Goal: Information Seeking & Learning: Check status

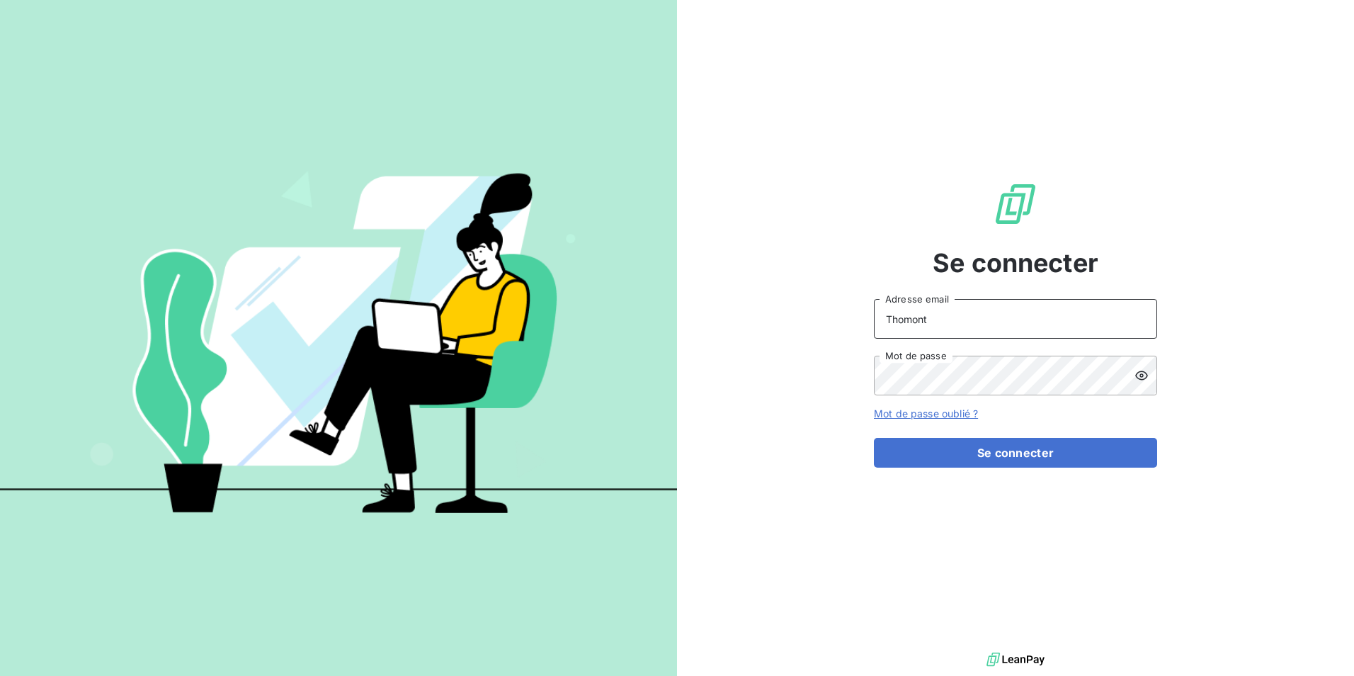
click at [991, 322] on input "Thomont" at bounding box center [1015, 319] width 283 height 40
type input "belinda.thomont@met.com"
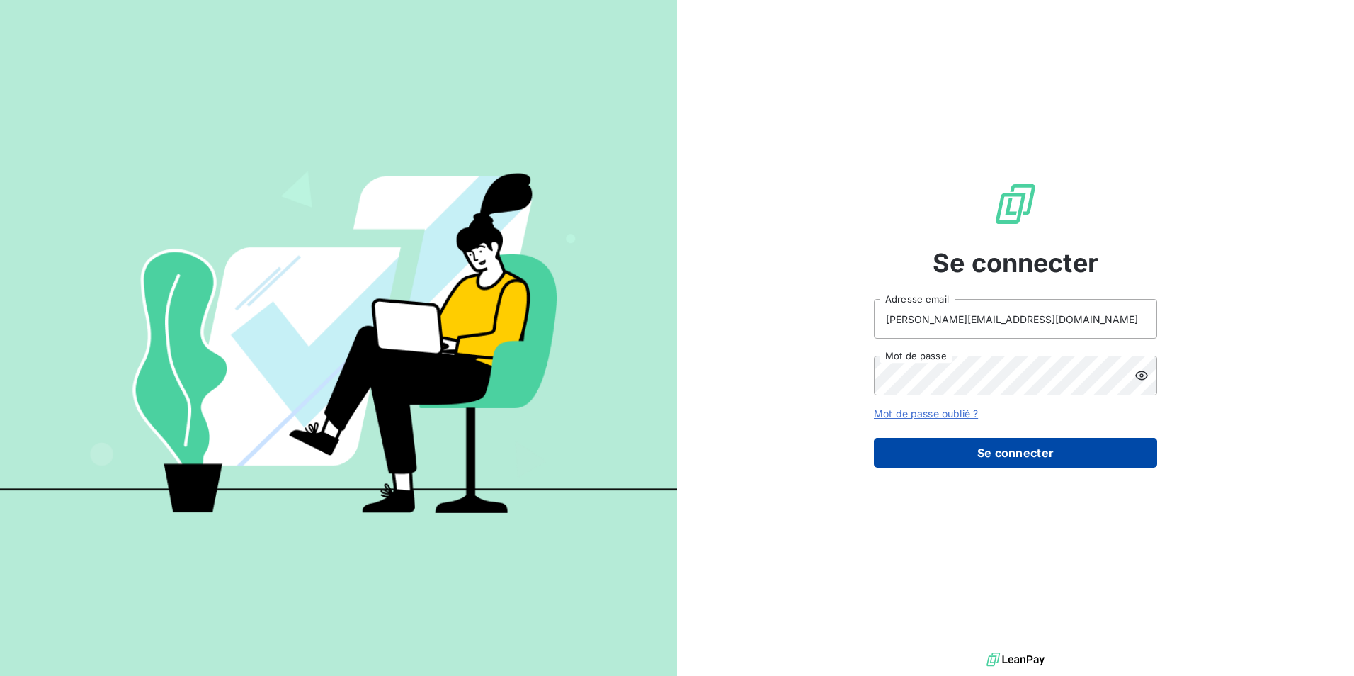
click at [977, 453] on button "Se connecter" at bounding box center [1015, 453] width 283 height 30
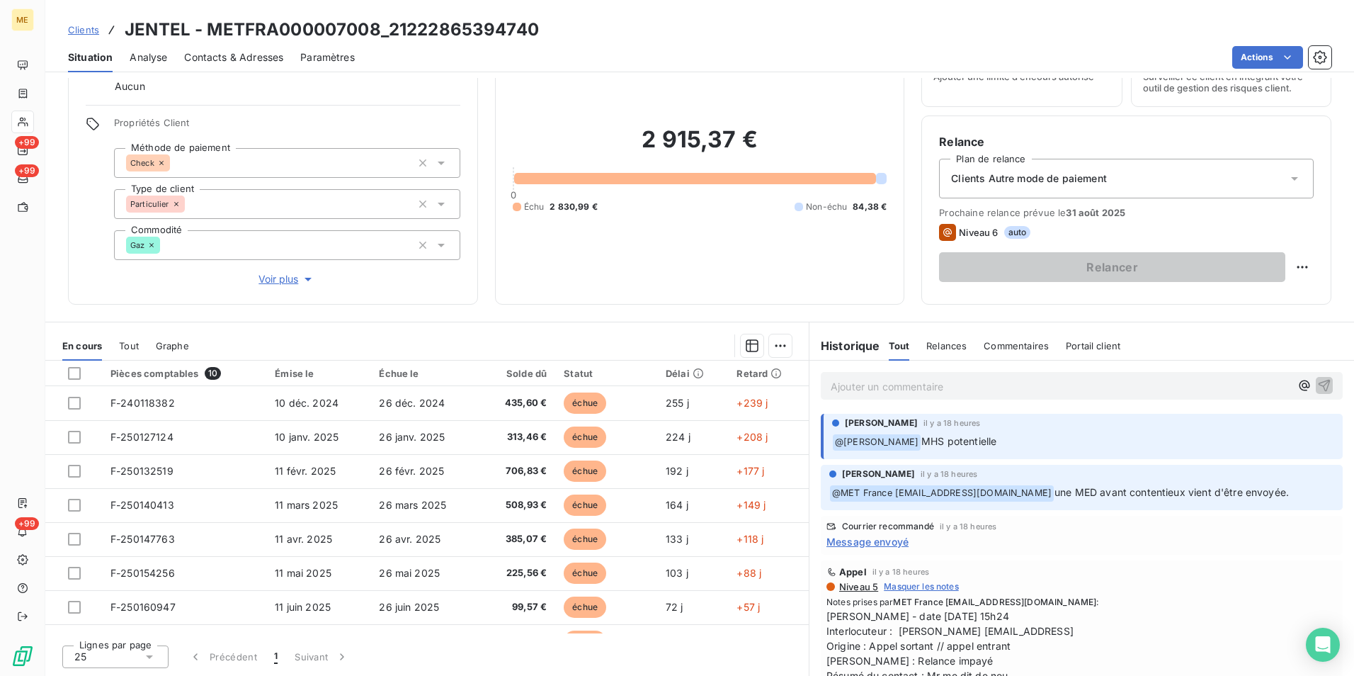
scroll to position [71, 0]
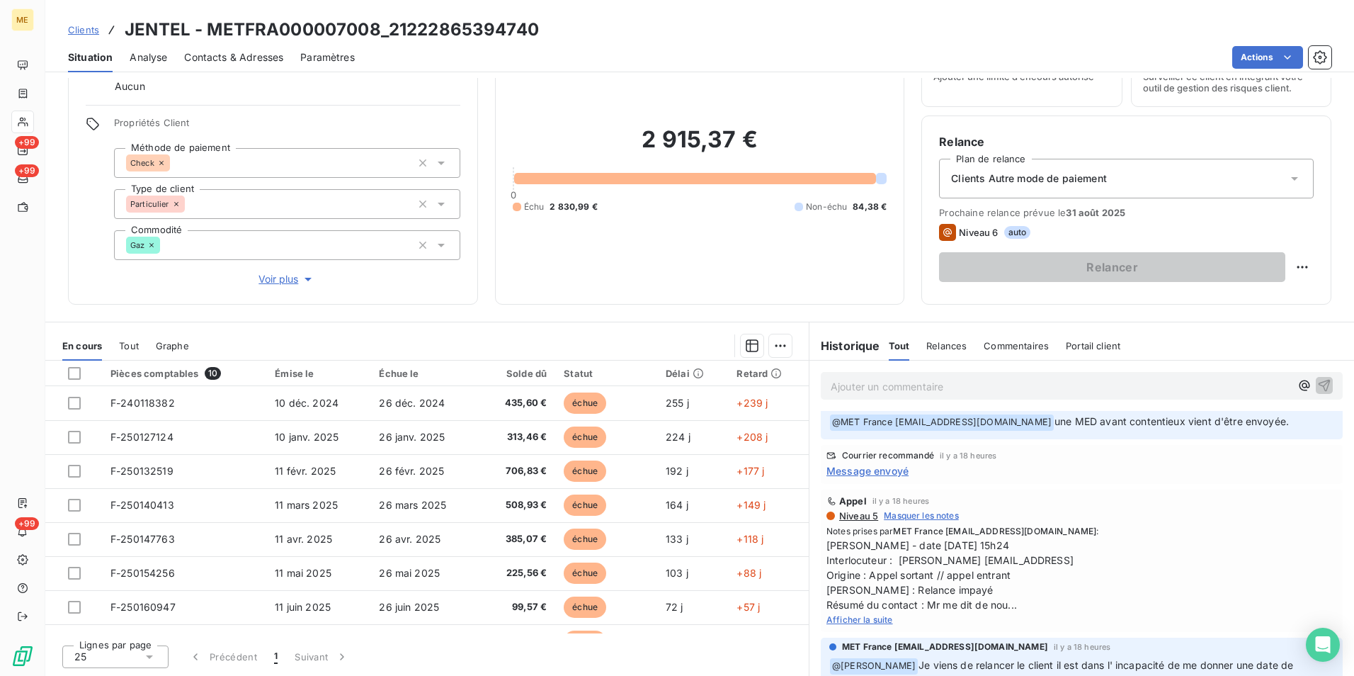
drag, startPoint x: 1053, startPoint y: 419, endPoint x: 1300, endPoint y: 411, distance: 246.6
click at [1300, 412] on div "﻿ @ MET [GEOGRAPHIC_DATA] [EMAIL_ADDRESS][DOMAIN_NAME] une MED avant contentieu…" at bounding box center [1081, 421] width 505 height 18
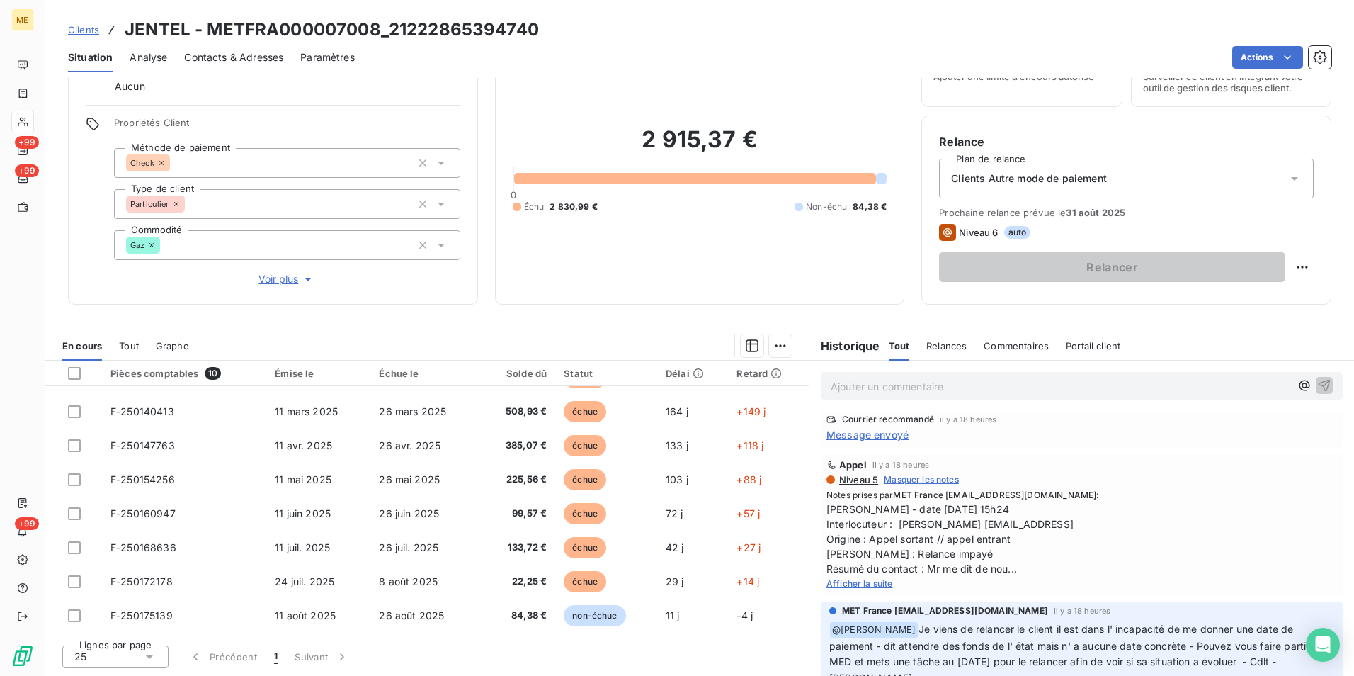
scroll to position [142, 0]
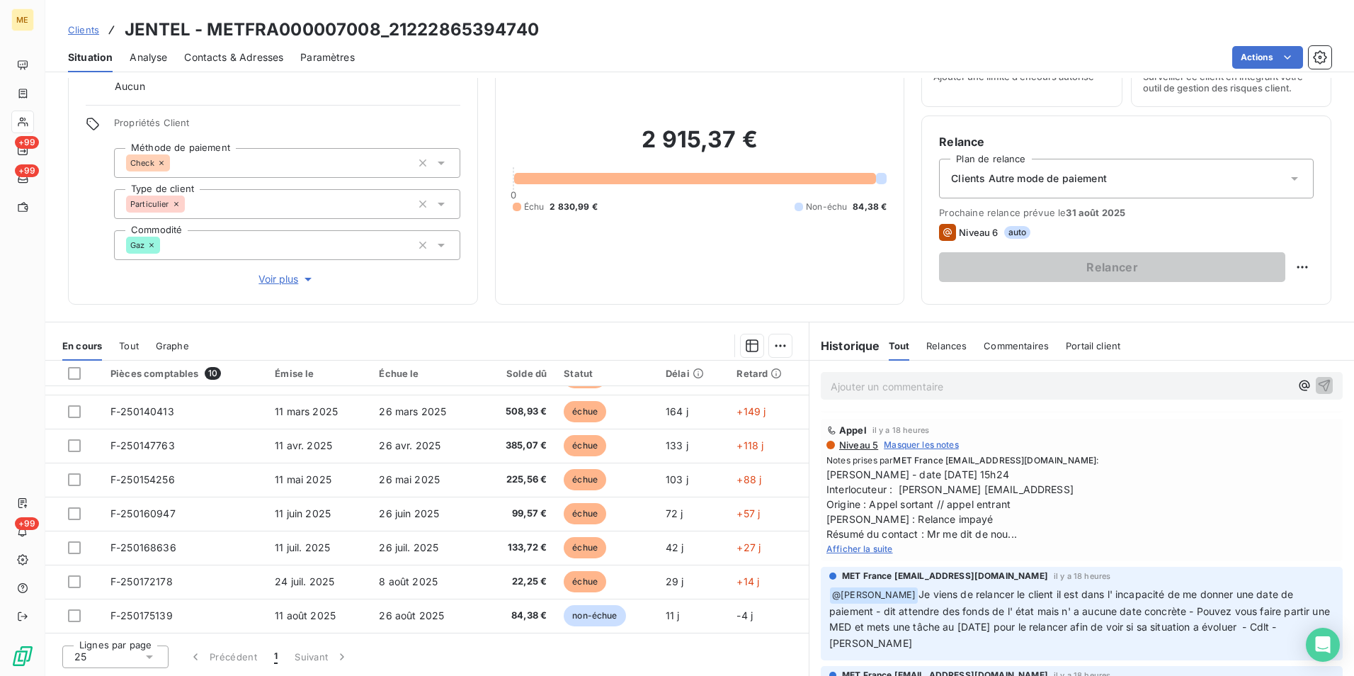
click at [875, 549] on span "Afficher la suite" at bounding box center [860, 548] width 67 height 11
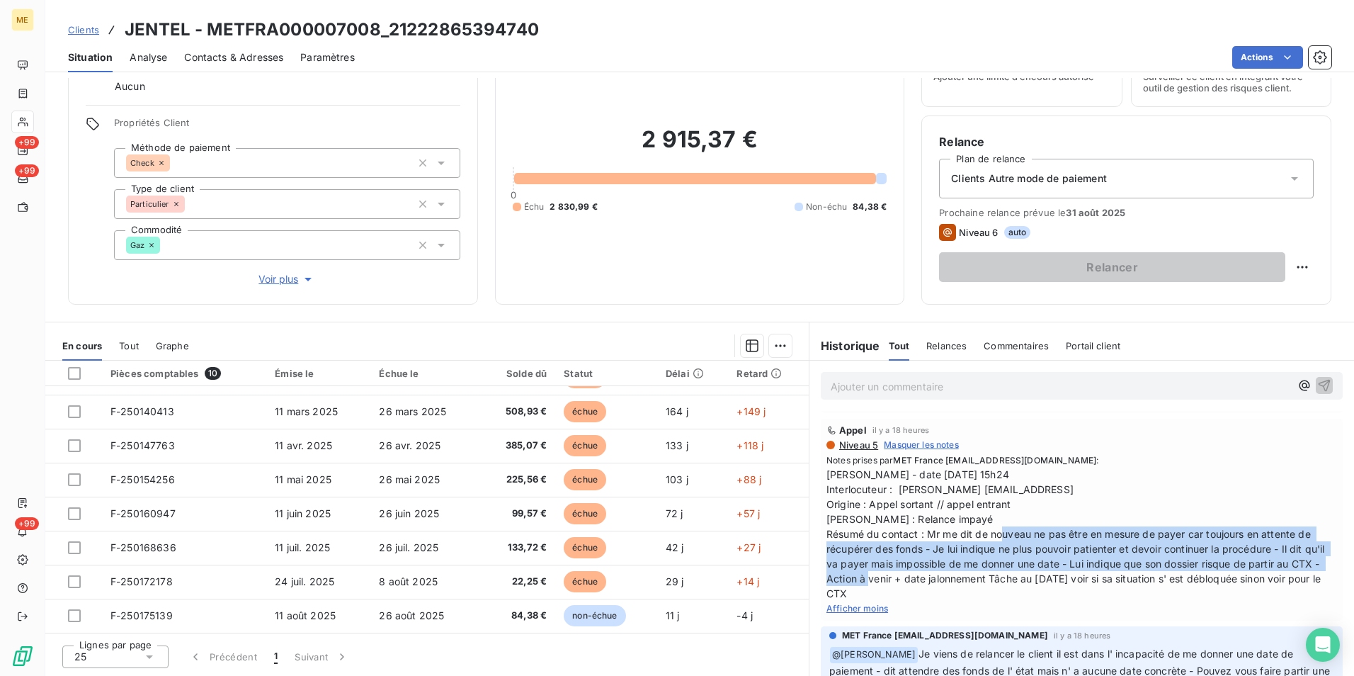
drag, startPoint x: 949, startPoint y: 529, endPoint x: 1146, endPoint y: 576, distance: 202.4
click at [1146, 576] on span "[PERSON_NAME] - date [DATE] 15h24 Interlocuteur : [PERSON_NAME] [EMAIL_ADDRESS]…" at bounding box center [1082, 534] width 511 height 134
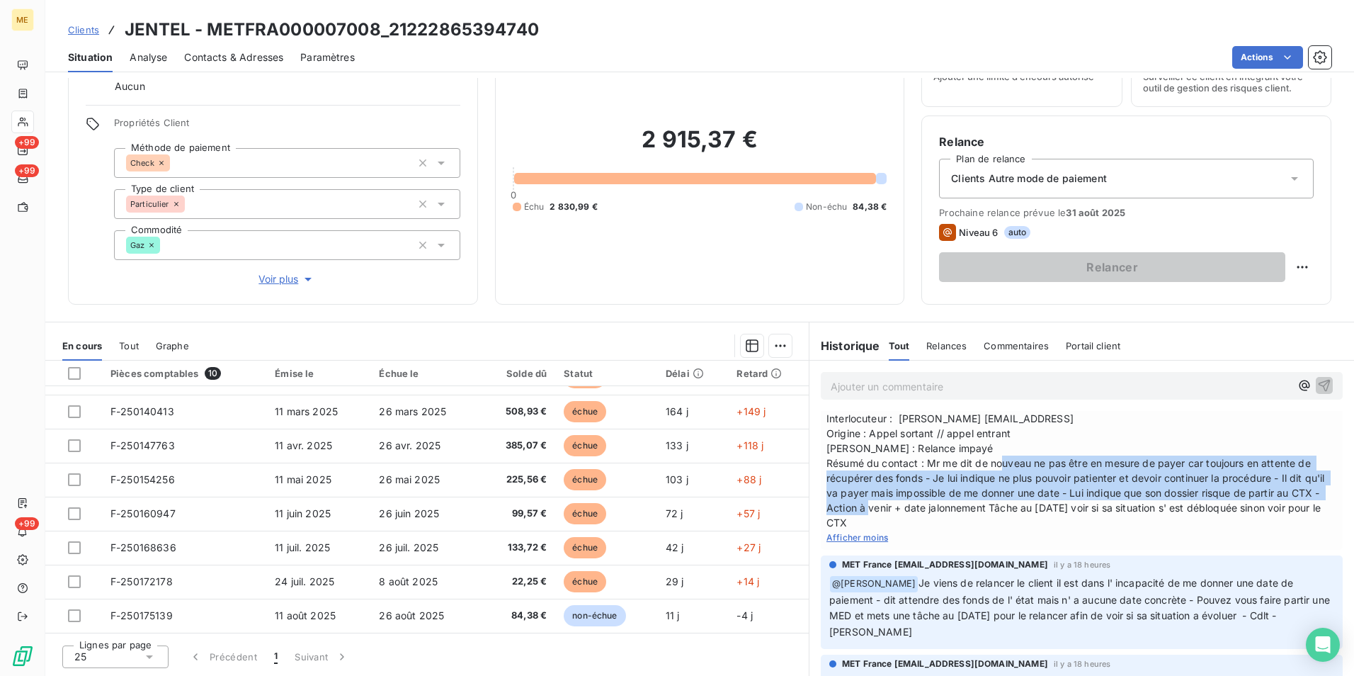
scroll to position [283, 0]
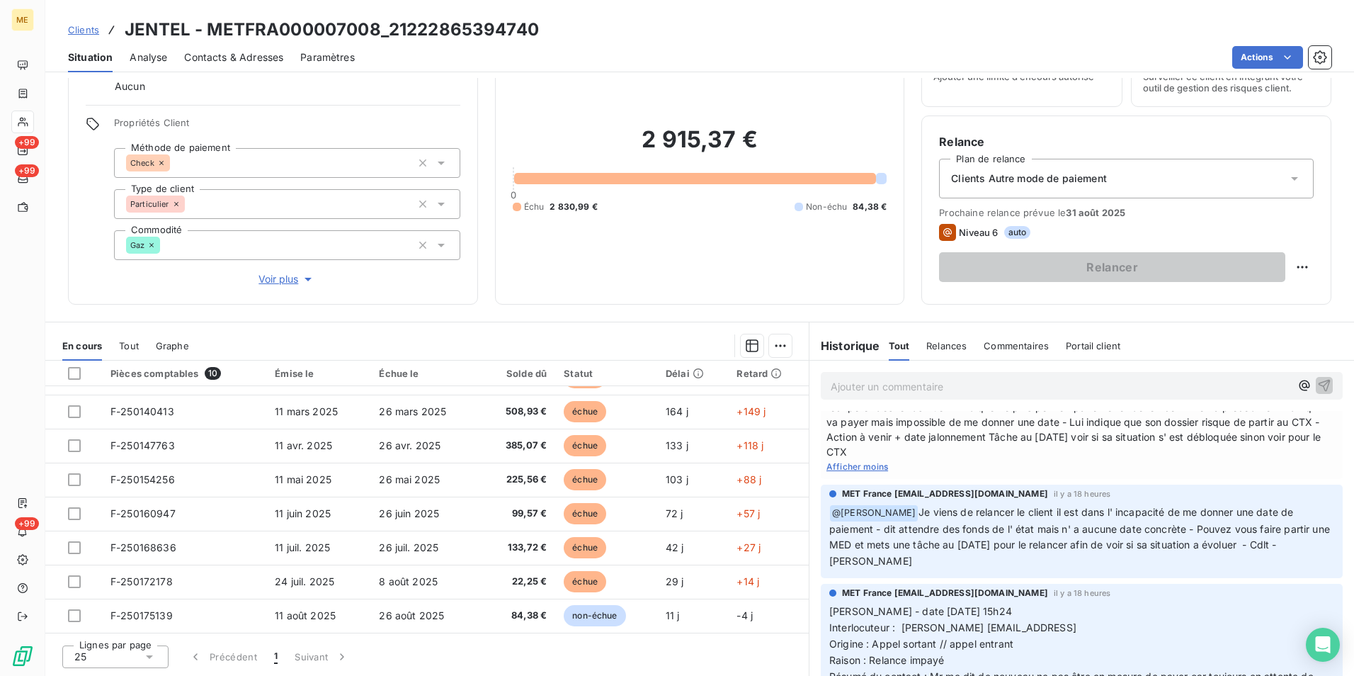
click at [902, 526] on span "Je viens de relancer le client il est dans l' incapacité de me donner une date …" at bounding box center [1081, 537] width 504 height 62
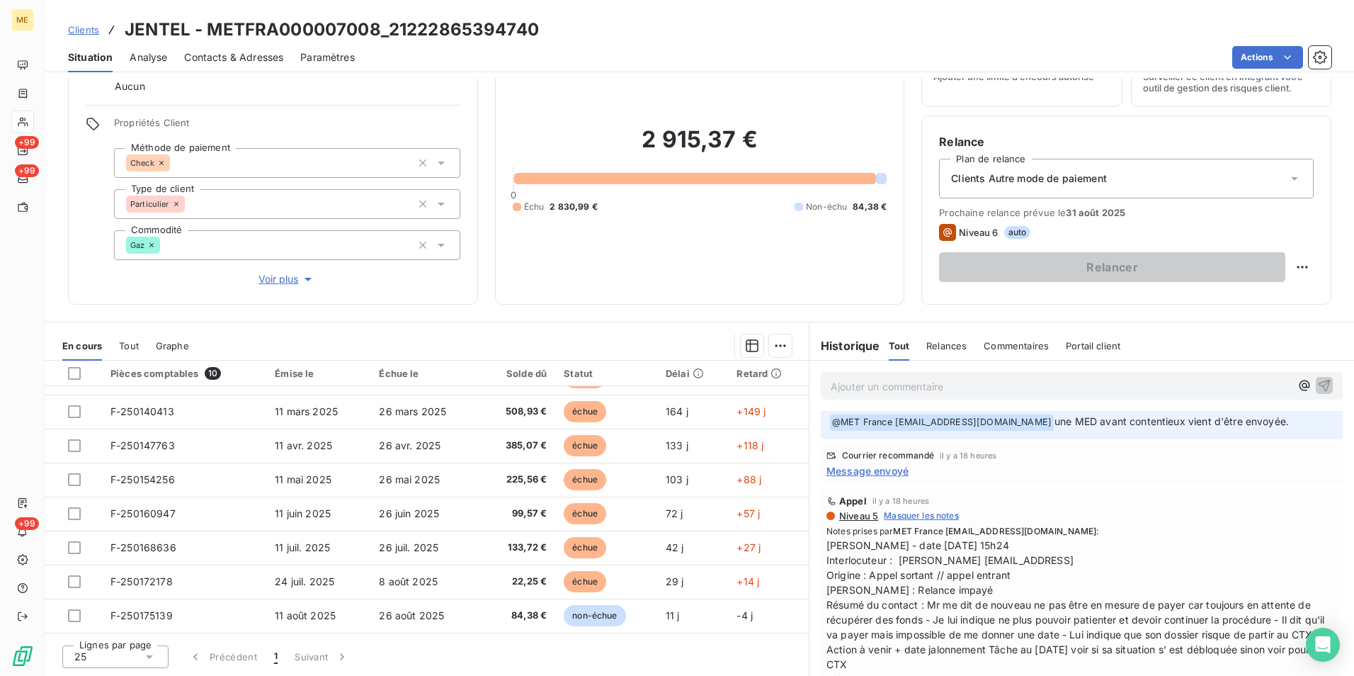
scroll to position [0, 0]
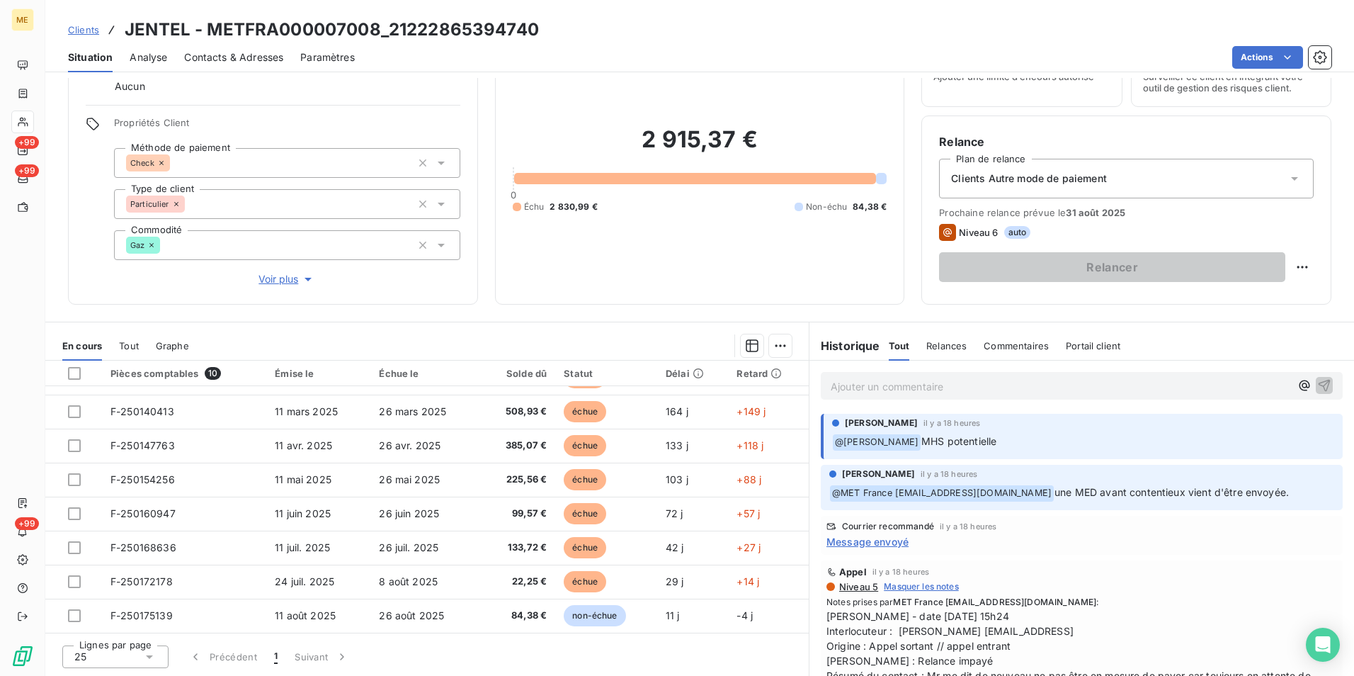
click at [887, 541] on span "Message envoyé" at bounding box center [868, 541] width 82 height 15
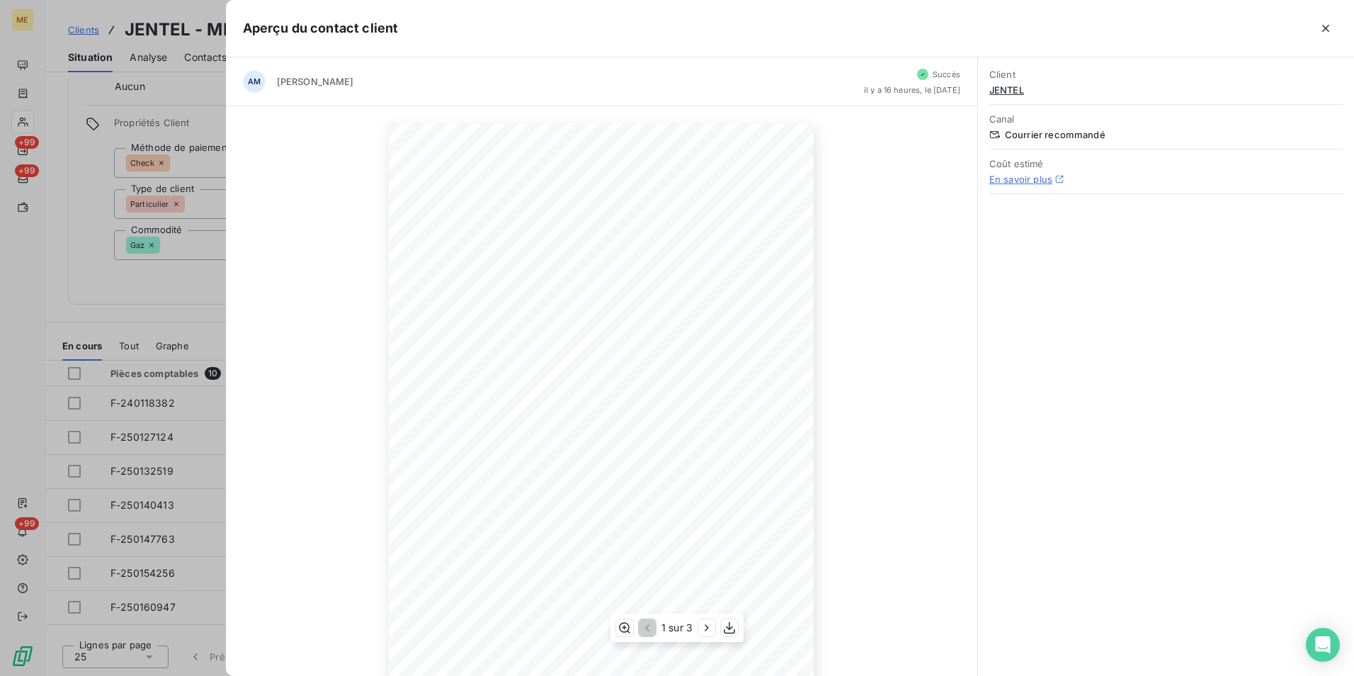
scroll to position [66, 0]
click at [1329, 26] on icon "button" at bounding box center [1326, 28] width 14 height 14
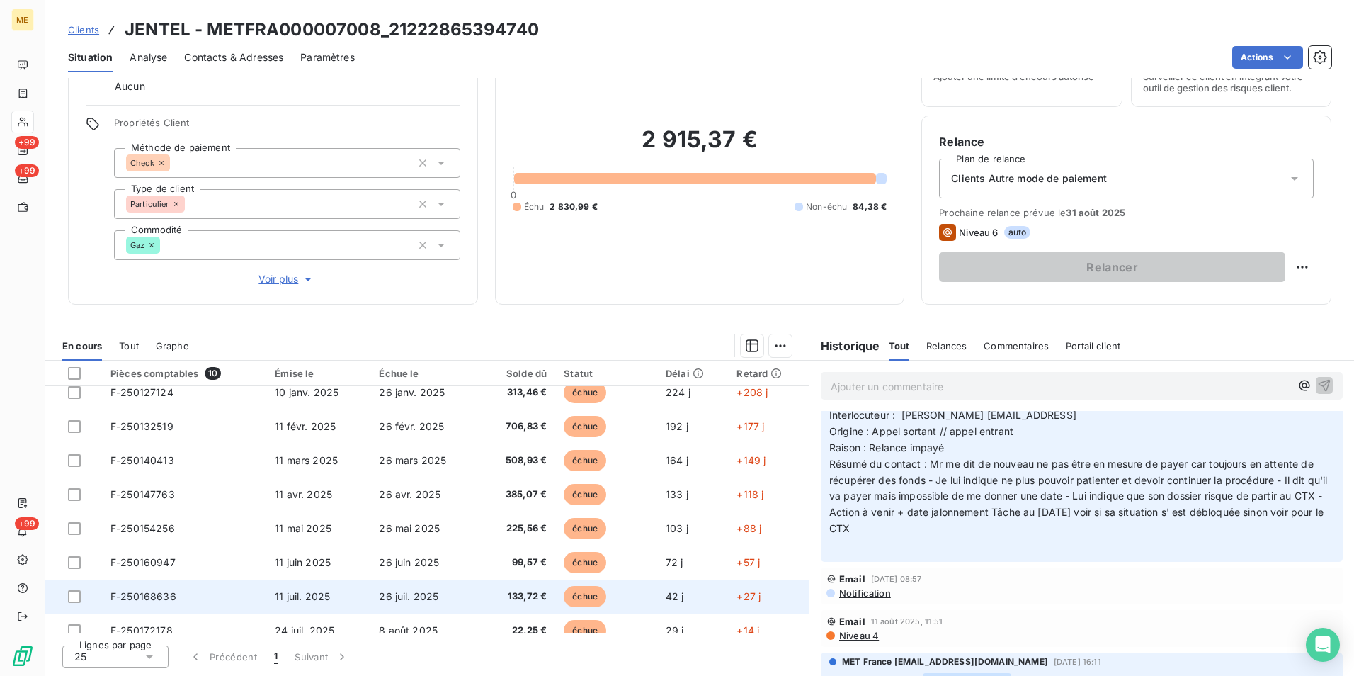
scroll to position [0, 0]
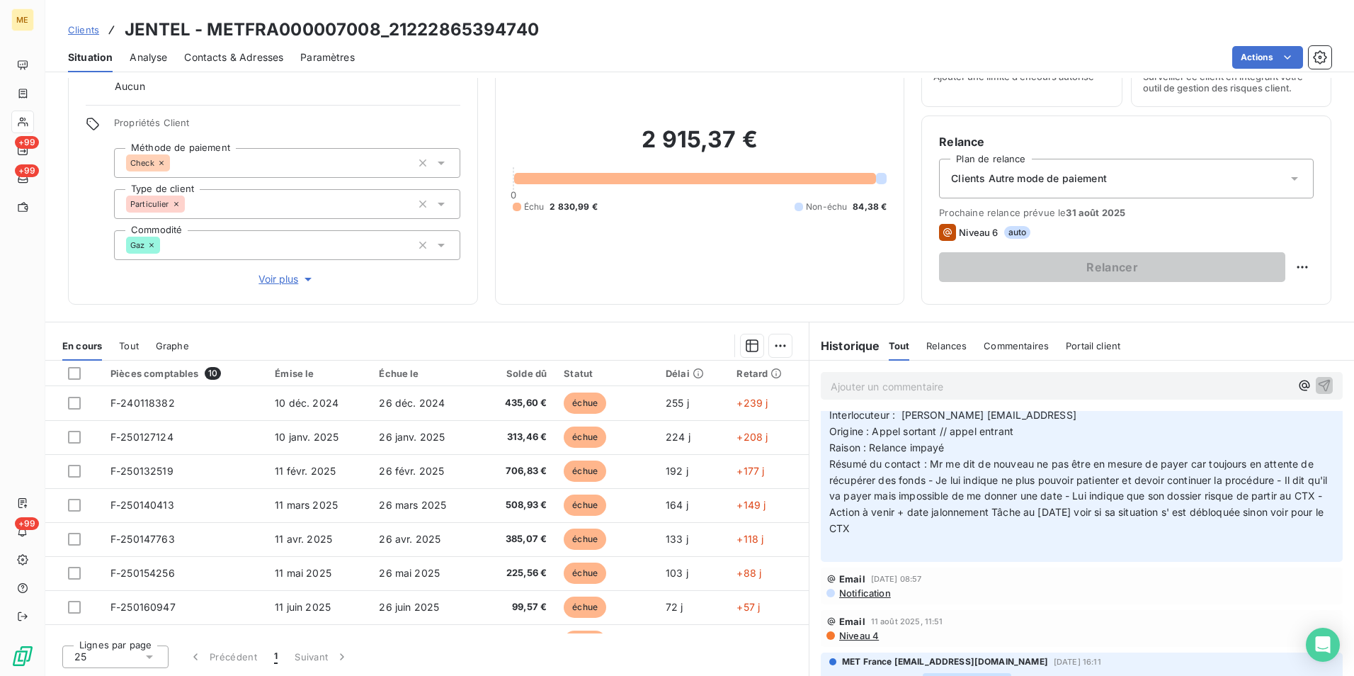
click at [282, 277] on span "Voir plus" at bounding box center [287, 279] width 57 height 14
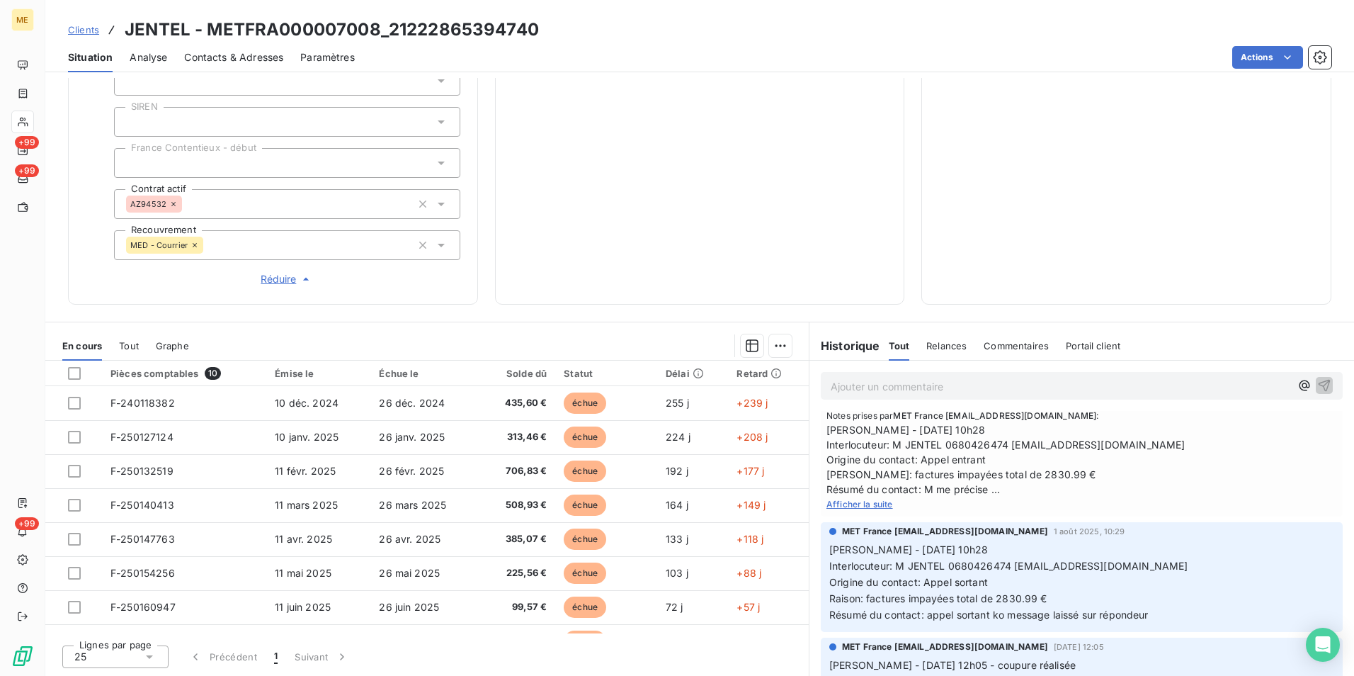
scroll to position [992, 0]
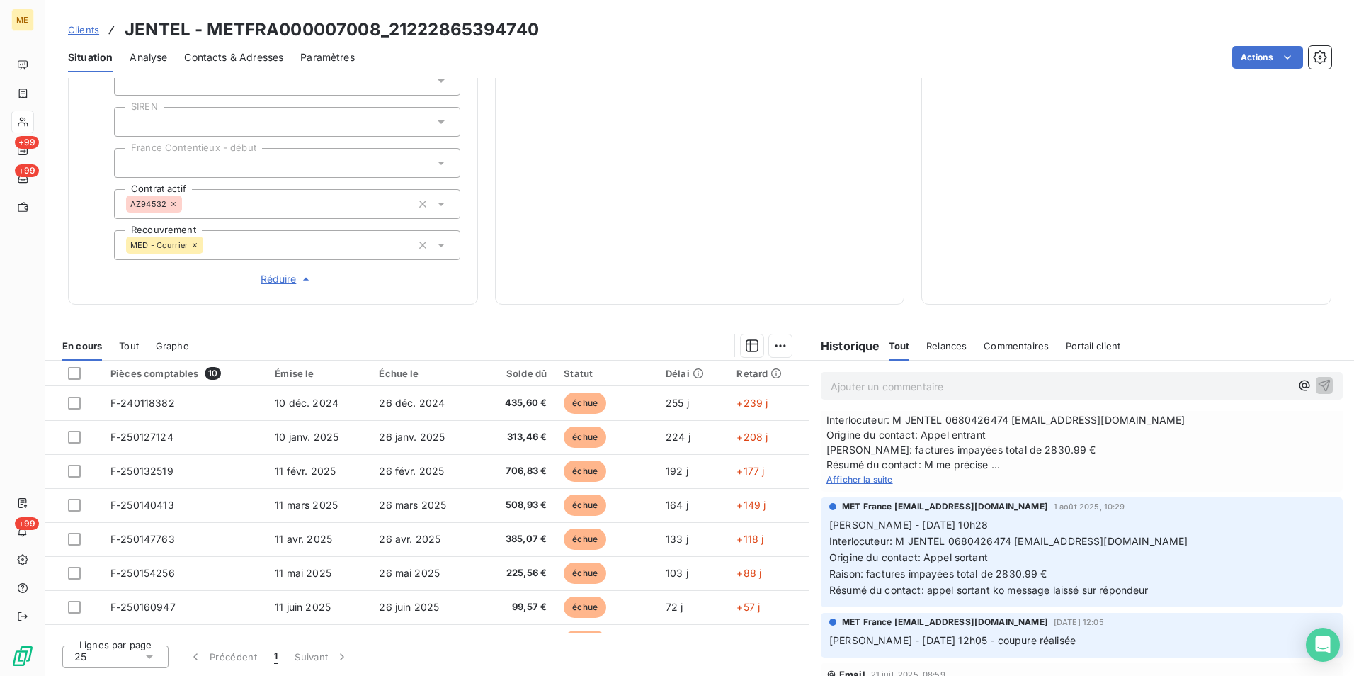
click at [877, 484] on span "Afficher la suite" at bounding box center [860, 479] width 67 height 11
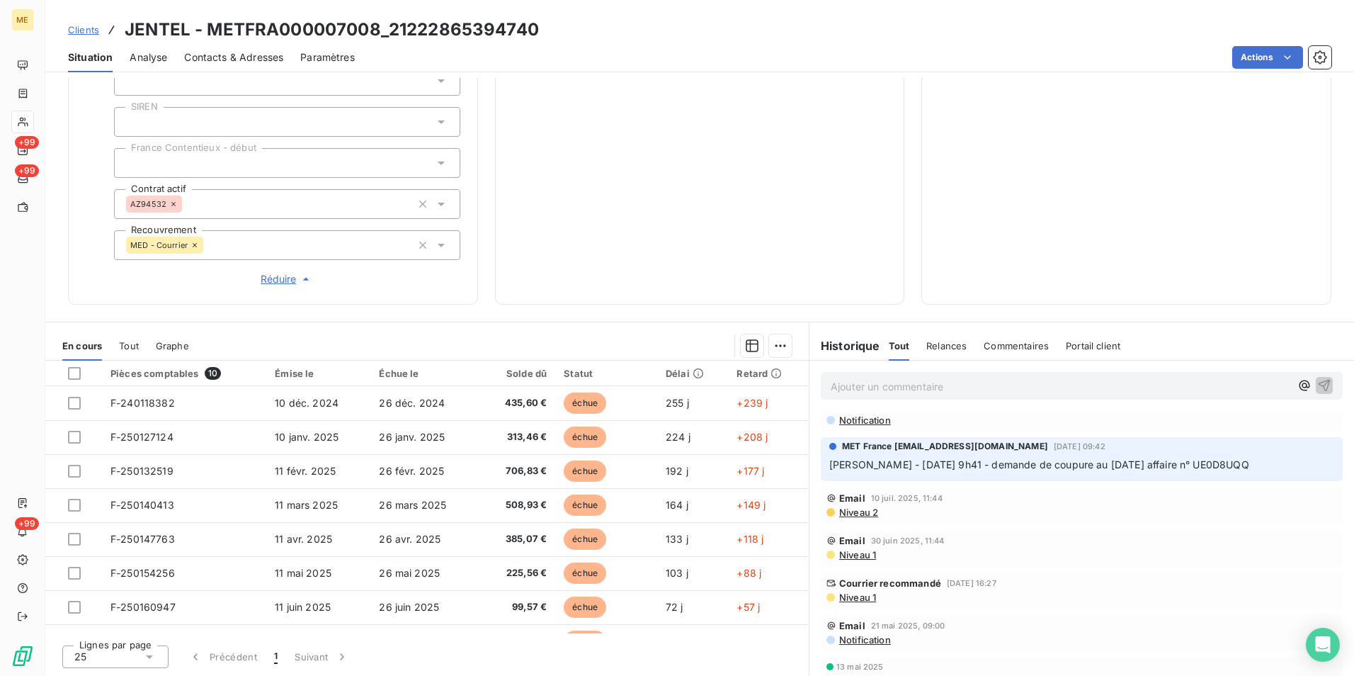
scroll to position [1346, 0]
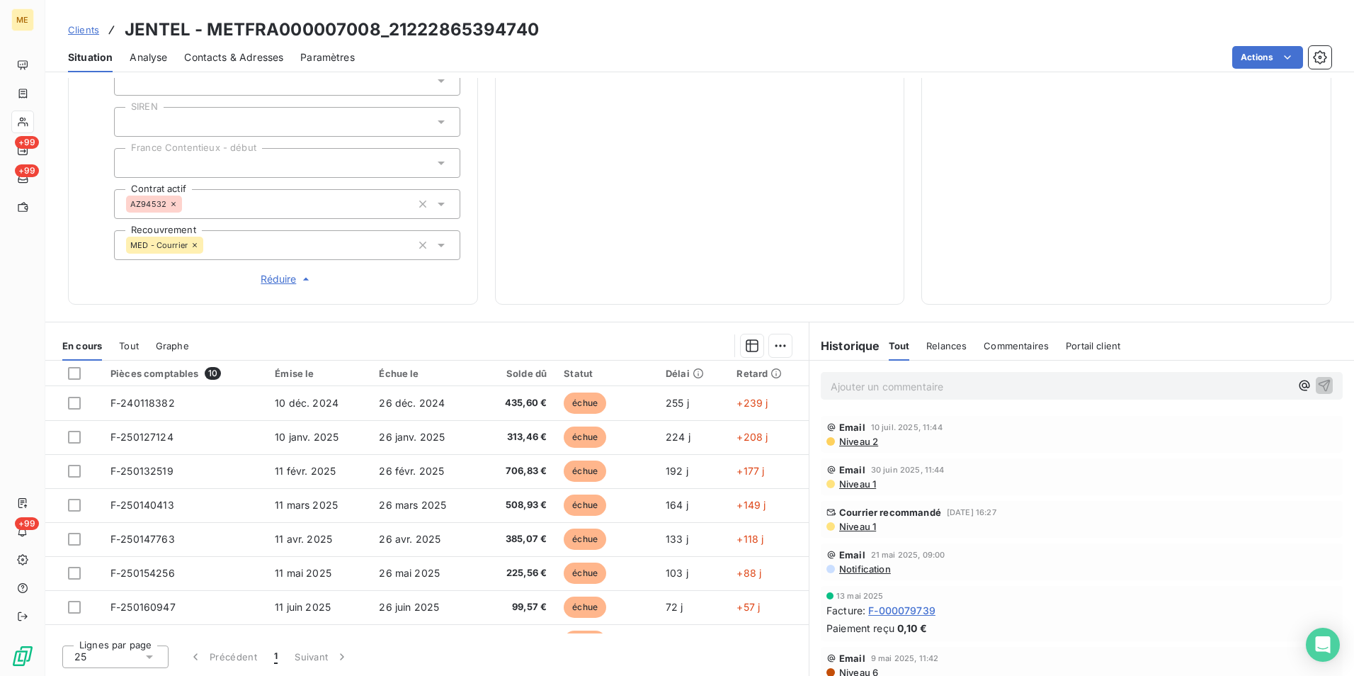
click at [1203, 399] on span "[PERSON_NAME] - [DATE] 9h41 - demande de coupure au [DATE] affaire n° UE0D8UQQ" at bounding box center [1039, 393] width 420 height 12
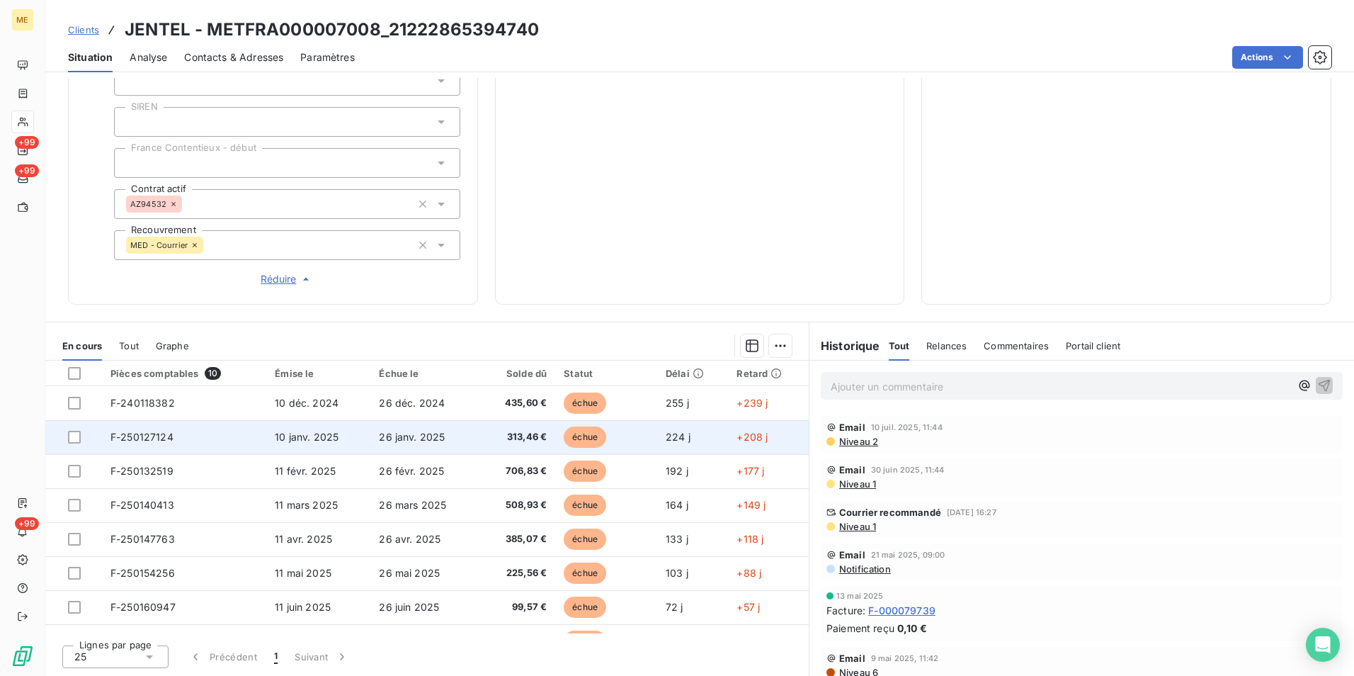
copy span "UE0D8UQQ"
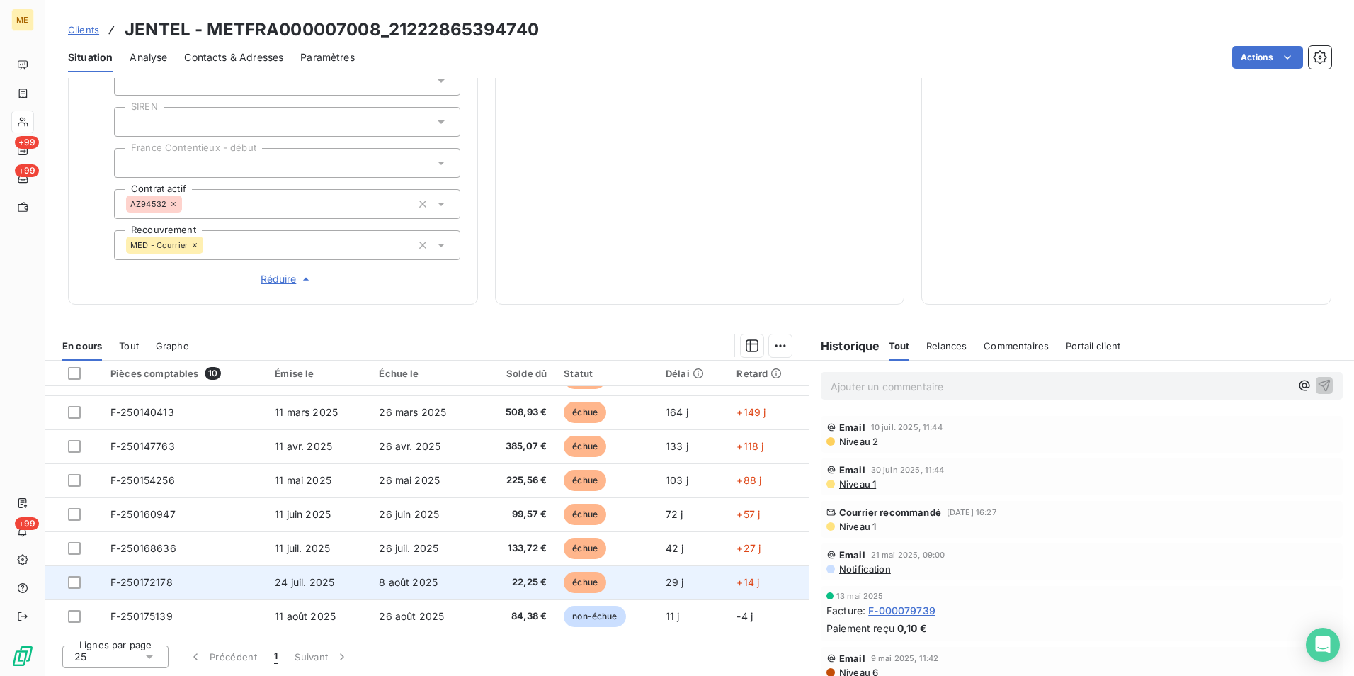
scroll to position [93, 0]
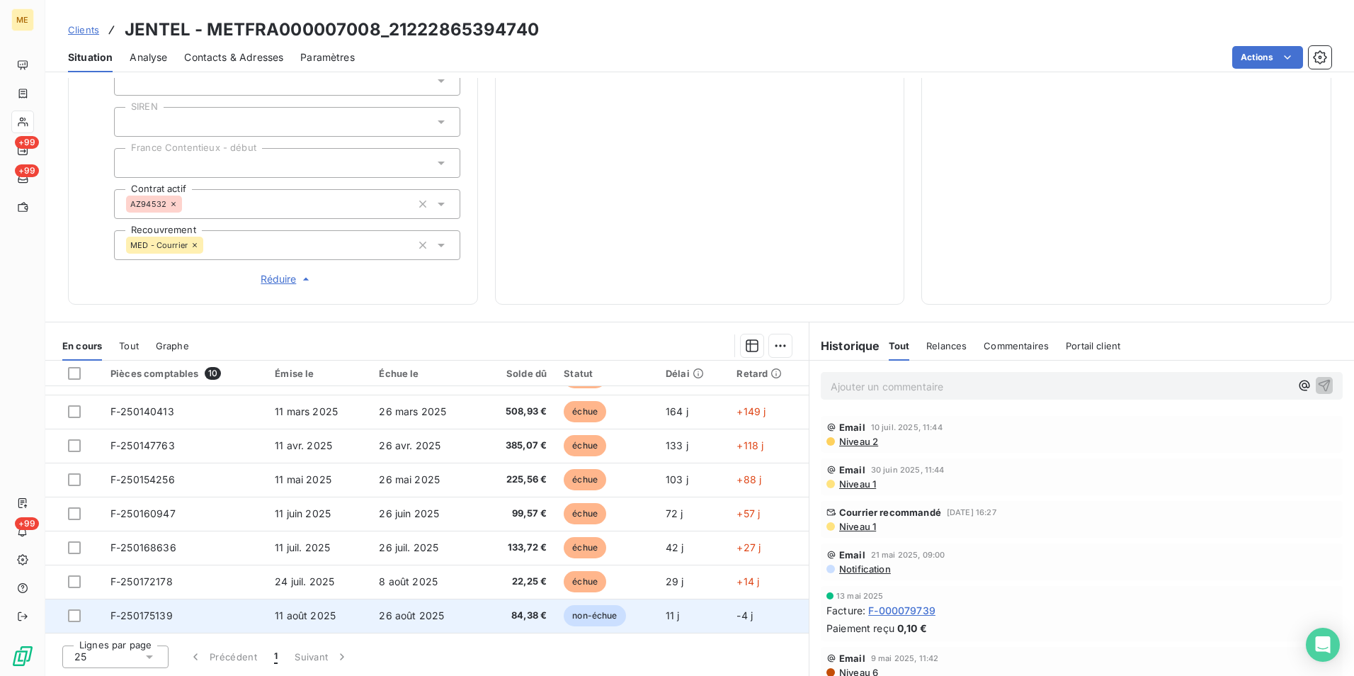
click at [479, 617] on td "84,38 €" at bounding box center [517, 615] width 76 height 34
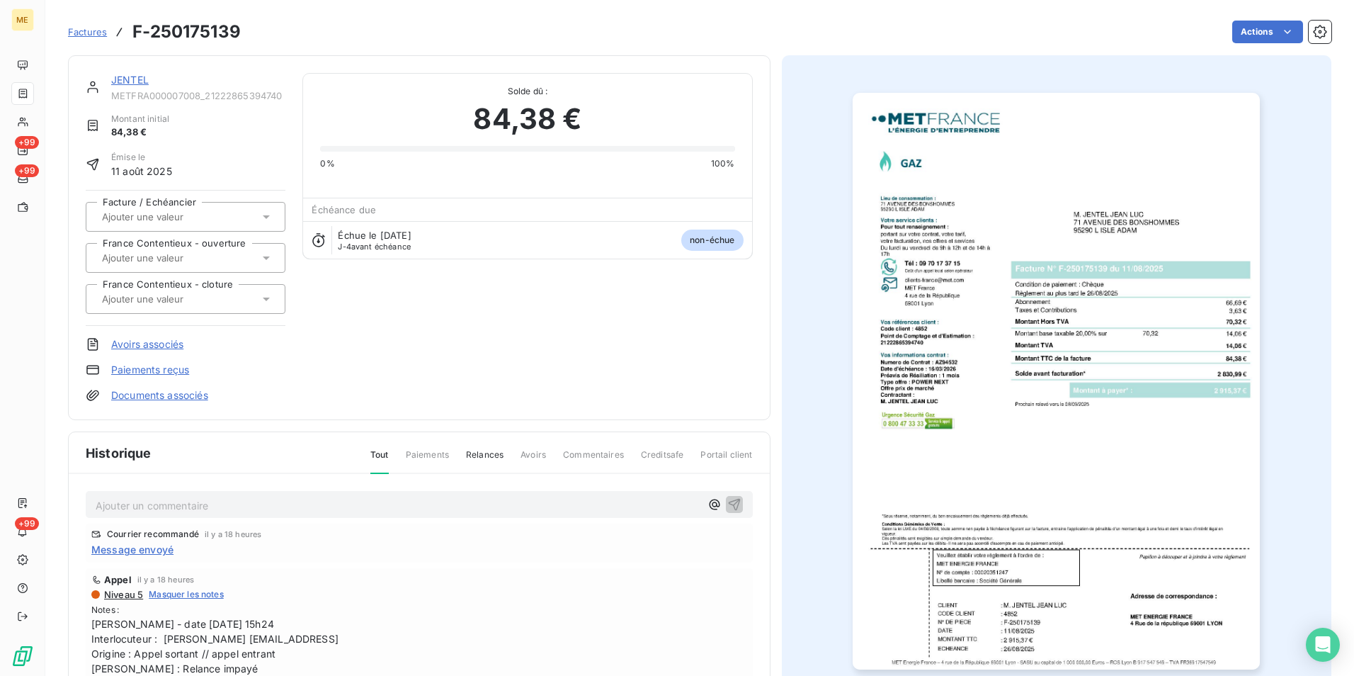
click at [1059, 412] on img "button" at bounding box center [1056, 381] width 407 height 577
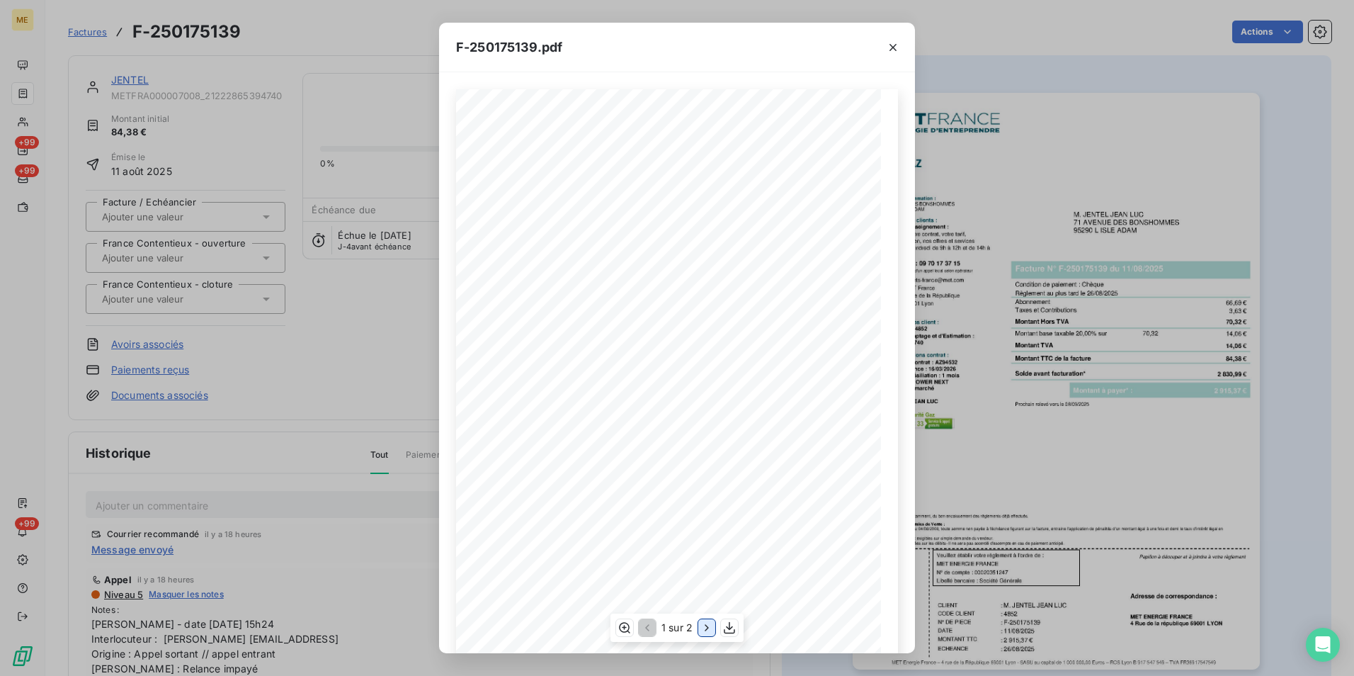
click at [703, 624] on icon "button" at bounding box center [707, 627] width 14 height 14
click at [885, 53] on button "button" at bounding box center [893, 47] width 23 height 23
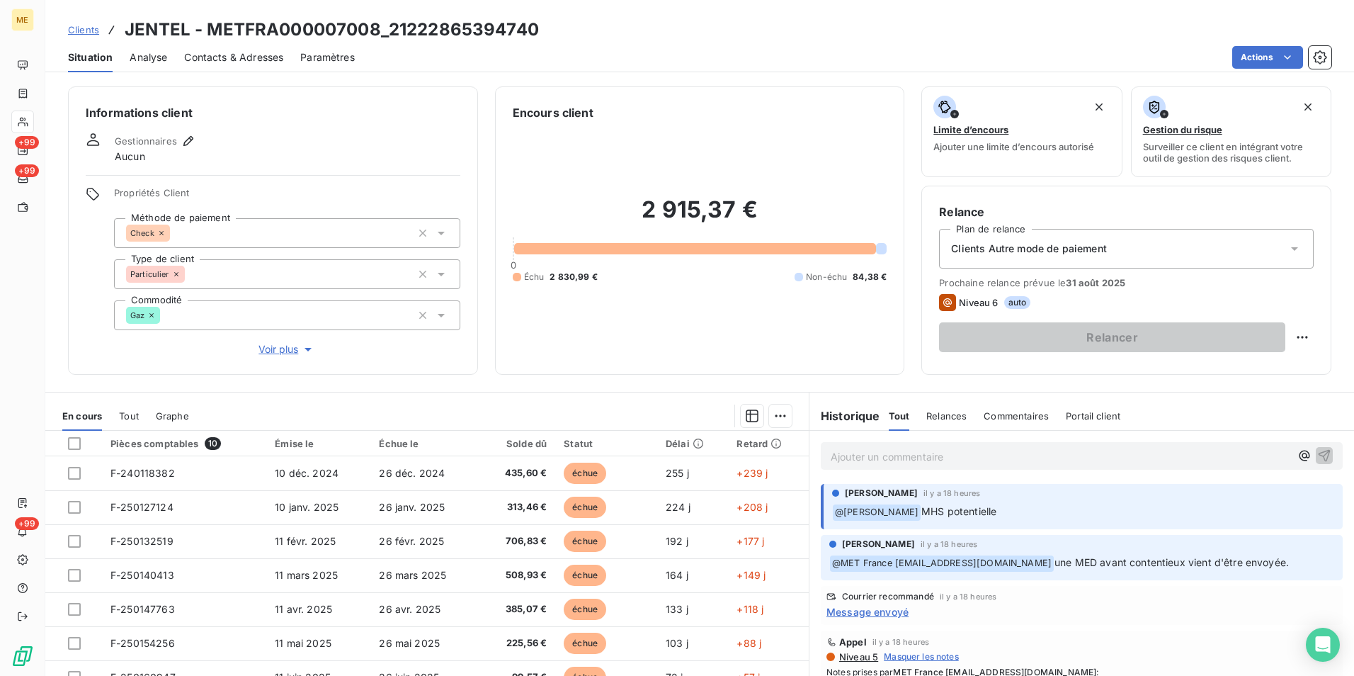
click at [951, 443] on div "Ajouter un commentaire ﻿" at bounding box center [1082, 456] width 522 height 28
click at [951, 453] on p "Ajouter un commentaire ﻿" at bounding box center [1061, 457] width 460 height 18
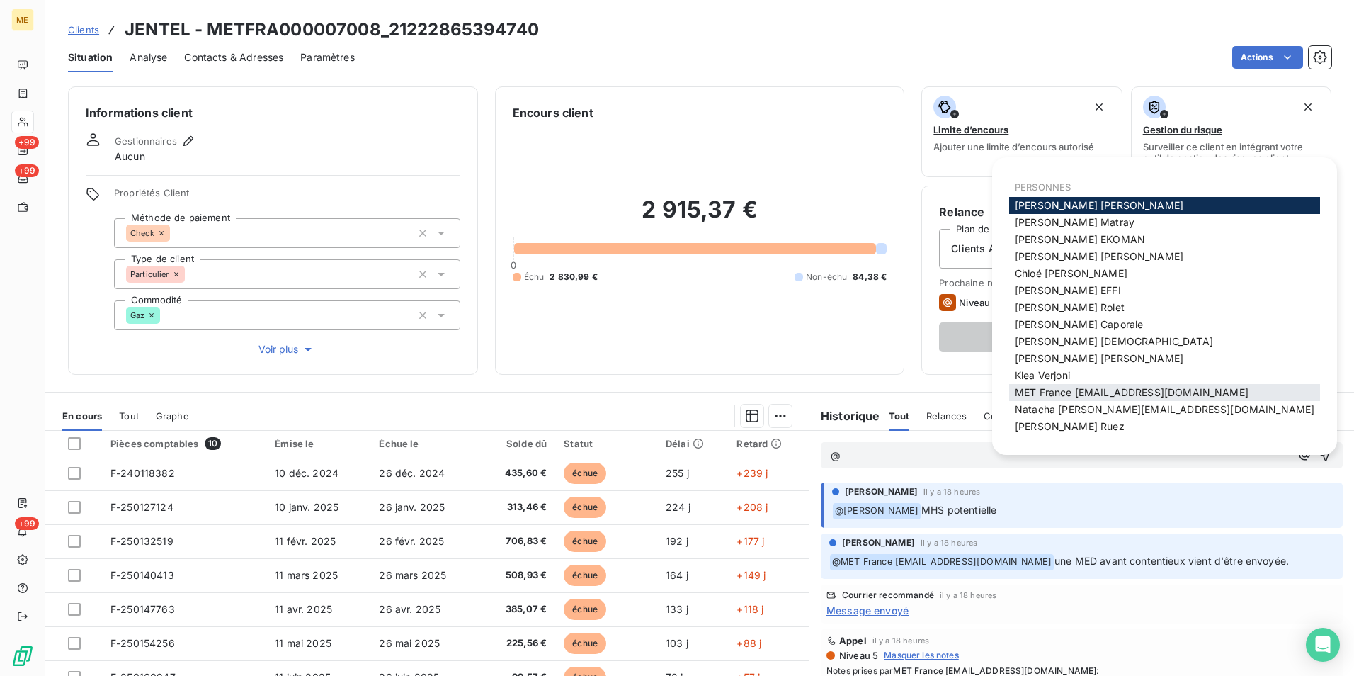
click at [1078, 385] on div "MET France [EMAIL_ADDRESS][DOMAIN_NAME]" at bounding box center [1164, 392] width 311 height 17
click at [1111, 387] on span "MET France [EMAIL_ADDRESS][DOMAIN_NAME]" at bounding box center [1132, 392] width 234 height 12
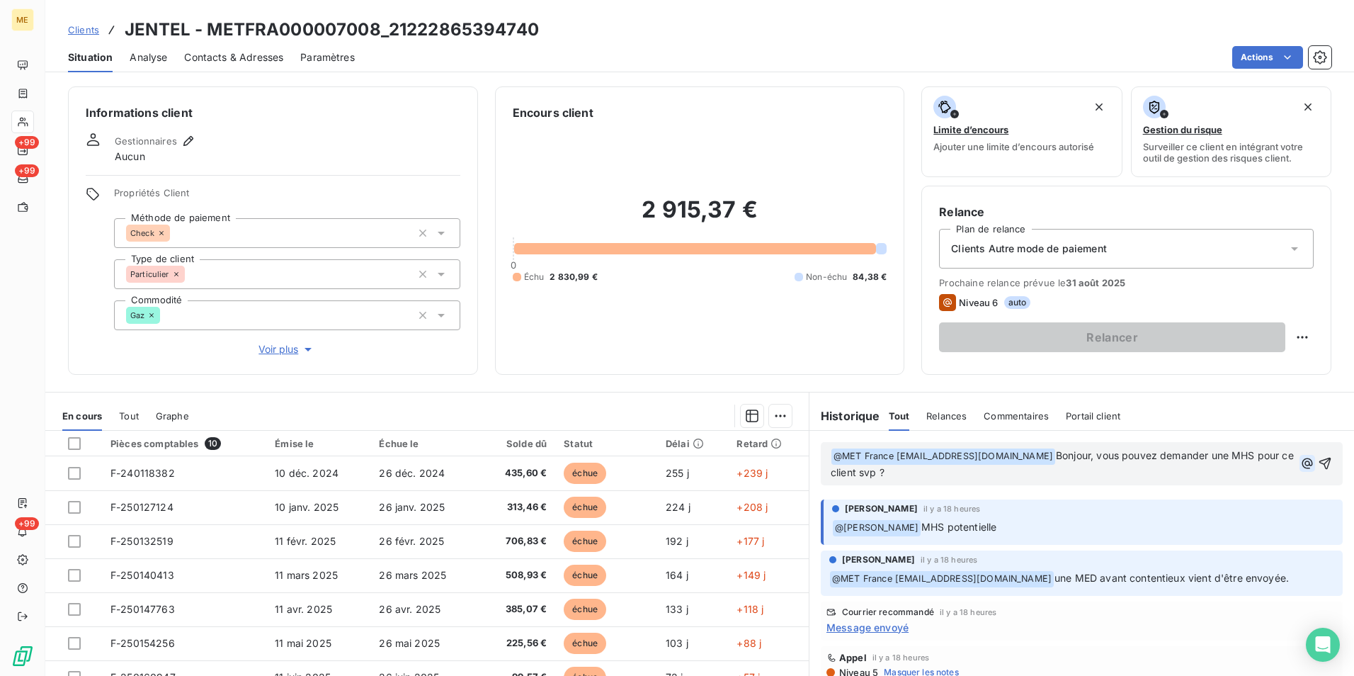
click at [1302, 465] on icon "button" at bounding box center [1307, 463] width 11 height 11
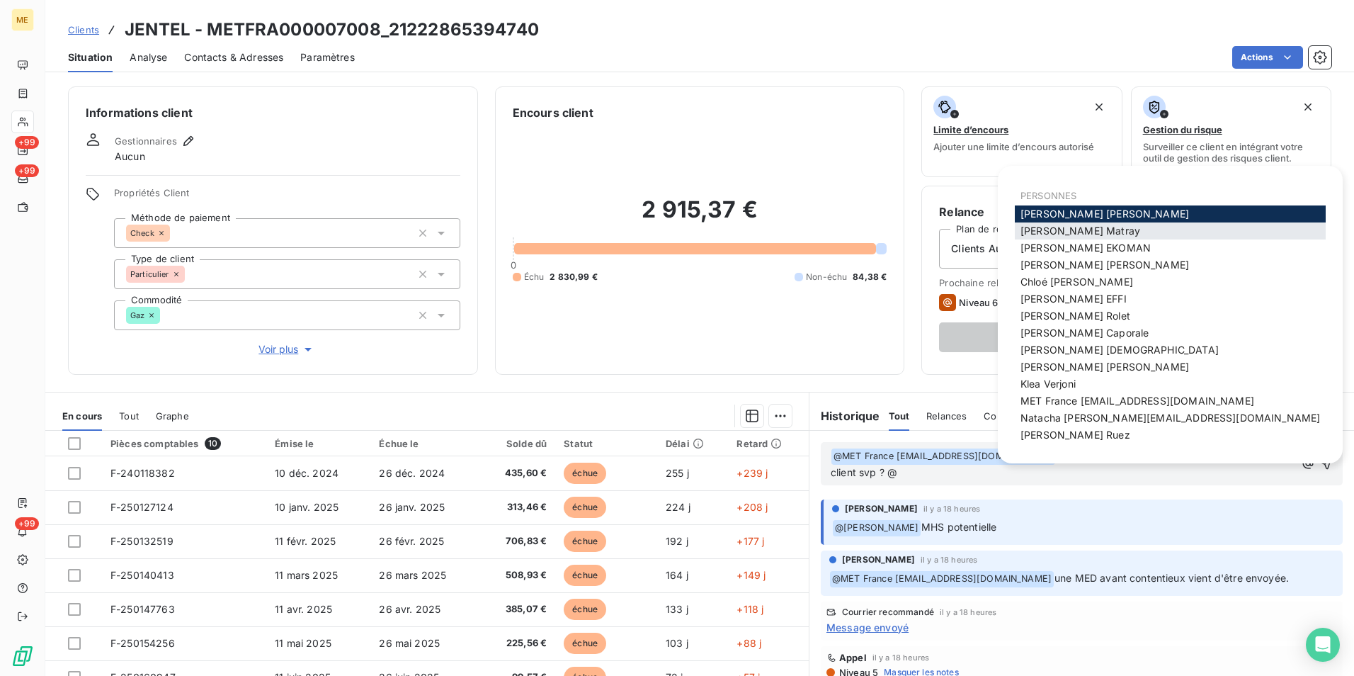
click at [1082, 231] on span "[PERSON_NAME]" at bounding box center [1081, 231] width 120 height 12
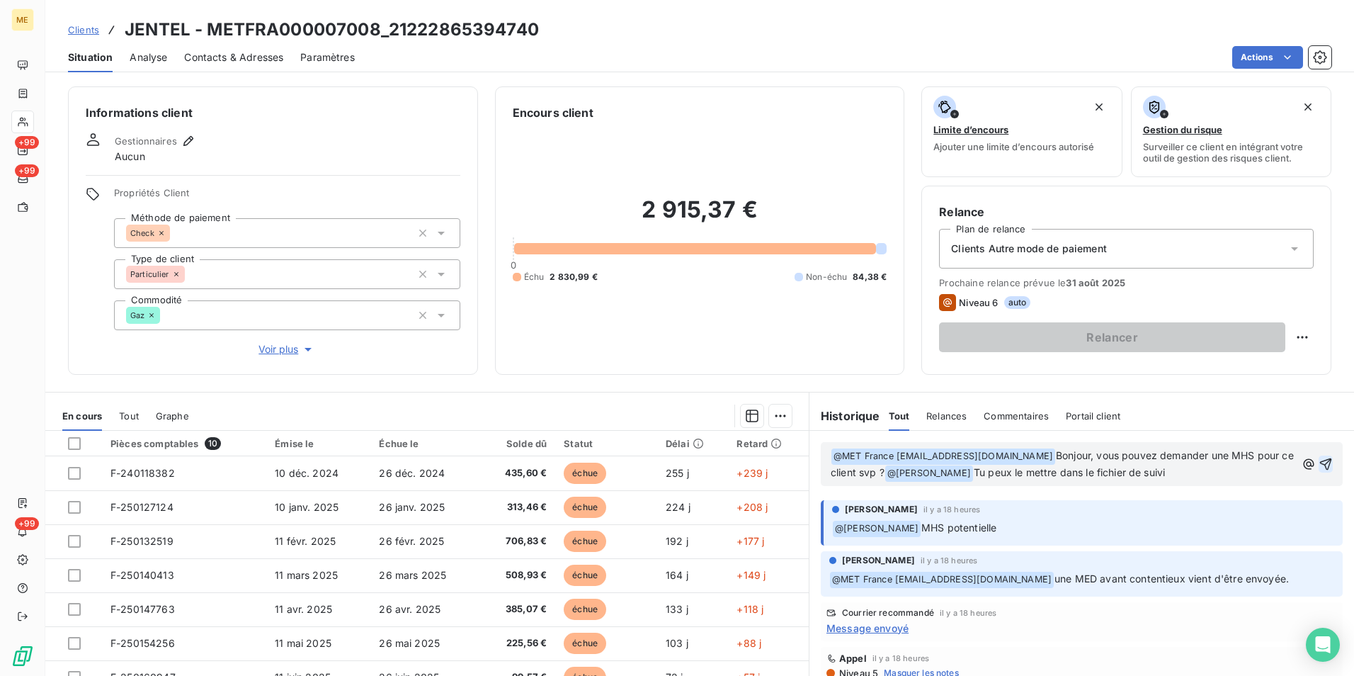
click at [1319, 463] on icon "button" at bounding box center [1326, 464] width 14 height 14
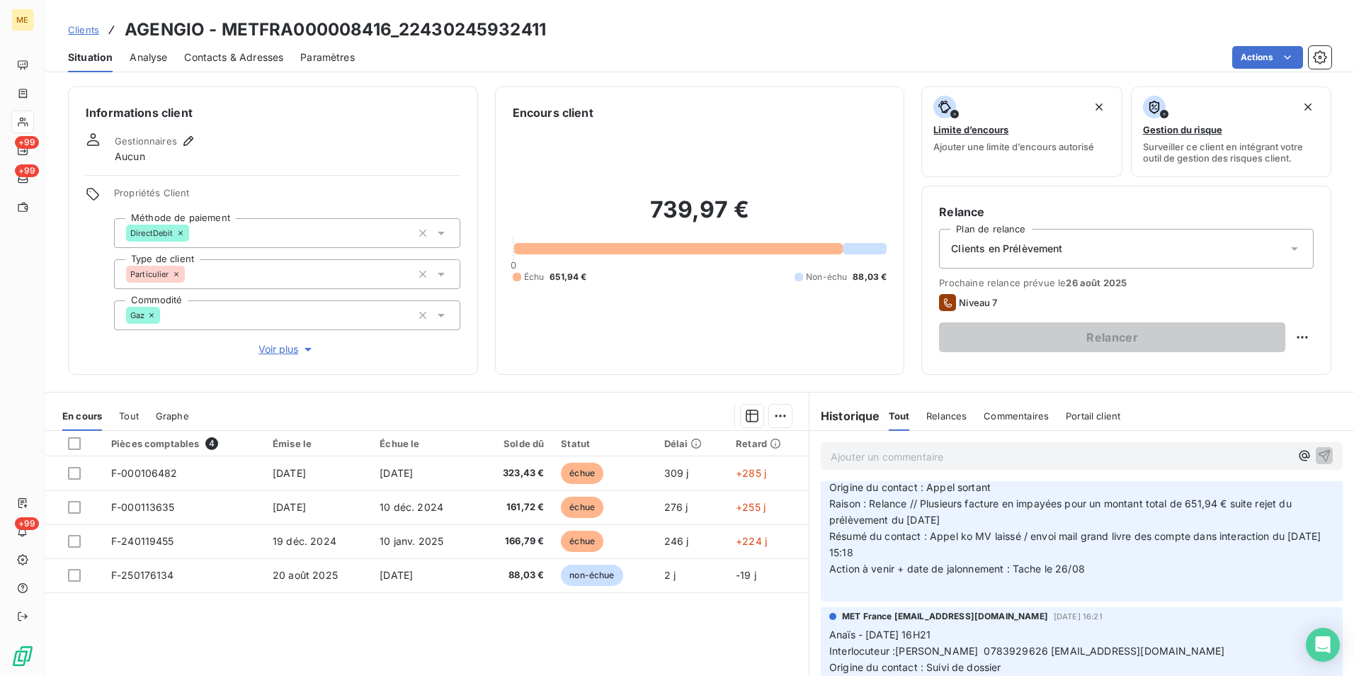
scroll to position [283, 0]
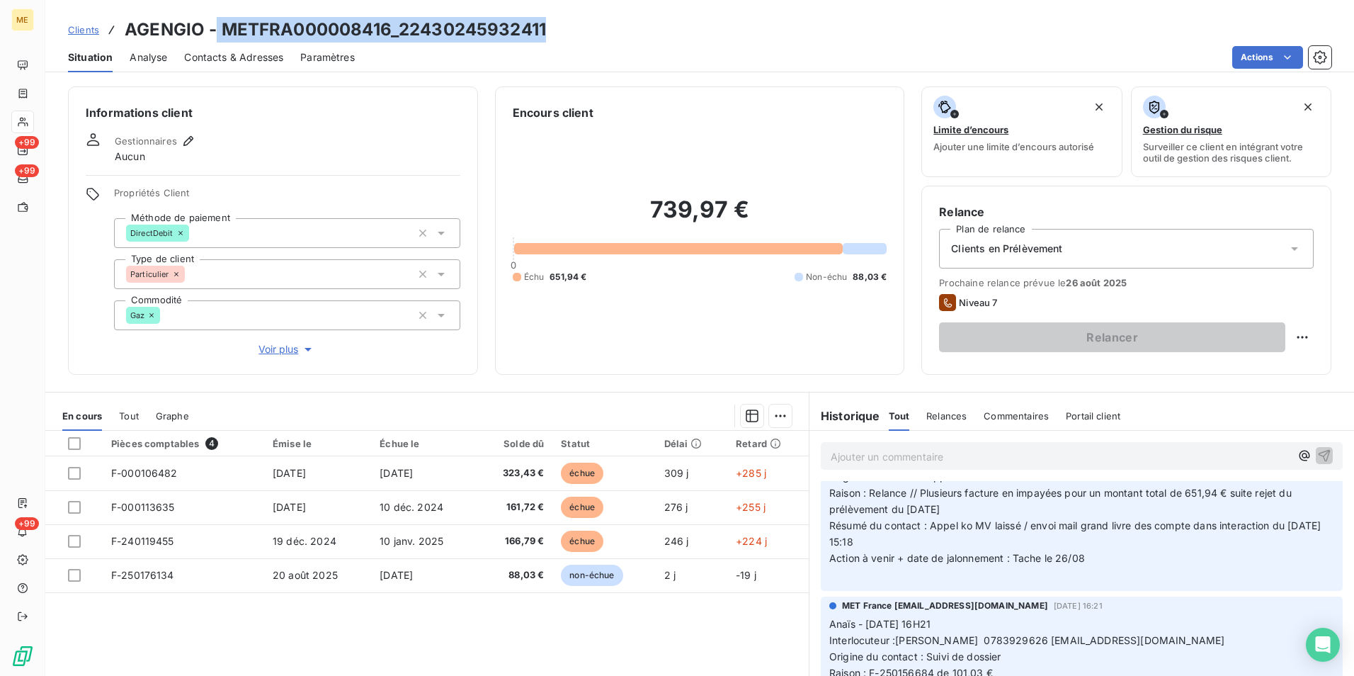
drag, startPoint x: 564, startPoint y: 27, endPoint x: 217, endPoint y: 6, distance: 347.0
click at [217, 6] on div "Clients AGENGIO - METFRA000008416_22430245932411 Situation Analyse Contacts & A…" at bounding box center [699, 36] width 1309 height 72
copy h3 "METFRA000008416_22430245932411"
click at [298, 145] on div "Gestionnaires Aucun" at bounding box center [273, 147] width 375 height 31
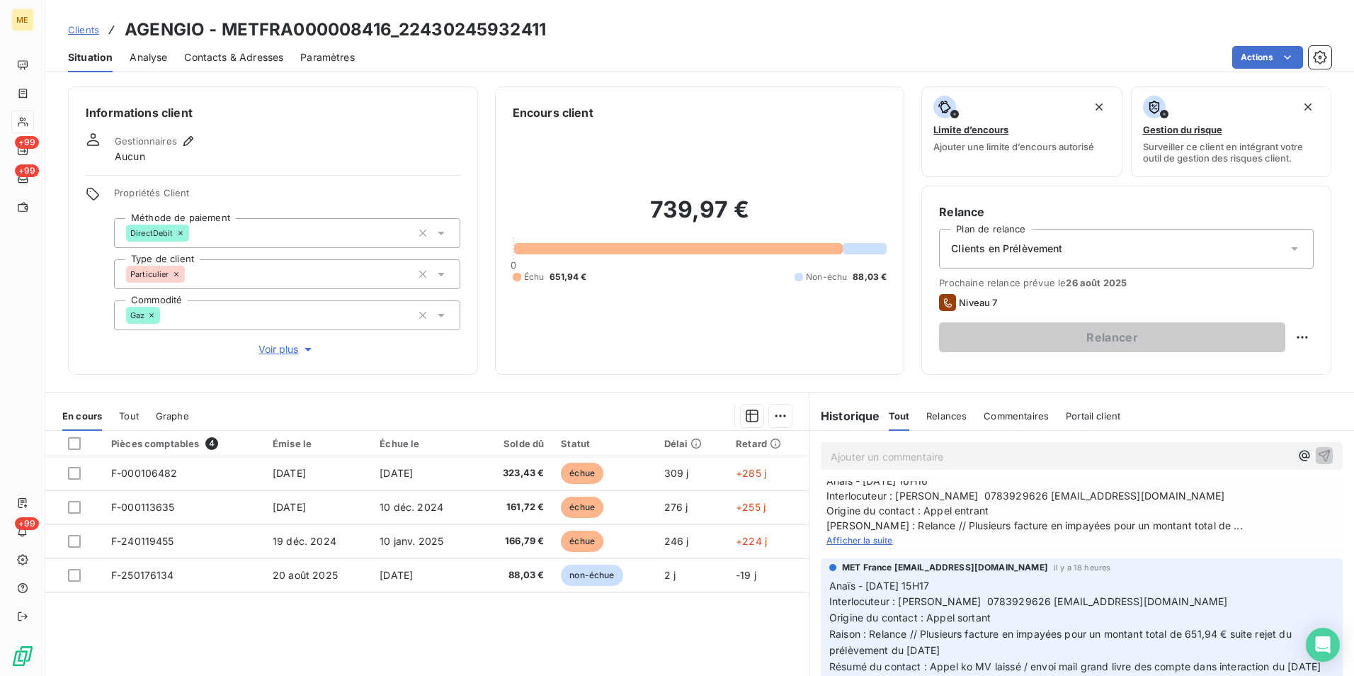
scroll to position [142, 0]
click at [836, 538] on span "Afficher la suite" at bounding box center [860, 540] width 67 height 11
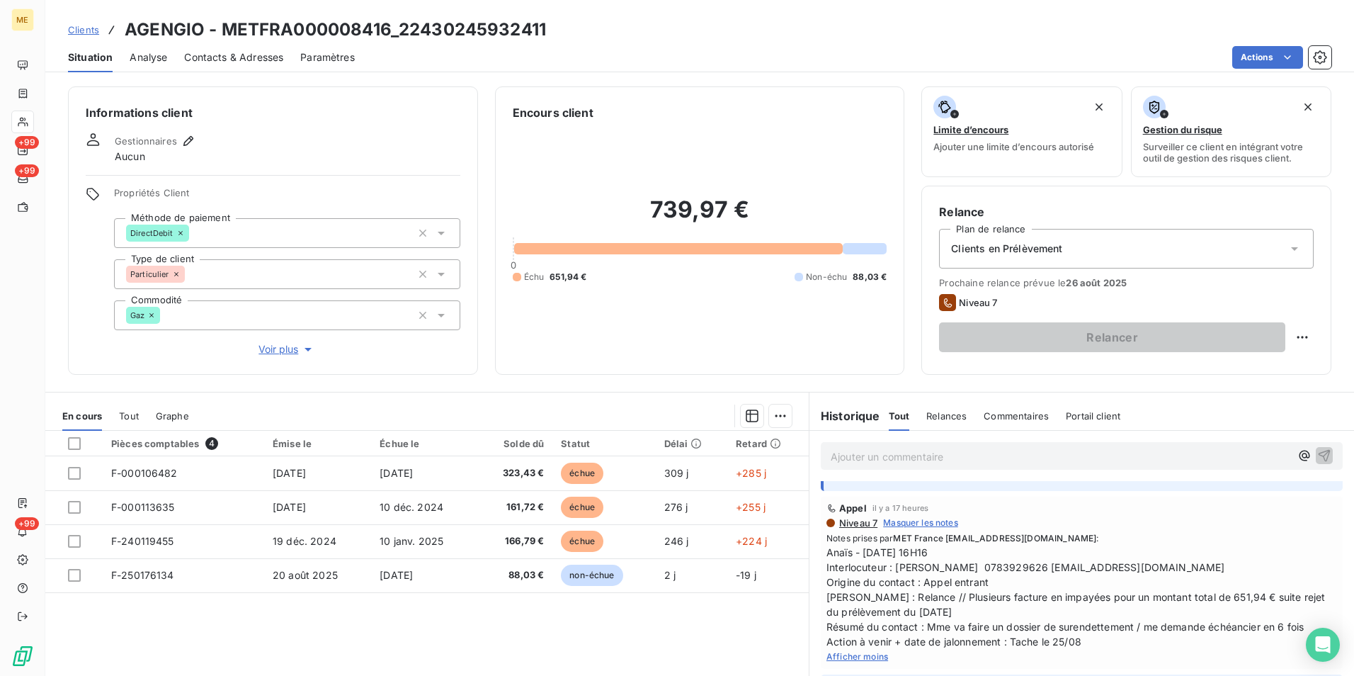
scroll to position [0, 0]
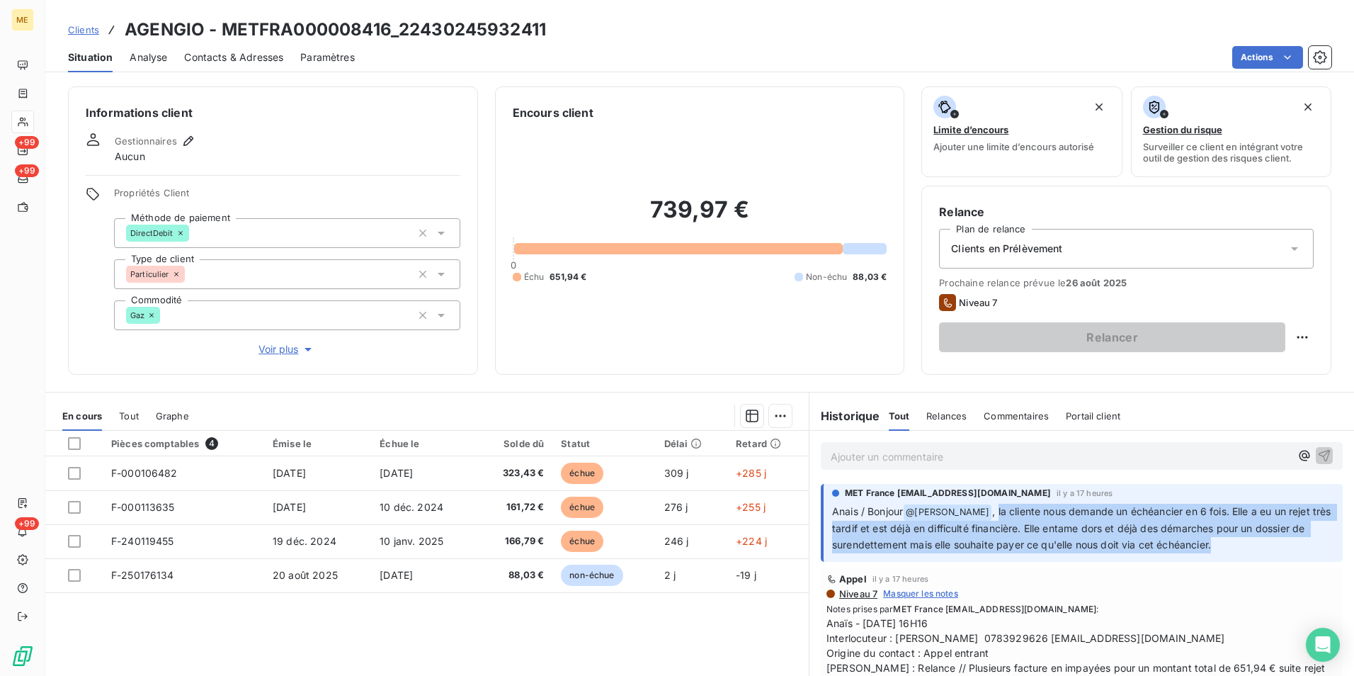
drag, startPoint x: 994, startPoint y: 514, endPoint x: 1232, endPoint y: 547, distance: 240.2
click at [1232, 547] on p "Anais / Bonjour @ Bélinda Thomont , la cliente nous demande un échéancier en 6 …" at bounding box center [1083, 529] width 502 height 50
click at [1229, 548] on p "Anais / Bonjour @ Bélinda Thomont , la cliente nous demande un échéancier en 6 …" at bounding box center [1083, 529] width 502 height 50
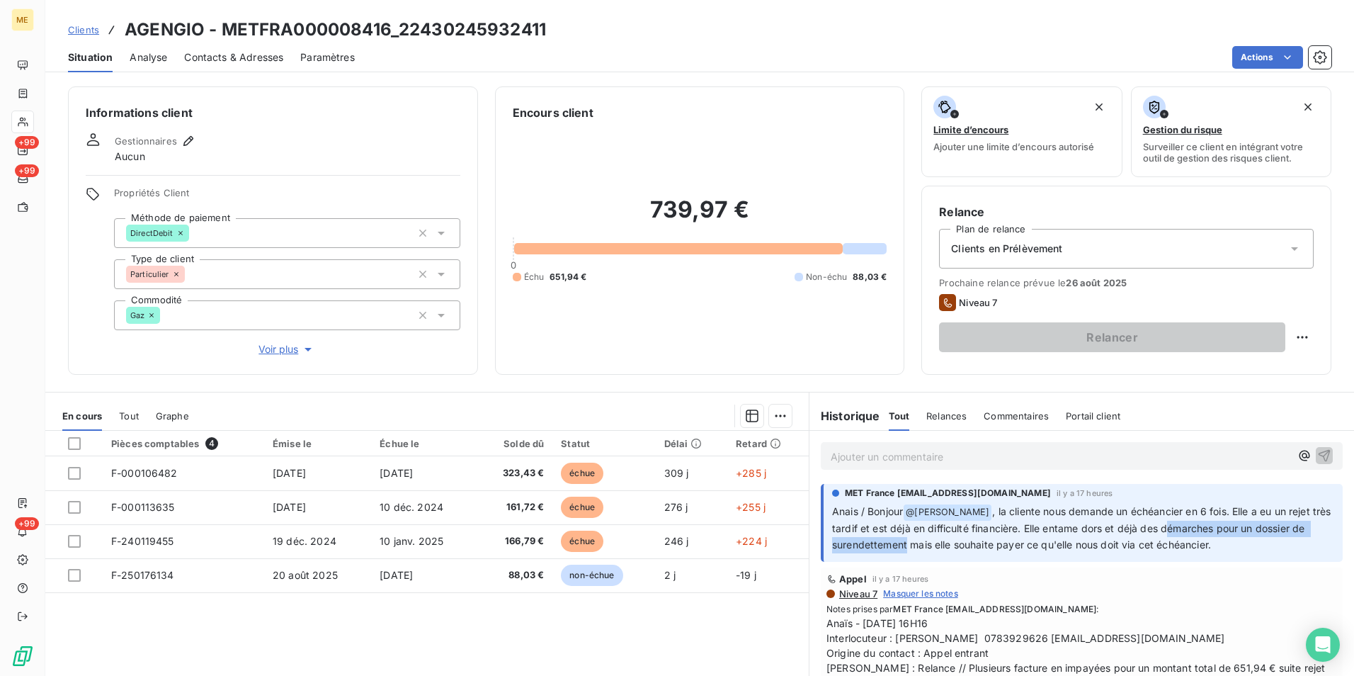
drag, startPoint x: 1187, startPoint y: 523, endPoint x: 916, endPoint y: 549, distance: 272.5
click at [916, 549] on span ", la cliente nous demande un échéancier en 6 fois. Elle a eu un rejet très tard…" at bounding box center [1083, 527] width 502 height 45
click at [1225, 540] on p "Anais / Bonjour @ Bélinda Thomont , la cliente nous demande un échéancier en 6 …" at bounding box center [1083, 529] width 502 height 50
drag, startPoint x: 1226, startPoint y: 545, endPoint x: 1180, endPoint y: 523, distance: 50.7
click at [1180, 523] on p "Anais / Bonjour @ Bélinda Thomont , la cliente nous demande un échéancier en 6 …" at bounding box center [1083, 529] width 502 height 50
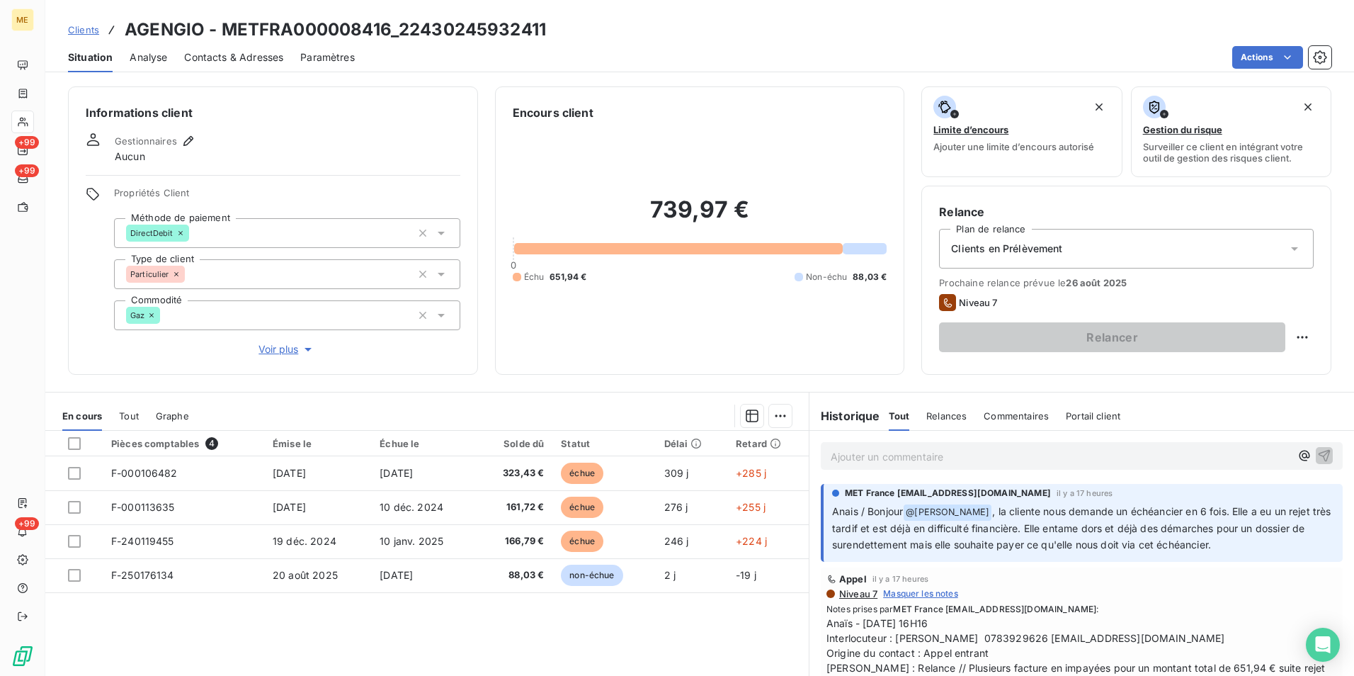
click at [768, 616] on div "Pièces comptables 4 Émise le Échue le Solde dû Statut Délai Retard F-000106482 …" at bounding box center [427, 567] width 764 height 273
click at [274, 348] on span "Voir plus" at bounding box center [287, 349] width 57 height 14
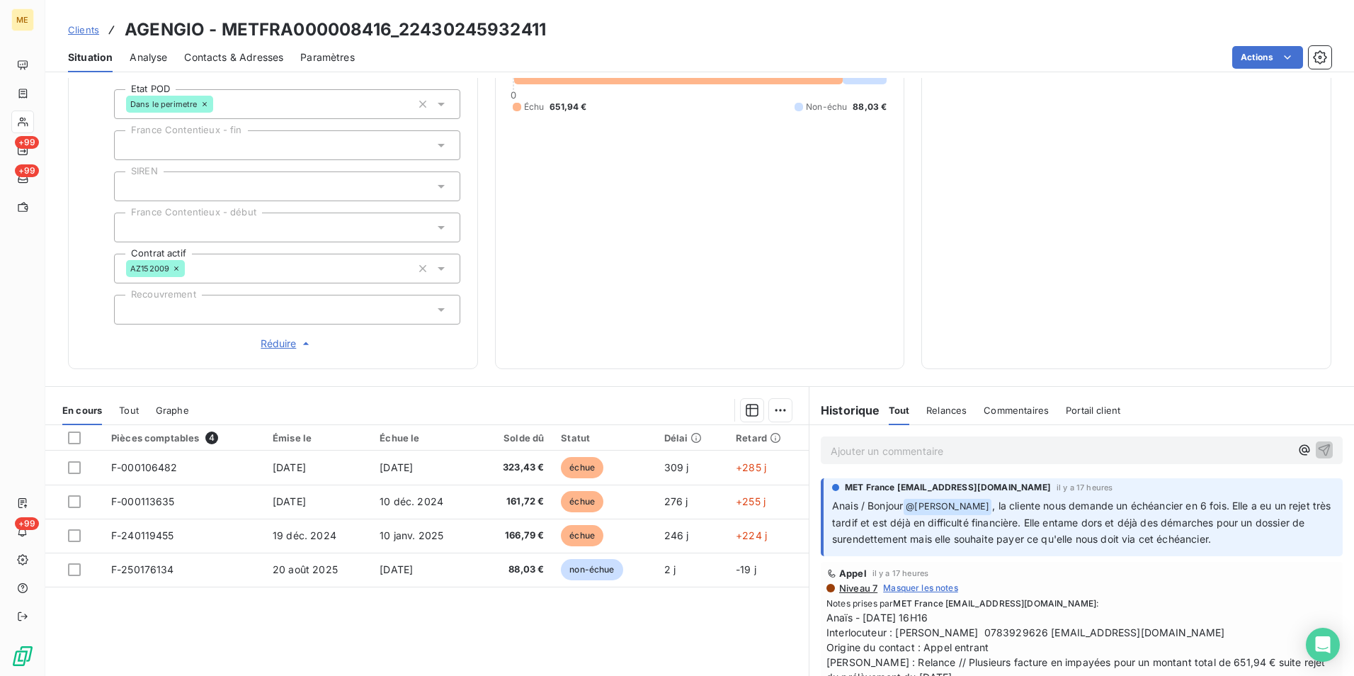
scroll to position [257, 0]
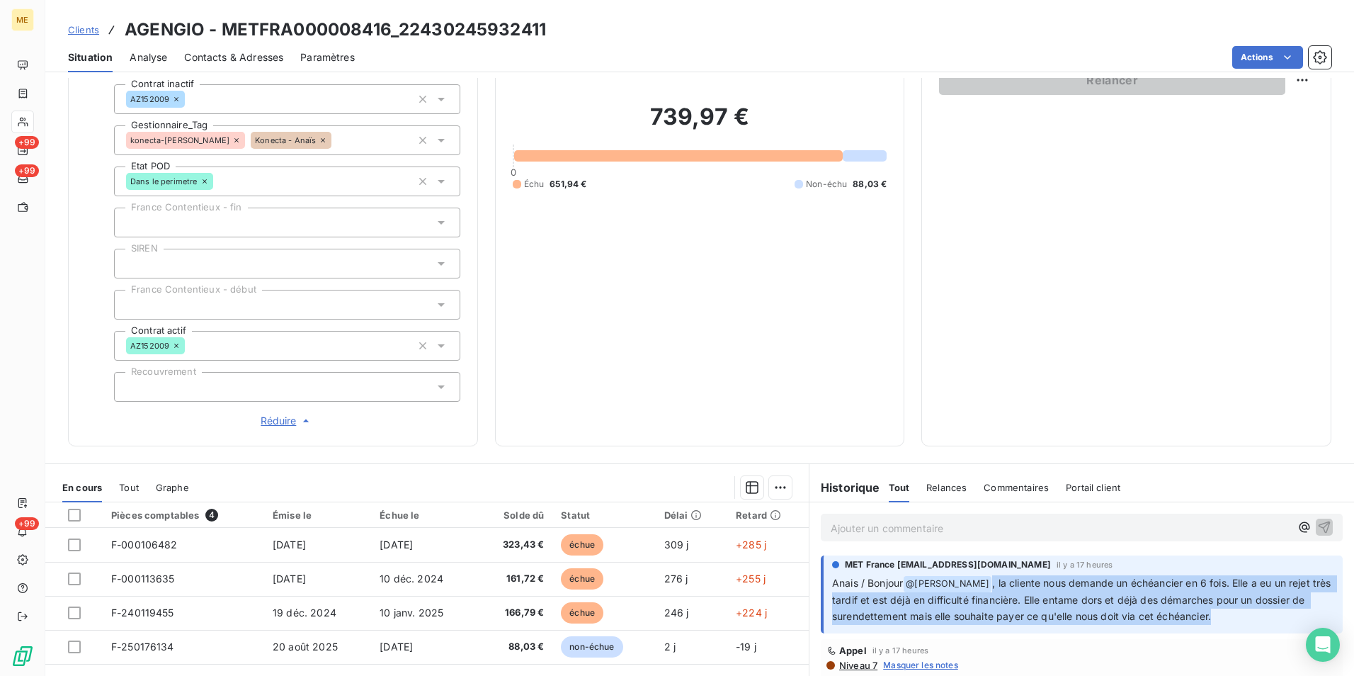
drag, startPoint x: 990, startPoint y: 577, endPoint x: 1285, endPoint y: 611, distance: 296.7
click at [1285, 611] on p "Anais / Bonjour @ Bélinda Thomont , la cliente nous demande un échéancier en 6 …" at bounding box center [1083, 600] width 502 height 50
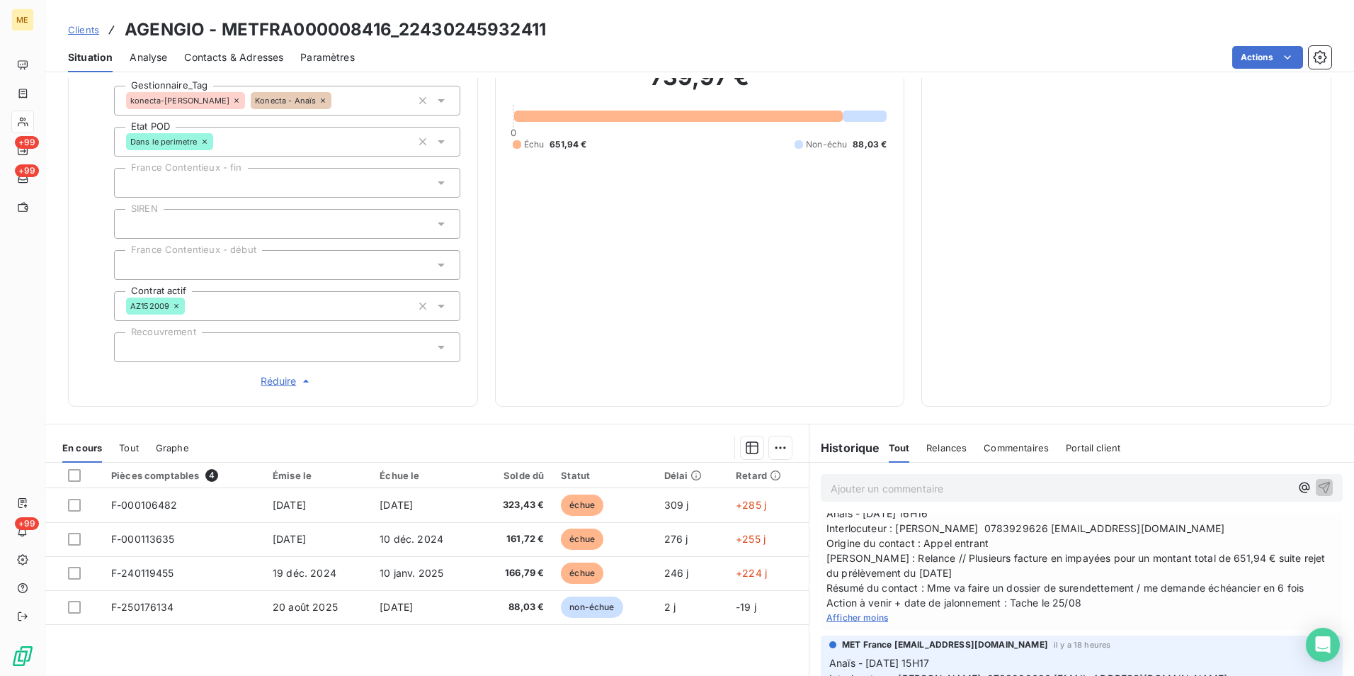
scroll to position [328, 0]
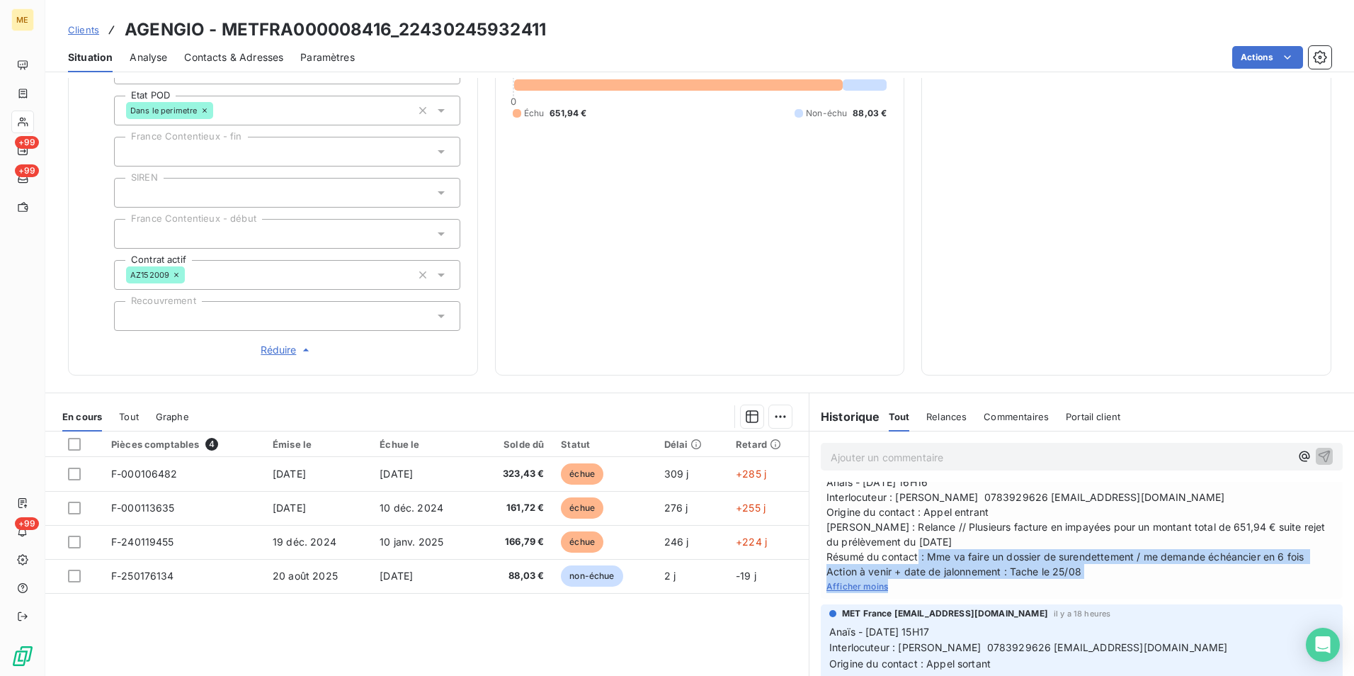
drag, startPoint x: 938, startPoint y: 555, endPoint x: 1278, endPoint y: 580, distance: 340.9
click at [1278, 580] on div "Notes prises par MET France met-france@recouvrement.met.com : Anaïs - 21/08/202…" at bounding box center [1082, 527] width 511 height 131
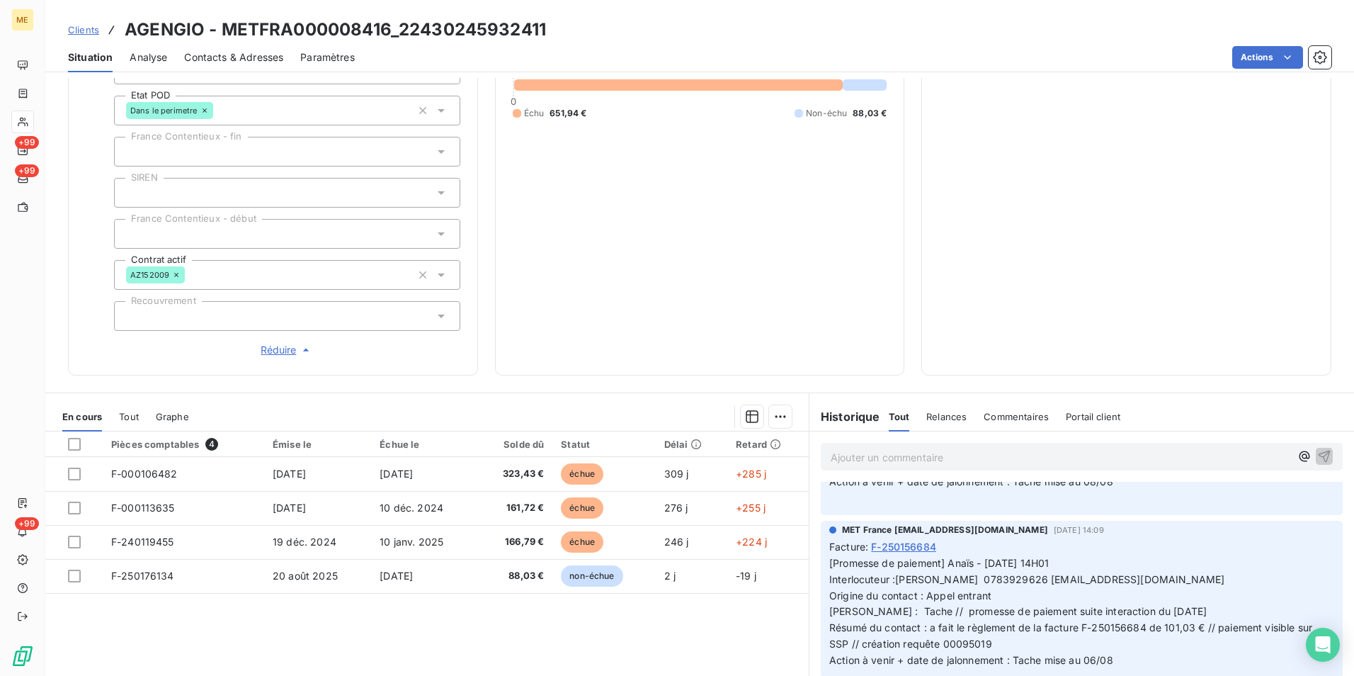
scroll to position [708, 0]
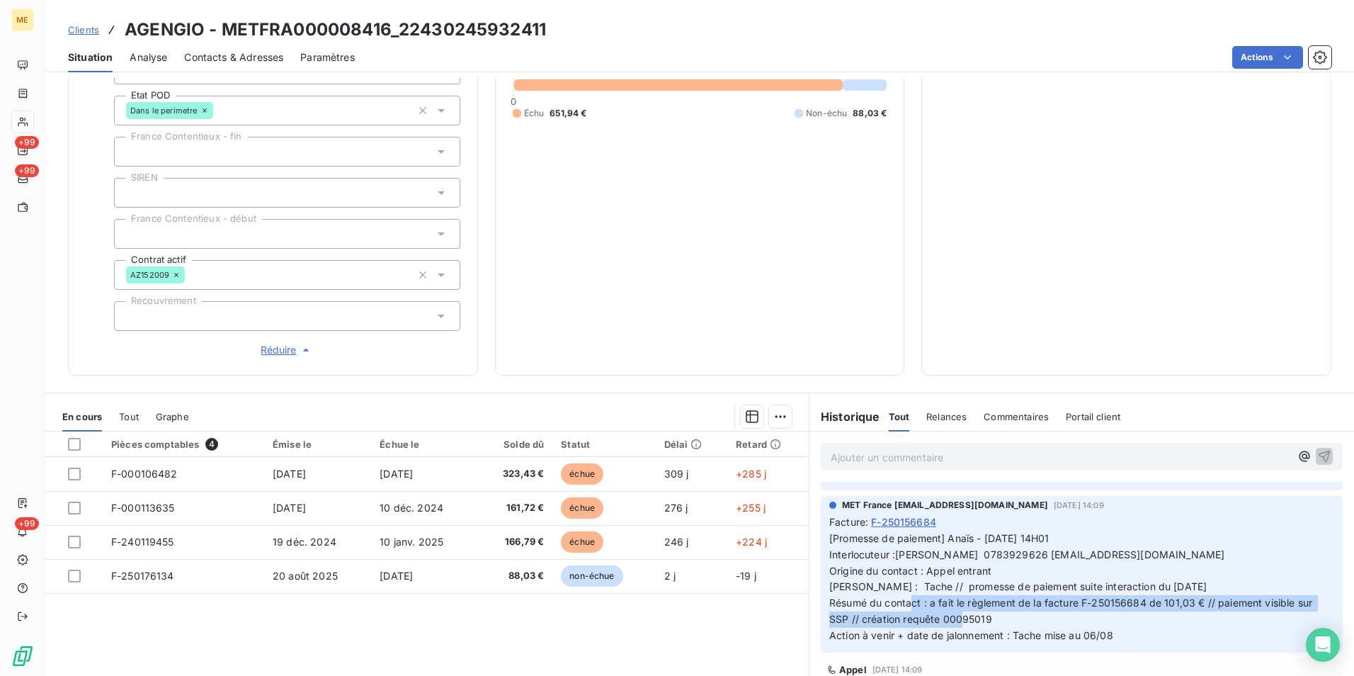
drag, startPoint x: 923, startPoint y: 604, endPoint x: 1026, endPoint y: 614, distance: 103.2
click at [1026, 614] on p "[Promesse de paiement] Anaïs - 04/08/2025 - 14H01 Interlocuteur :Mme AGENGIO AU…" at bounding box center [1081, 586] width 505 height 113
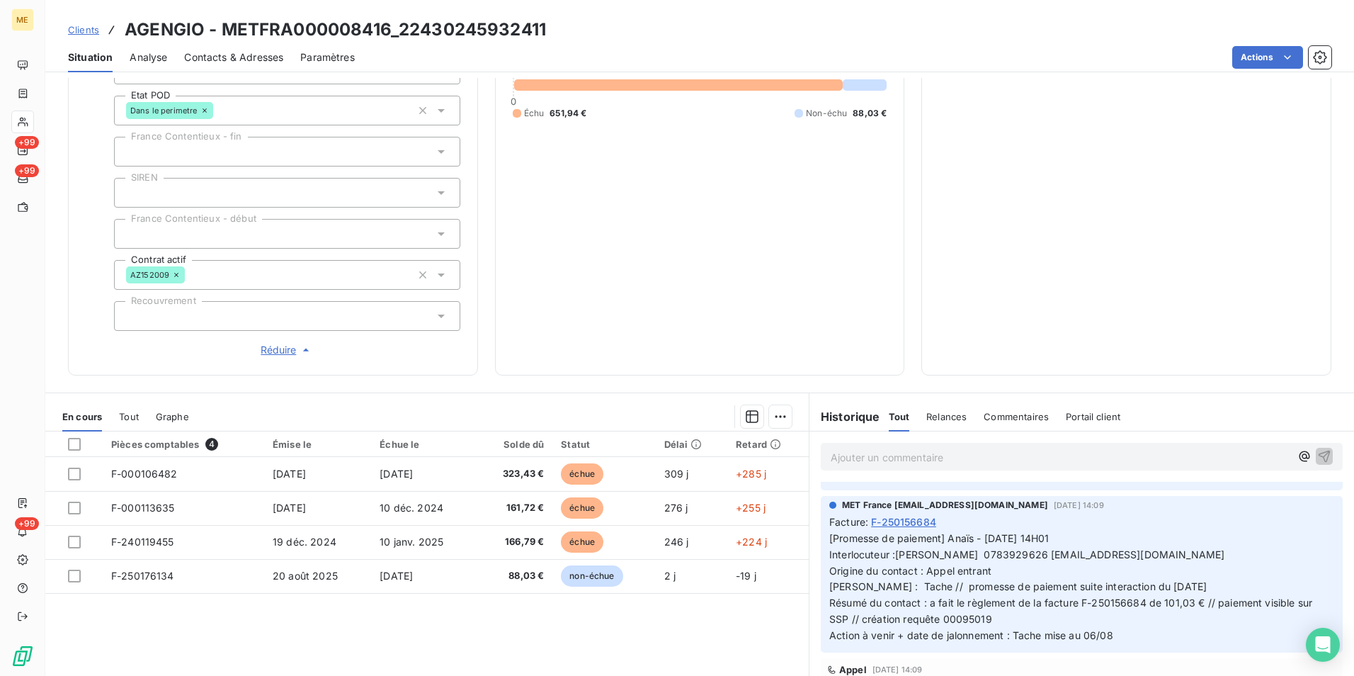
drag, startPoint x: 1026, startPoint y: 614, endPoint x: 983, endPoint y: 637, distance: 48.2
click at [983, 637] on span "[Promesse de paiement] Anaïs - 04/08/2025 - 14H01 Interlocuteur :Mme AGENGIO AU…" at bounding box center [1072, 586] width 486 height 109
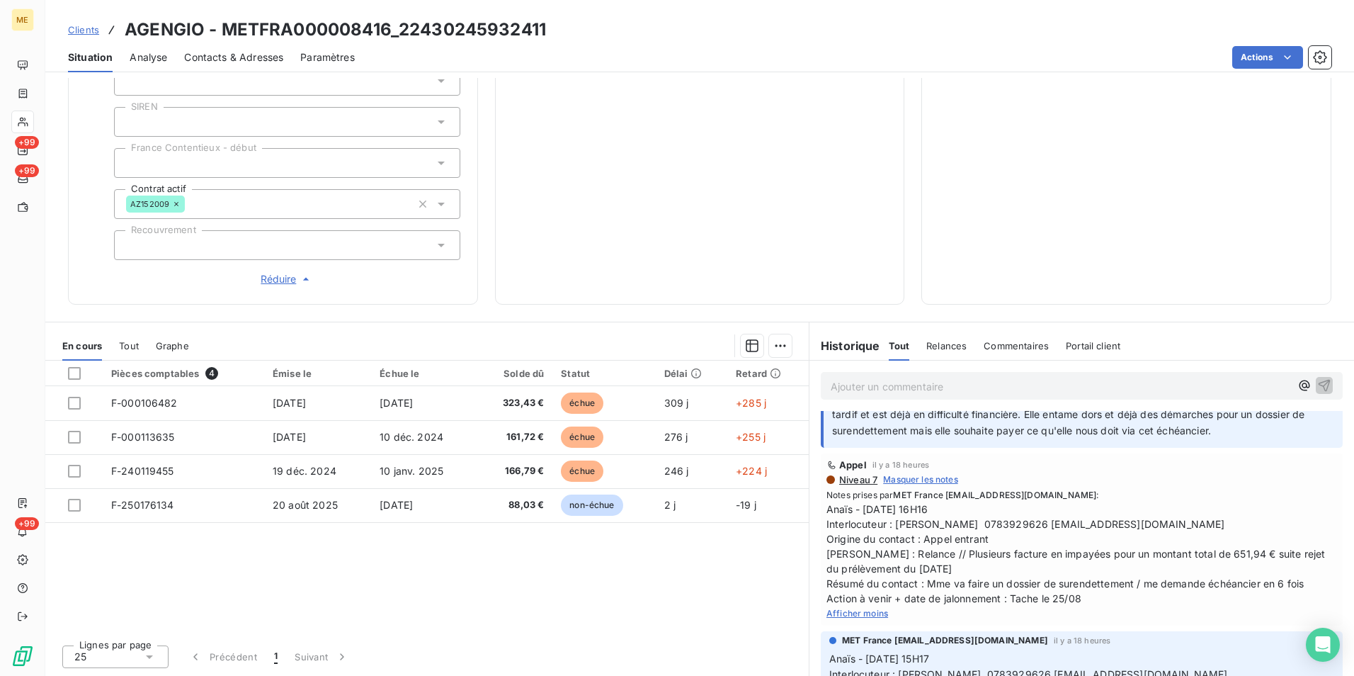
scroll to position [0, 0]
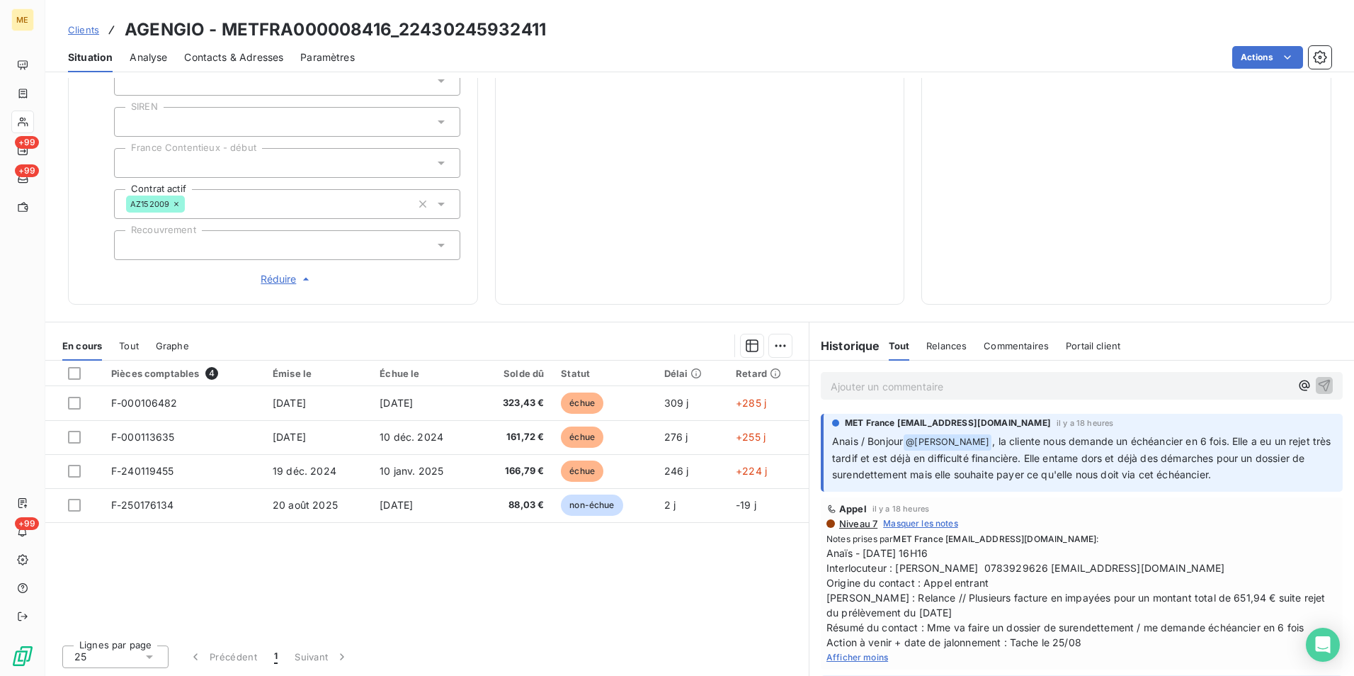
click at [932, 384] on p "Ajouter un commentaire ﻿" at bounding box center [1061, 387] width 460 height 18
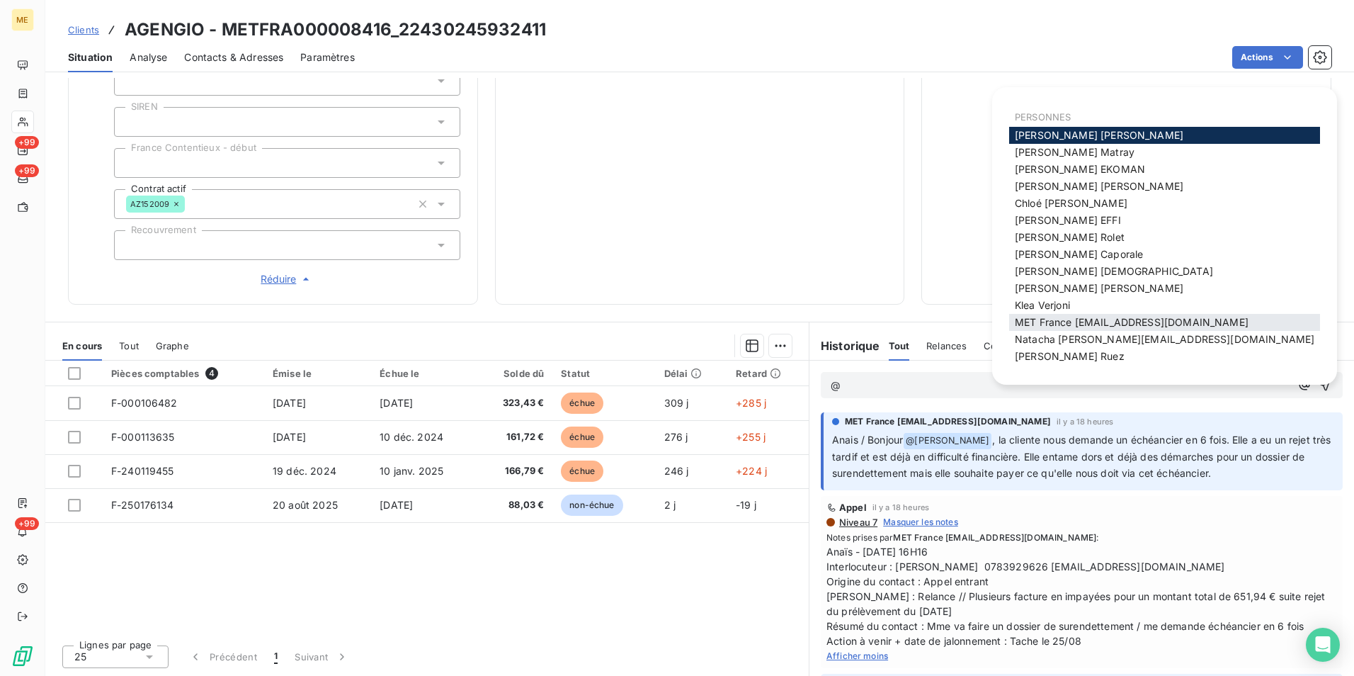
click at [1152, 318] on span "MET France [EMAIL_ADDRESS][DOMAIN_NAME]" at bounding box center [1132, 322] width 234 height 12
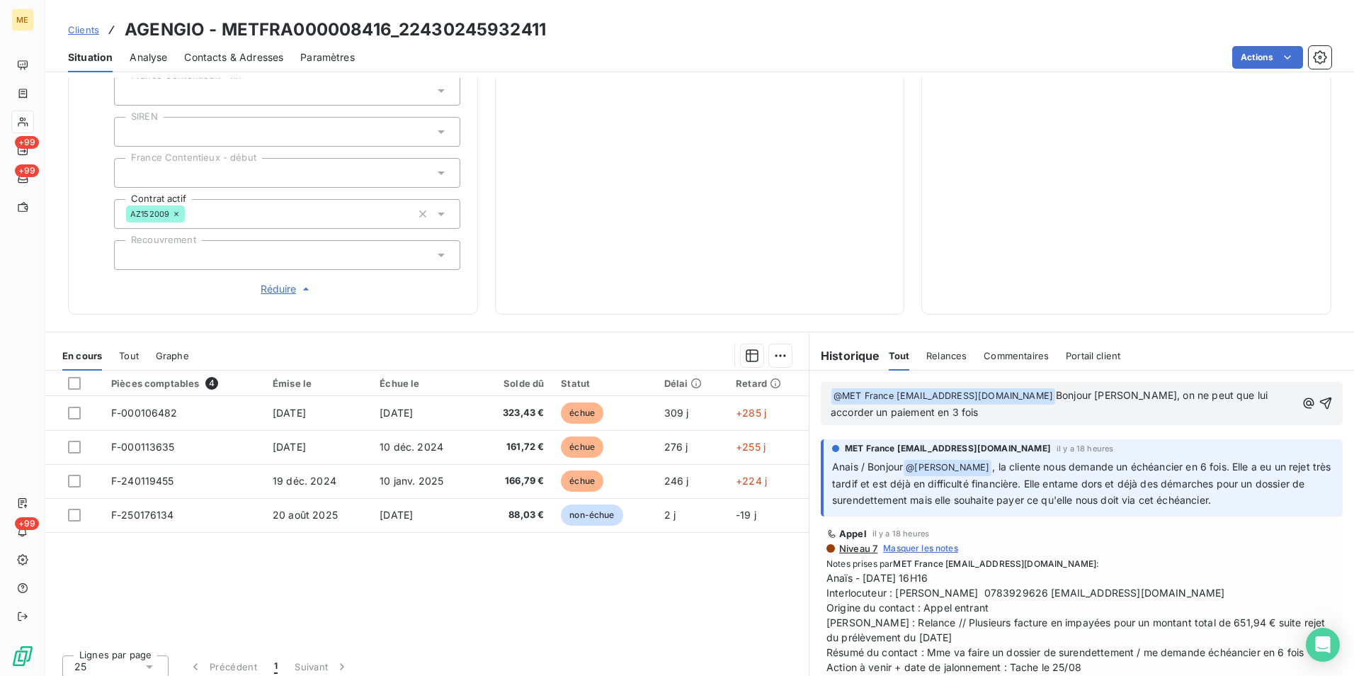
scroll to position [399, 0]
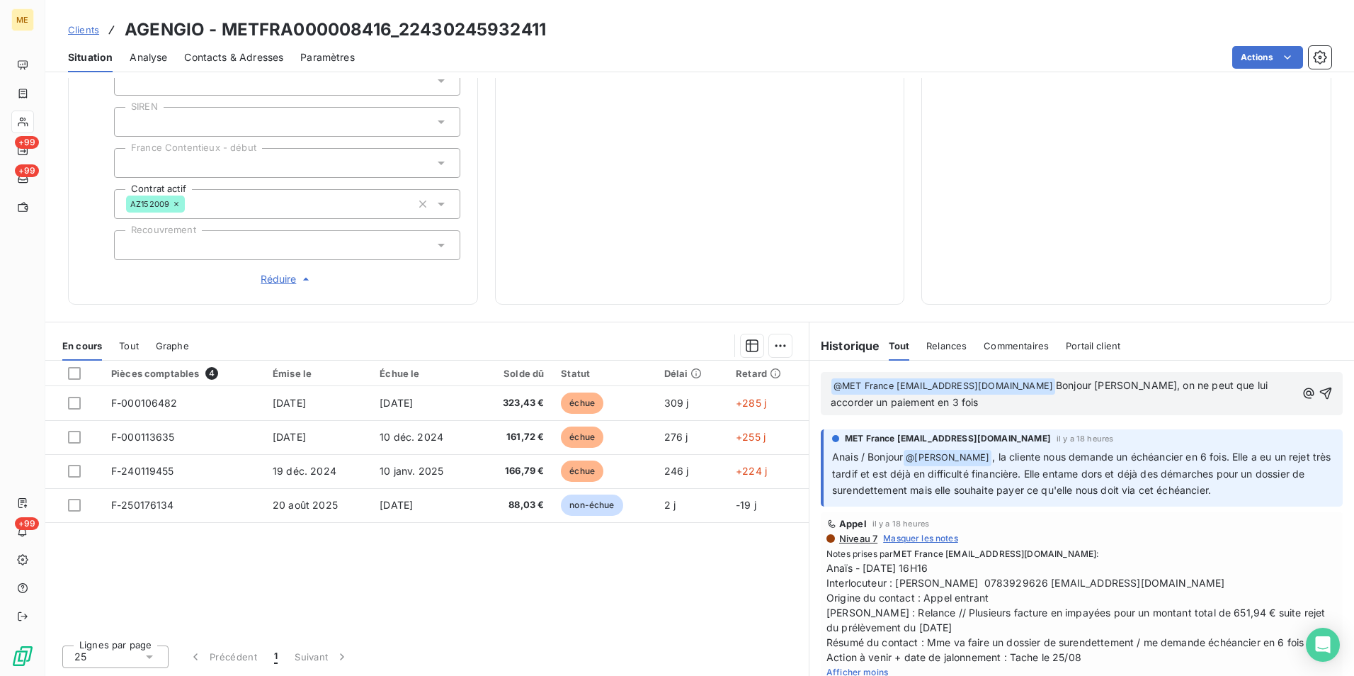
click at [1003, 404] on p "﻿ @ MET France met-france@recouvrement.met.com ﻿ Bonjour Anais, on ne peut que …" at bounding box center [1063, 394] width 465 height 33
click at [1319, 395] on icon "button" at bounding box center [1326, 393] width 14 height 14
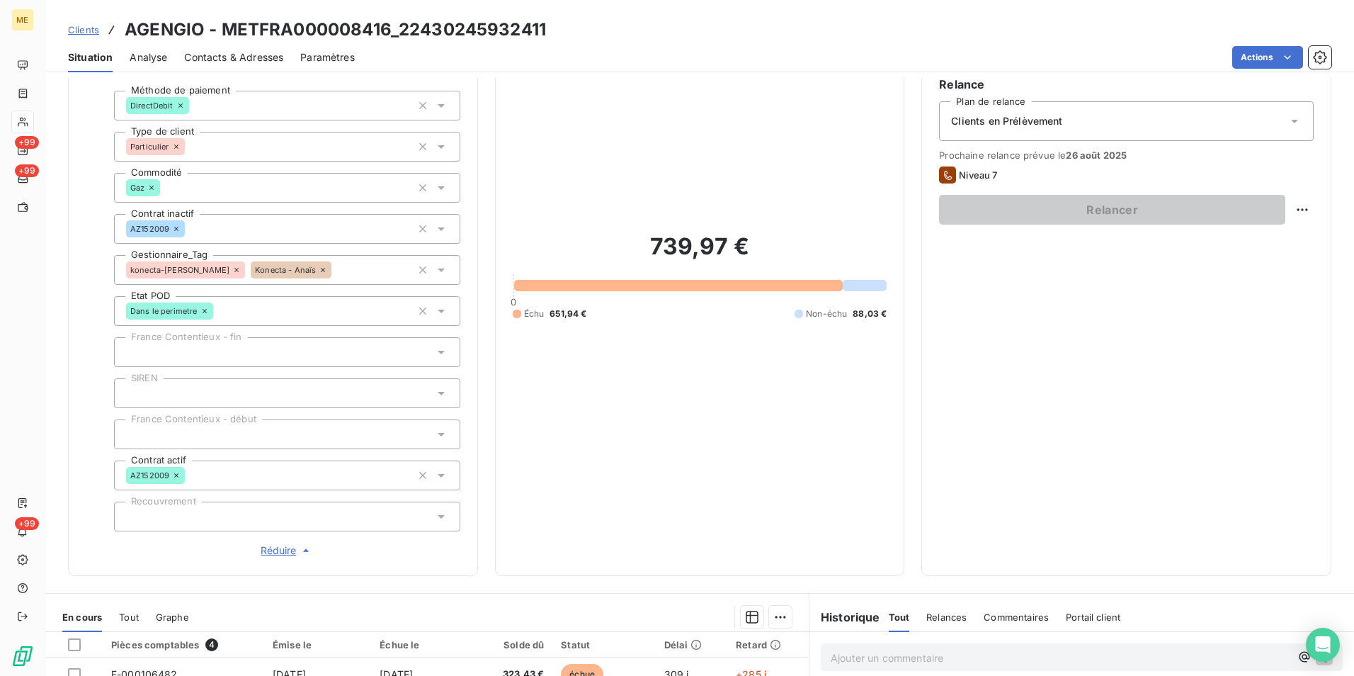
scroll to position [115, 0]
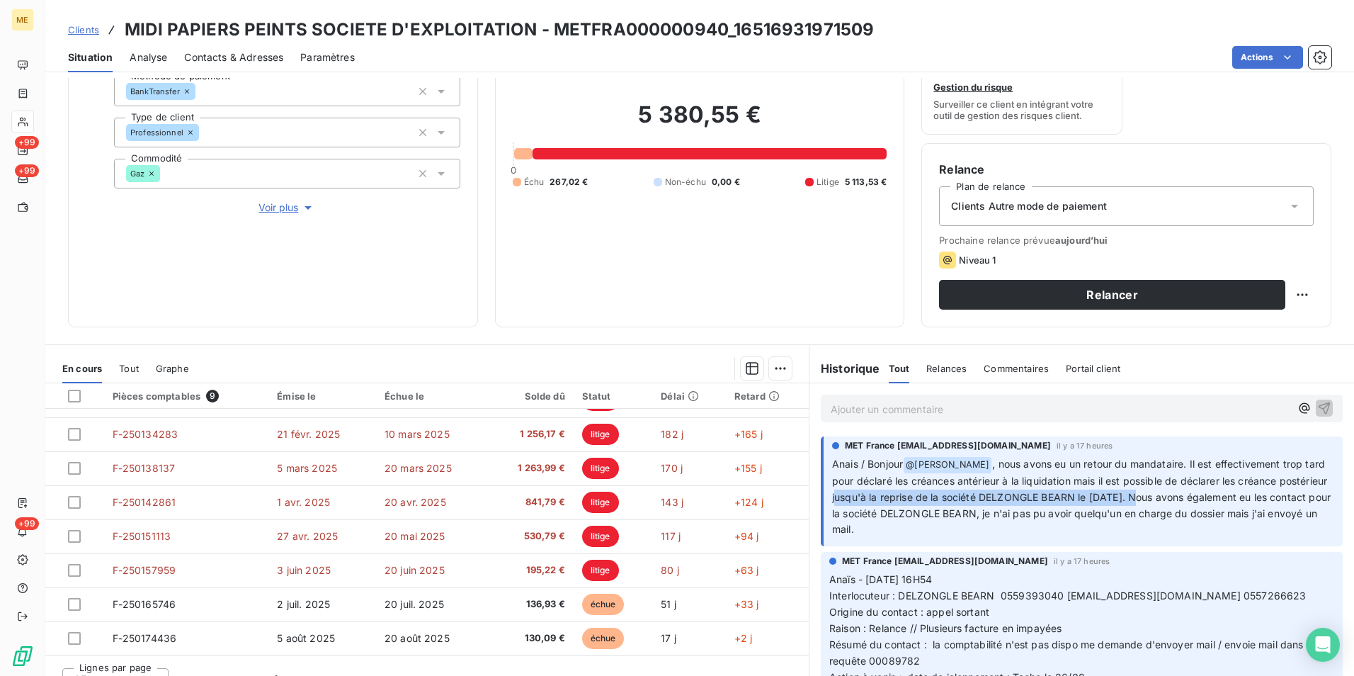
drag, startPoint x: 881, startPoint y: 498, endPoint x: 1187, endPoint y: 494, distance: 306.0
click at [1187, 494] on span ", nous avons eu un retour du mandataire. Il est effectivement trop tard pour dé…" at bounding box center [1082, 497] width 501 height 78
drag, startPoint x: 1187, startPoint y: 494, endPoint x: 1097, endPoint y: 473, distance: 92.3
click at [1097, 473] on p "Anais / Bonjour @ Bélinda Thomont , nous avons eu un retour du mandataire. Il e…" at bounding box center [1083, 496] width 502 height 81
drag, startPoint x: 831, startPoint y: 494, endPoint x: 1031, endPoint y: 534, distance: 203.8
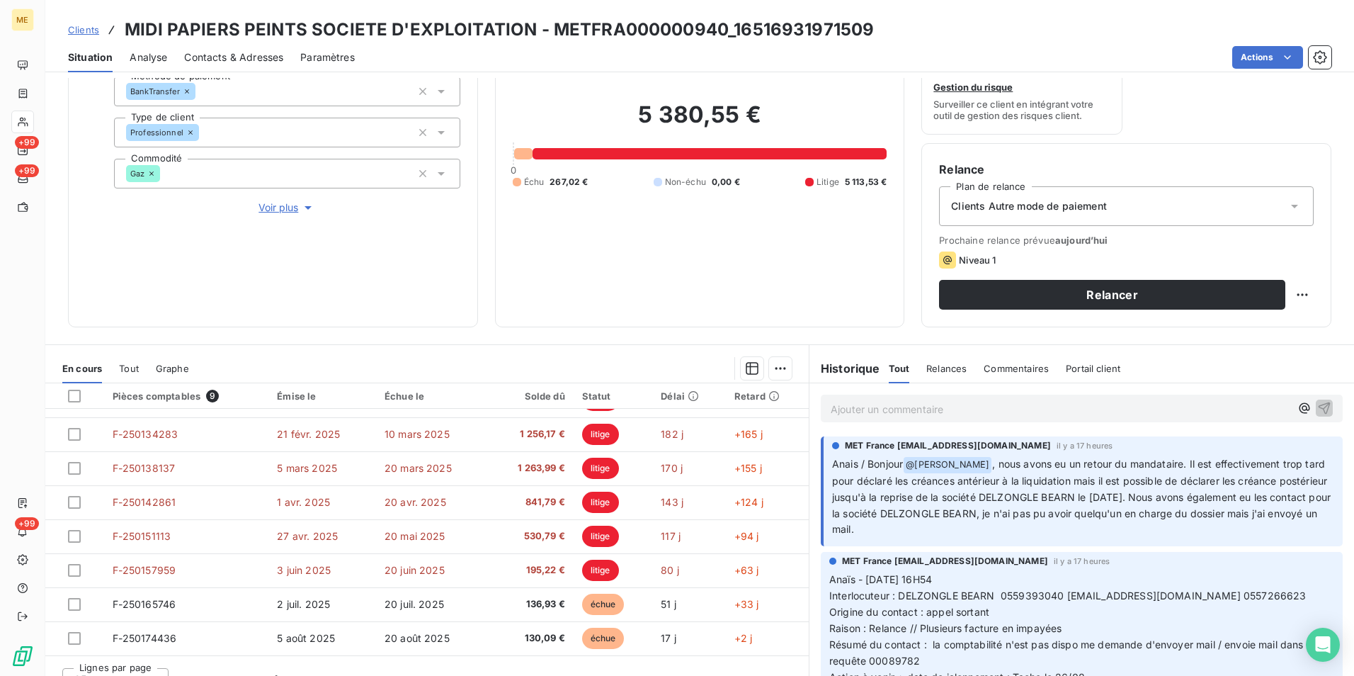
click at [1032, 534] on p "Anais / Bonjour @ Bélinda Thomont , nous avons eu un retour du mandataire. Il e…" at bounding box center [1083, 496] width 502 height 81
drag, startPoint x: 1031, startPoint y: 534, endPoint x: 984, endPoint y: 530, distance: 46.2
click at [984, 530] on p "Anais / Bonjour @ Bélinda Thomont , nous avons eu un retour du mandataire. Il e…" at bounding box center [1083, 496] width 502 height 81
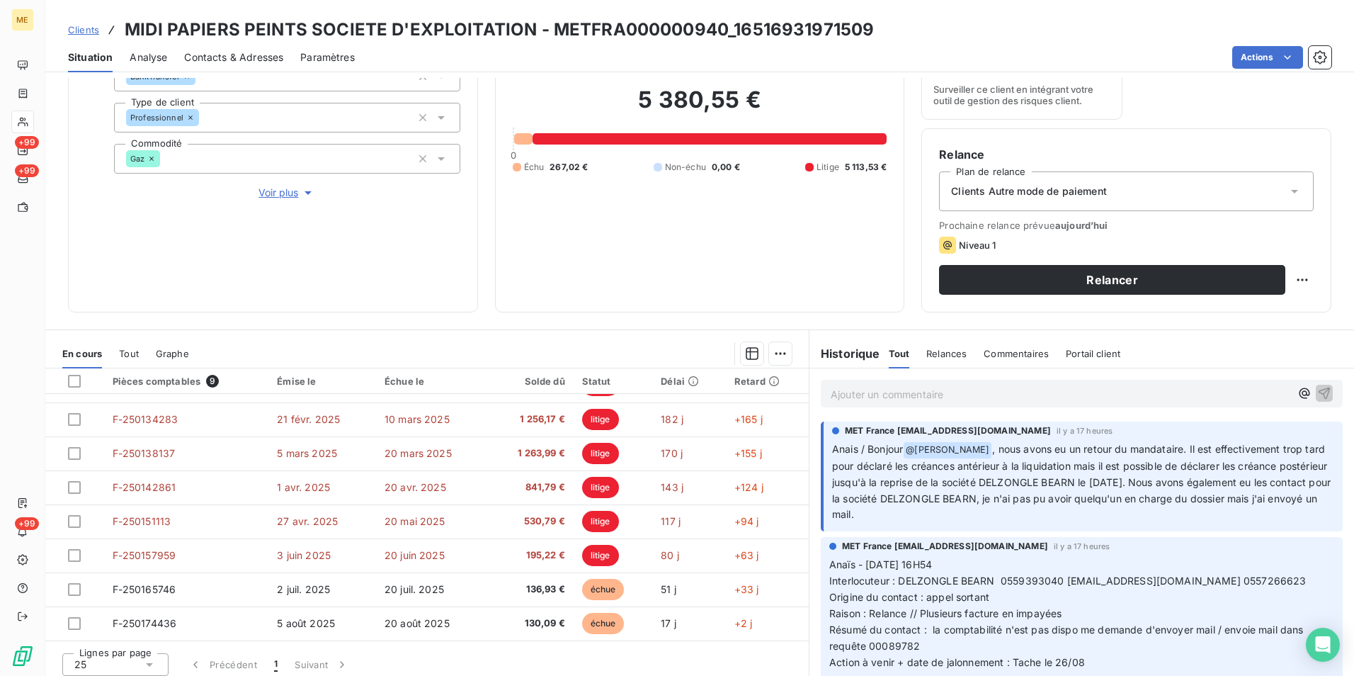
scroll to position [164, 0]
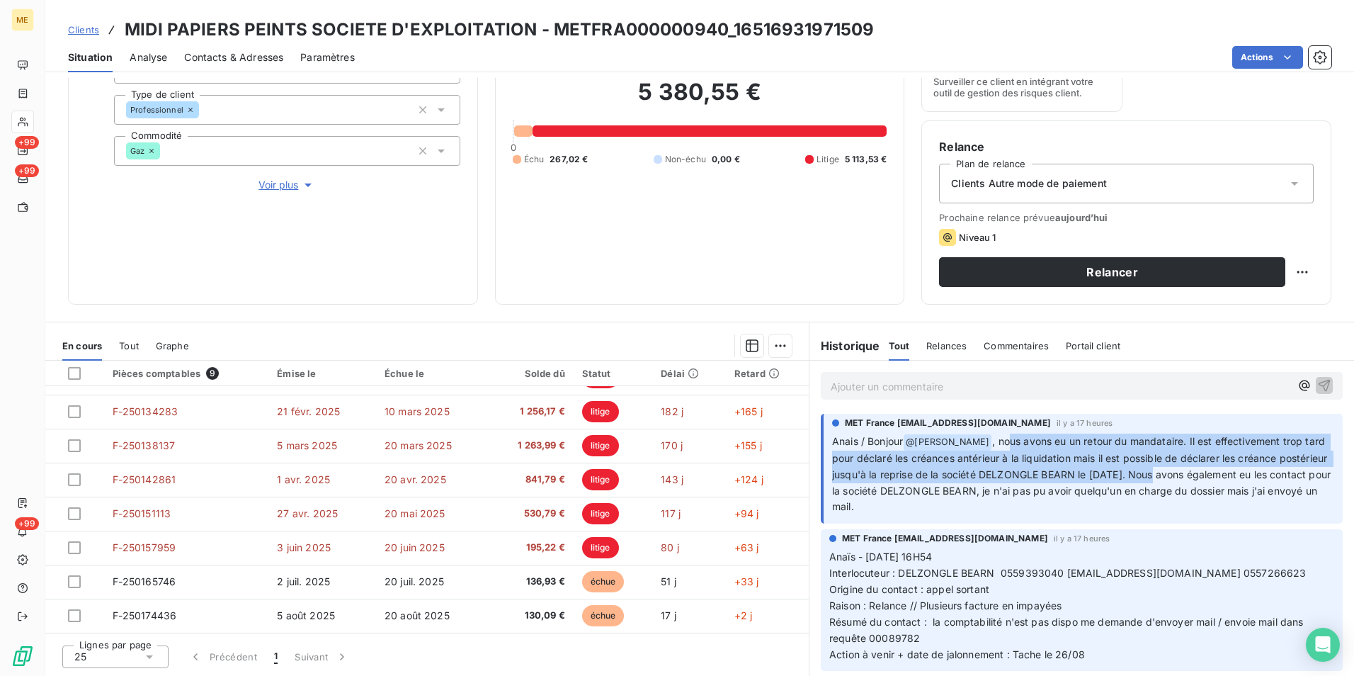
drag, startPoint x: 1009, startPoint y: 439, endPoint x: 1198, endPoint y: 475, distance: 191.8
click at [1198, 475] on span ", nous avons eu un retour du mandataire. Il est effectivement trop tard pour dé…" at bounding box center [1082, 474] width 501 height 78
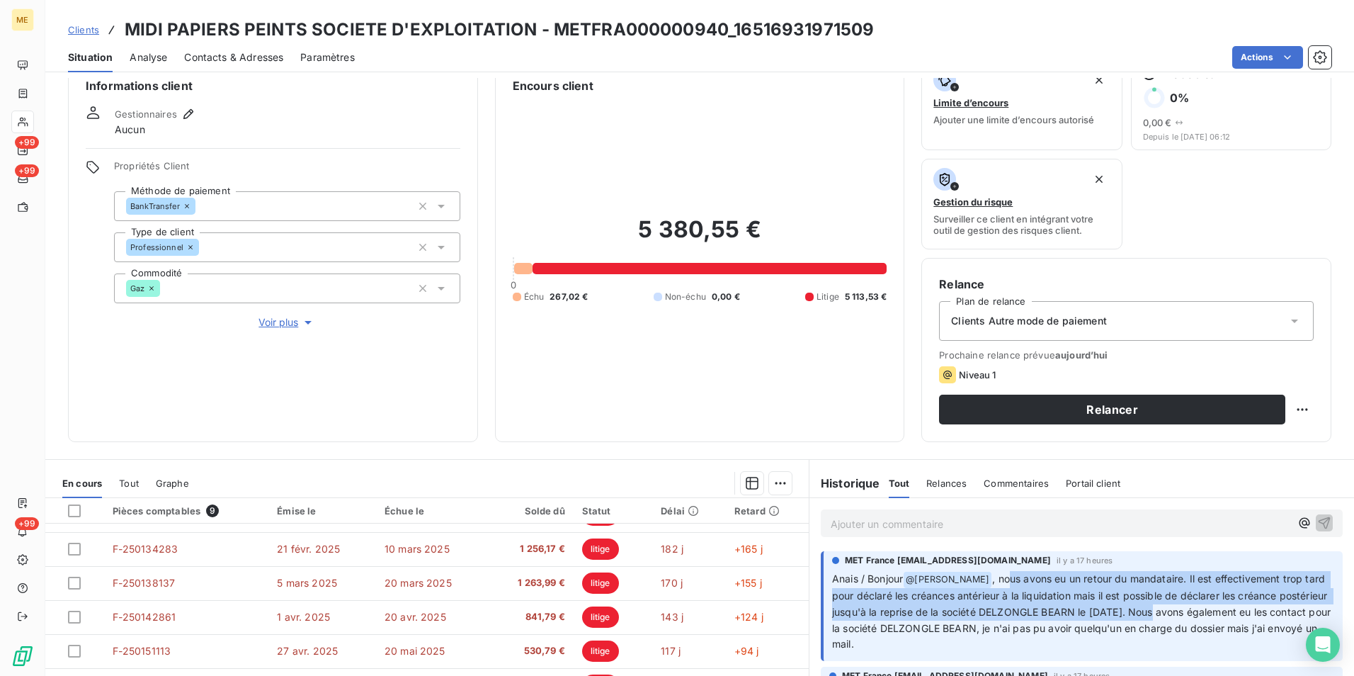
scroll to position [23, 0]
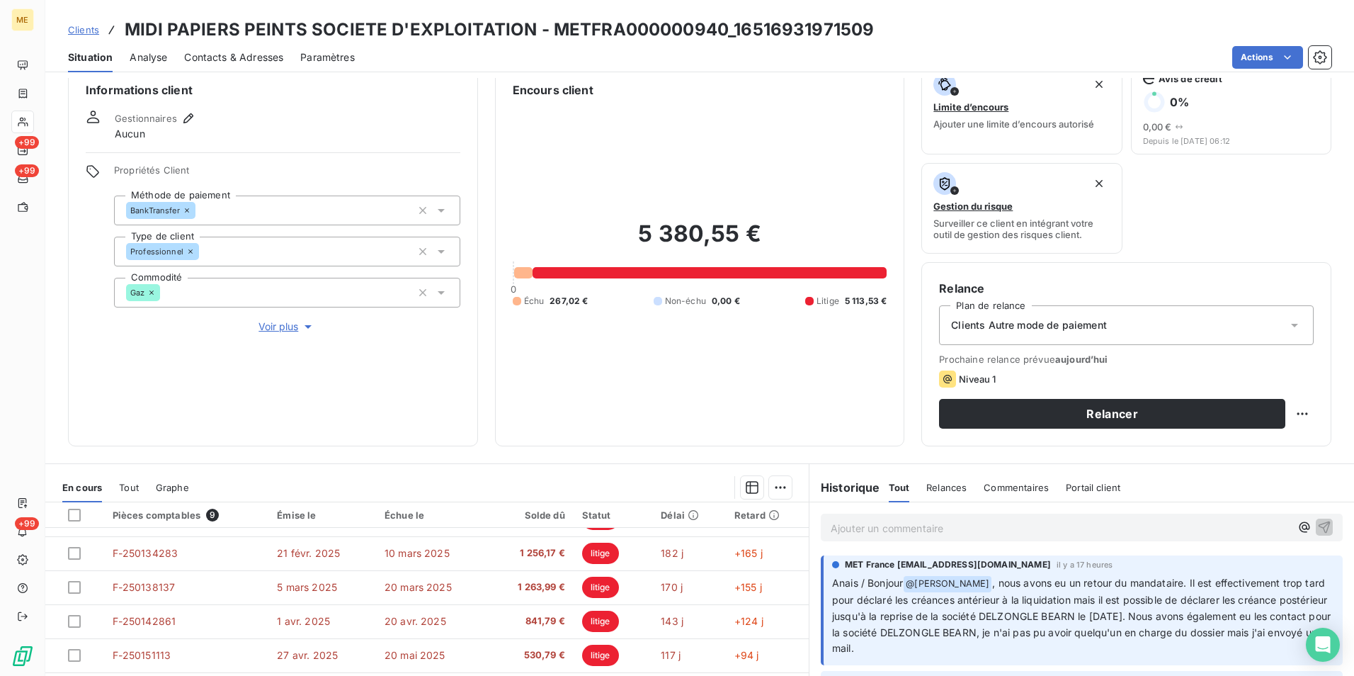
click at [1179, 512] on div "Ajouter un commentaire ﻿" at bounding box center [1082, 527] width 545 height 50
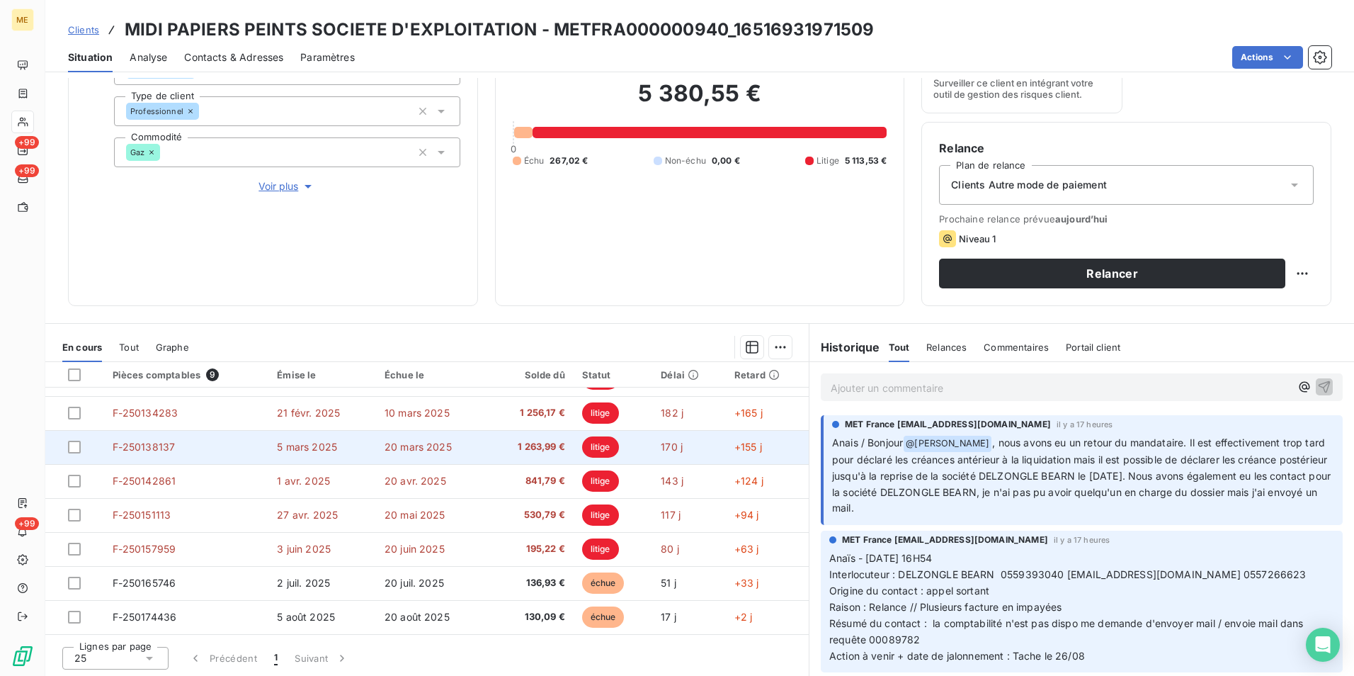
scroll to position [164, 0]
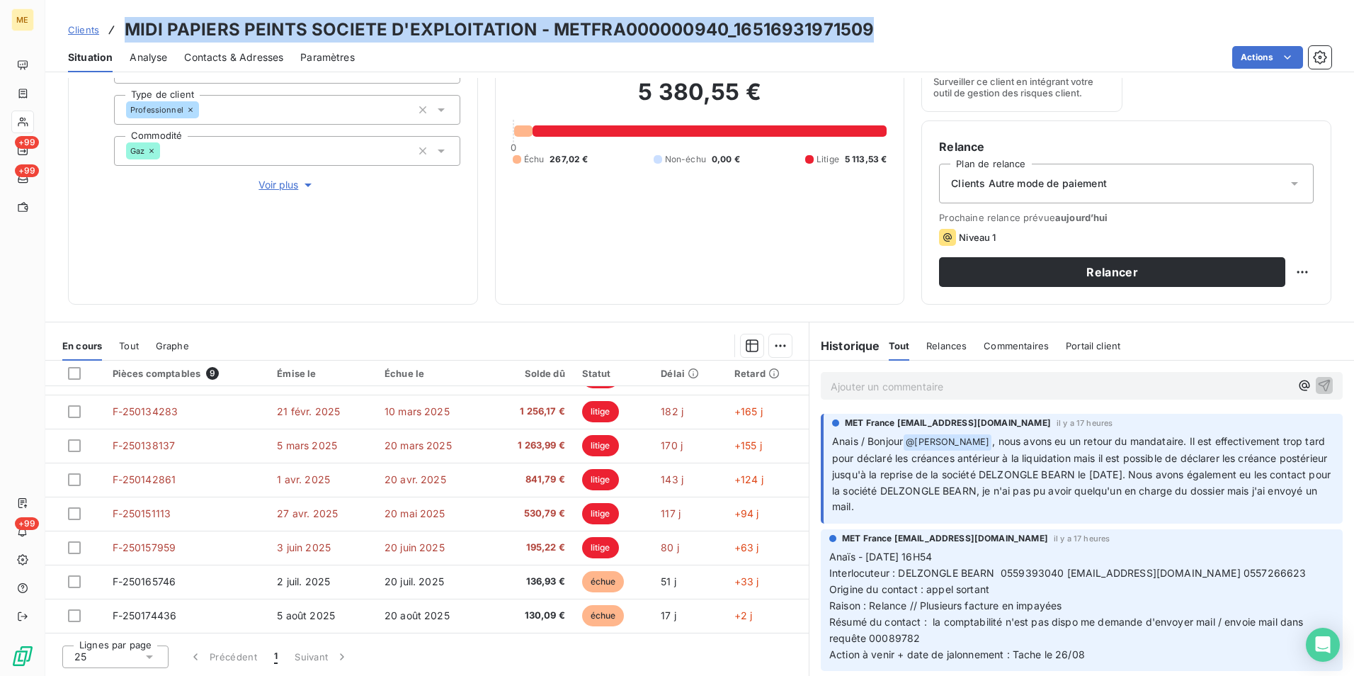
drag, startPoint x: 870, startPoint y: 25, endPoint x: 125, endPoint y: 36, distance: 745.9
click at [125, 36] on div "Clients MIDI PAPIERS PEINTS SOCIETE D'EXPLOITATION - METFRA000000940_1651693197…" at bounding box center [699, 29] width 1309 height 25
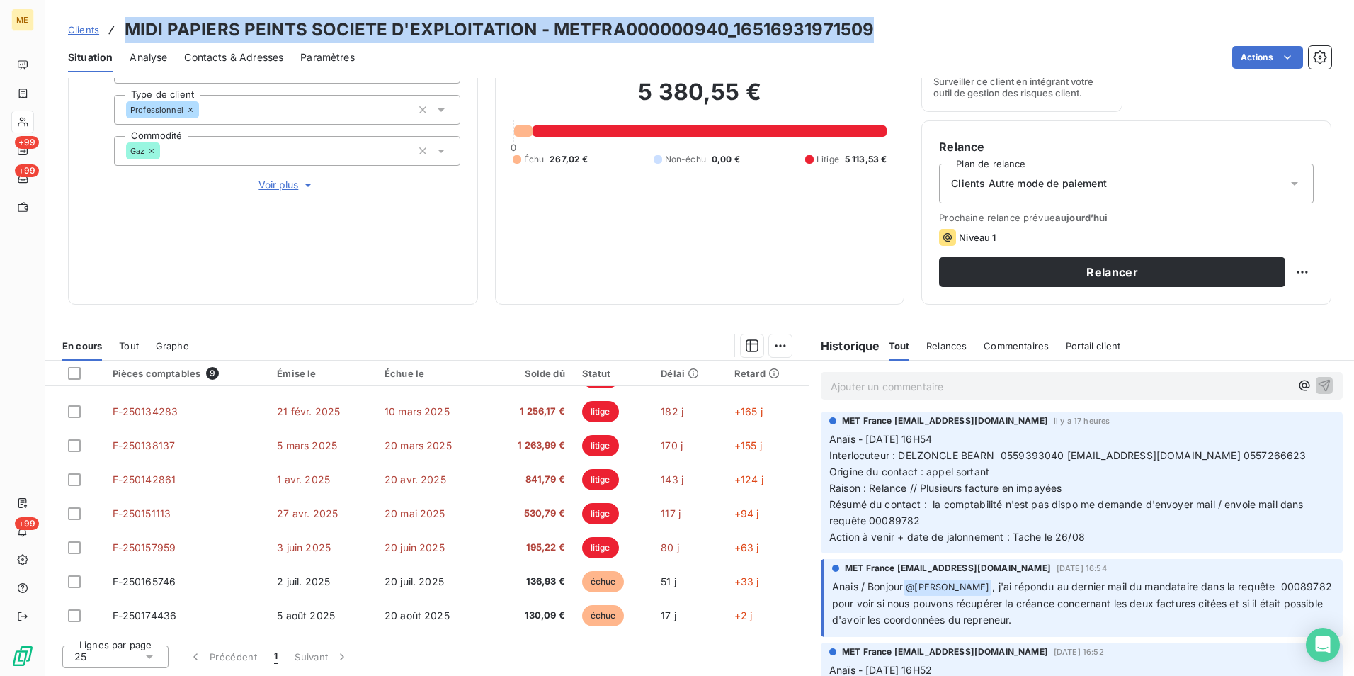
scroll to position [142, 0]
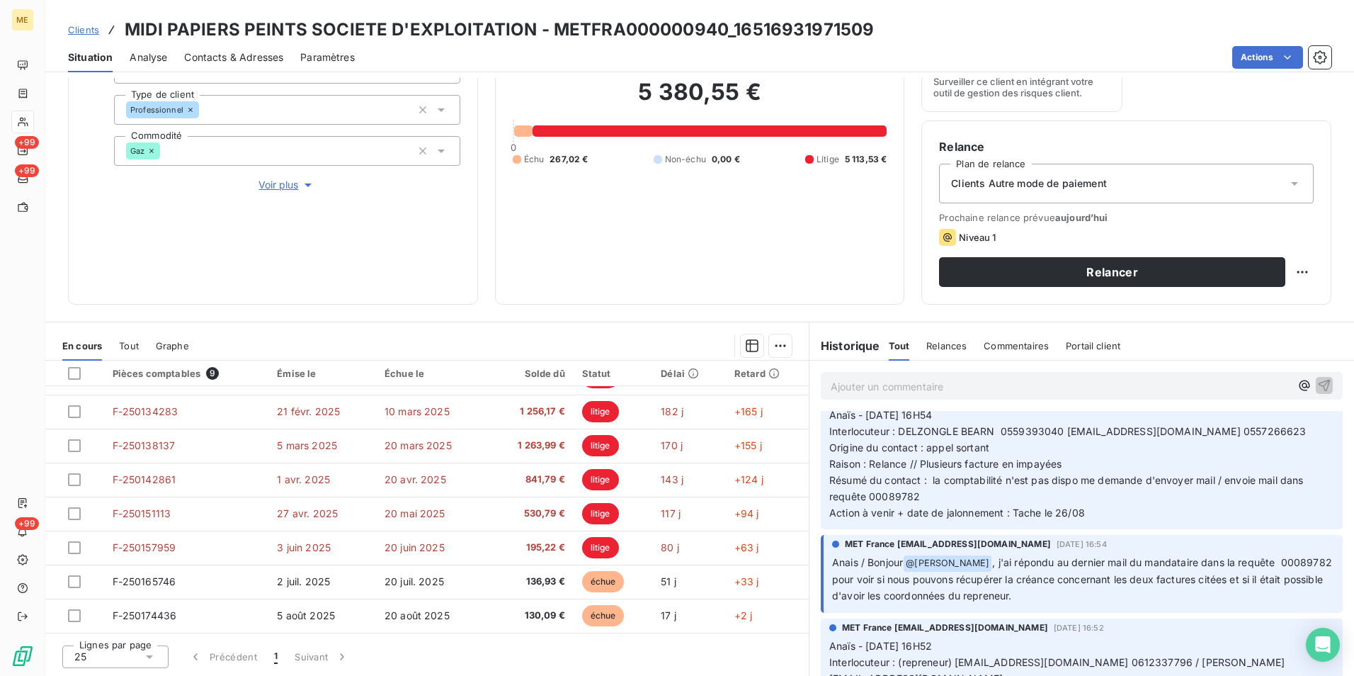
click at [864, 581] on span ", j'ai répondu au dernier mail du mandataire dans la requête 00089782 pour voir…" at bounding box center [1083, 578] width 503 height 45
copy span "00089782"
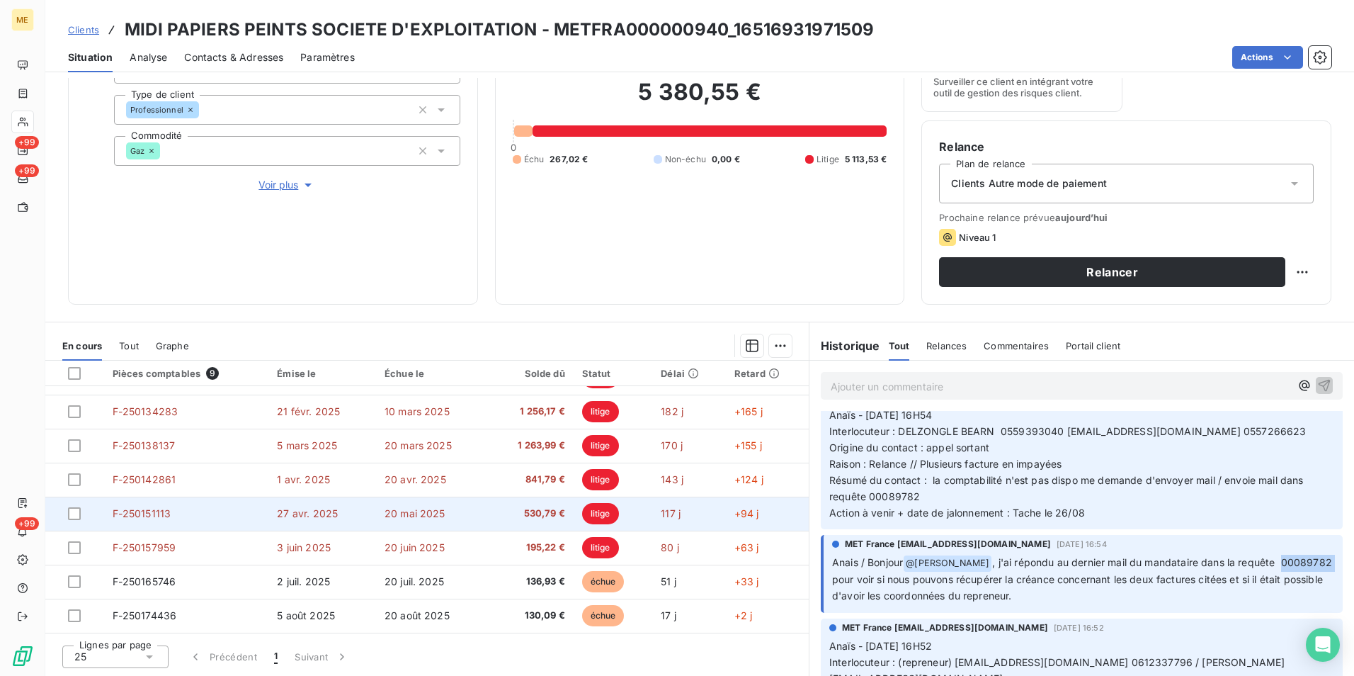
scroll to position [0, 0]
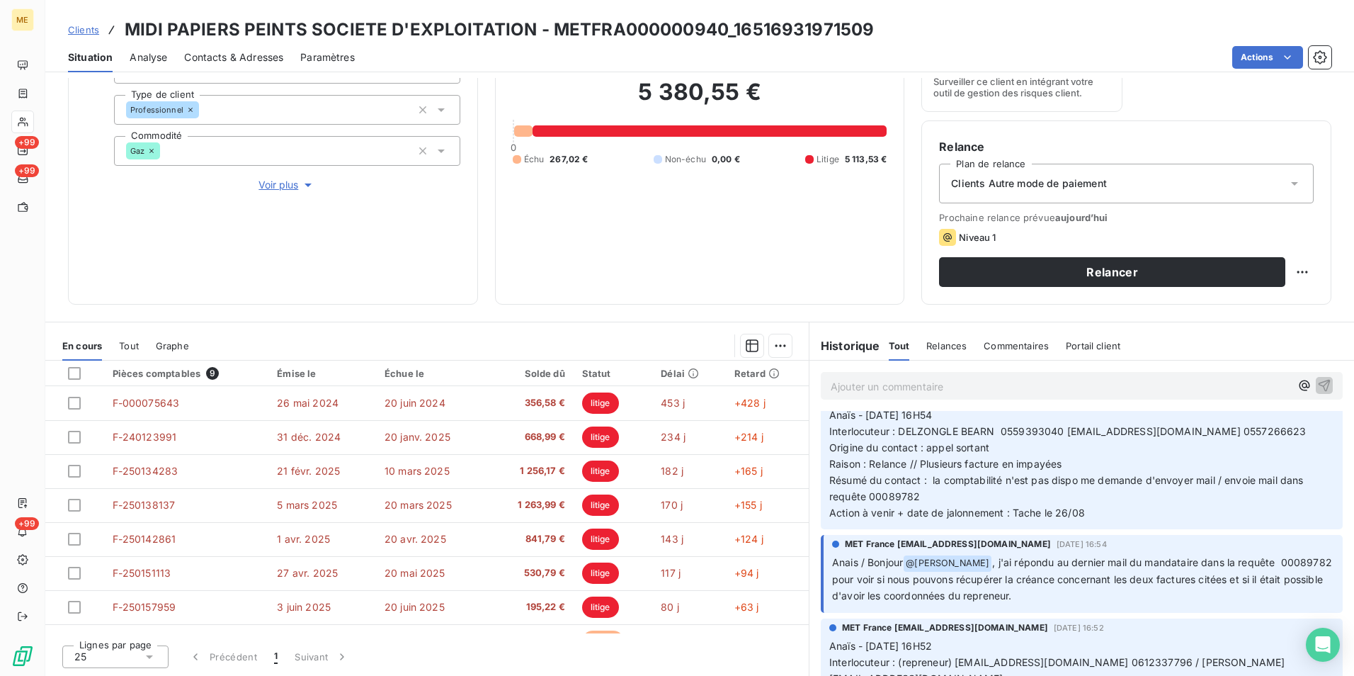
drag, startPoint x: 1254, startPoint y: 386, endPoint x: 1011, endPoint y: 481, distance: 260.2
click at [1011, 481] on span "Résumé du contact : la comptabilité n'est pas dispo me demande d'envoyer mail /…" at bounding box center [1067, 488] width 477 height 28
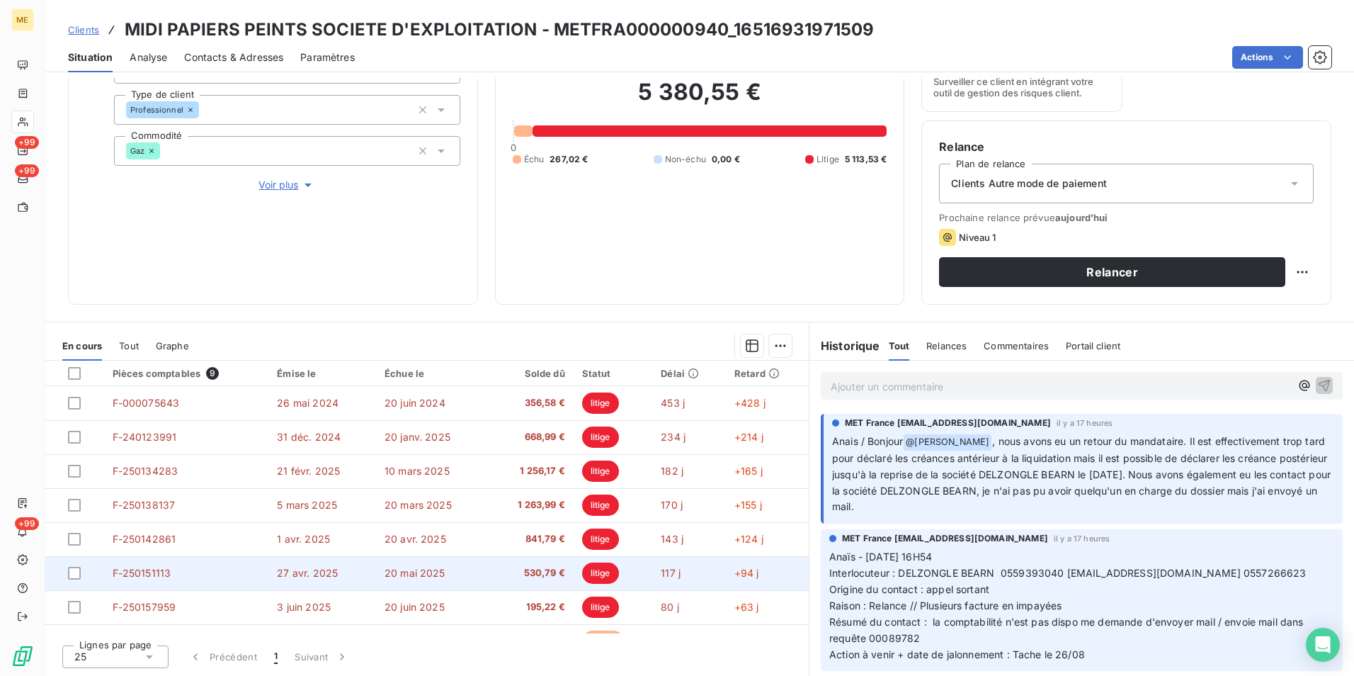
click at [449, 579] on td "20 mai 2025" at bounding box center [432, 573] width 112 height 34
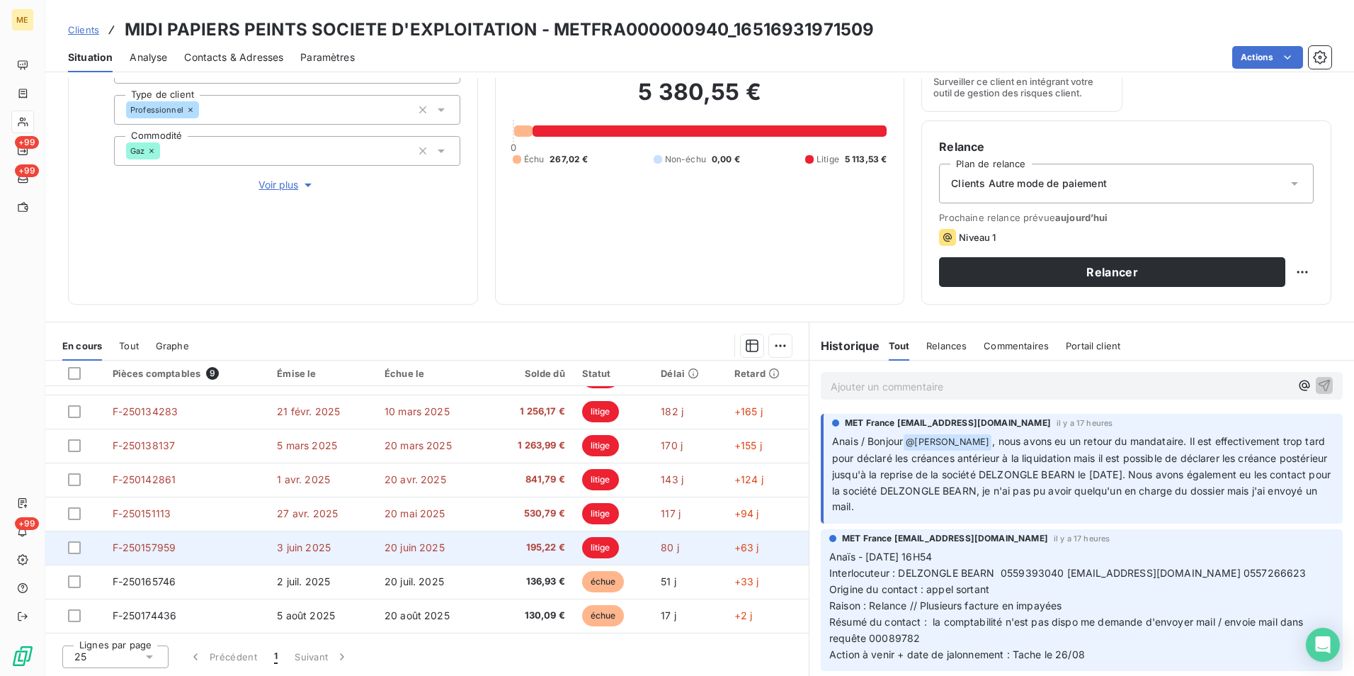
click at [470, 545] on td "20 juin 2025" at bounding box center [432, 547] width 112 height 34
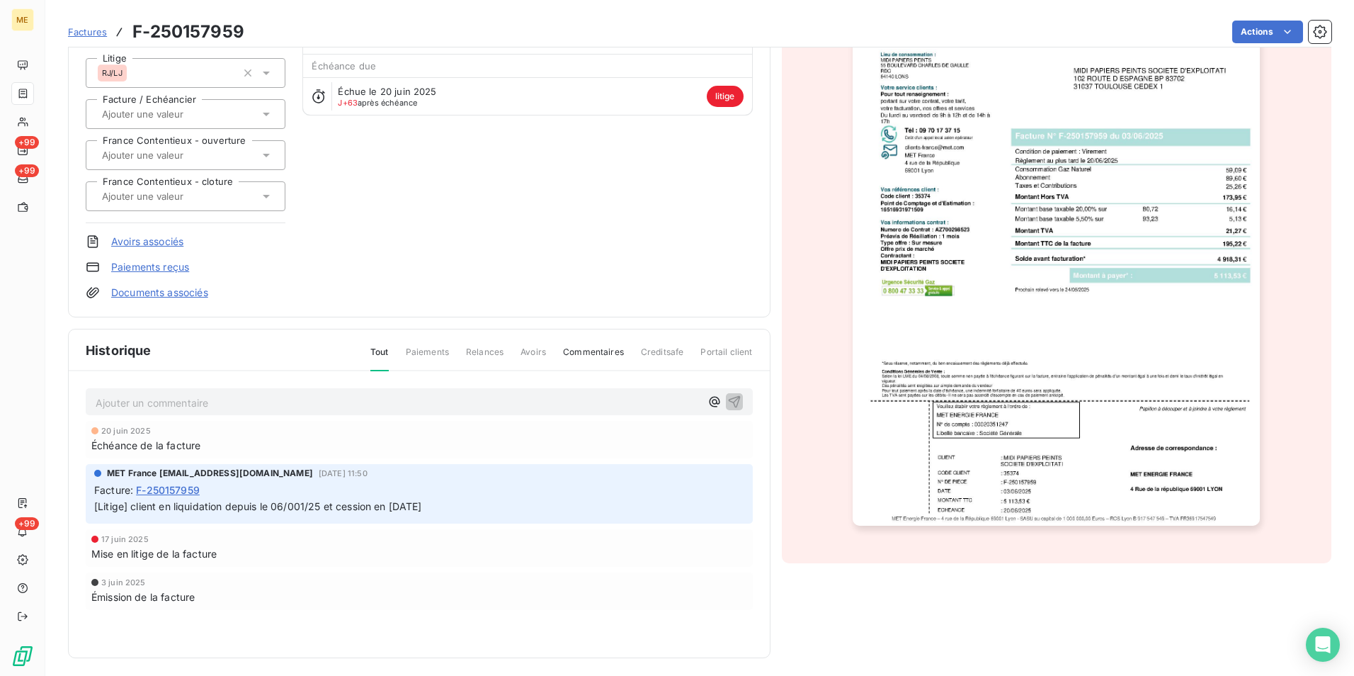
scroll to position [149, 0]
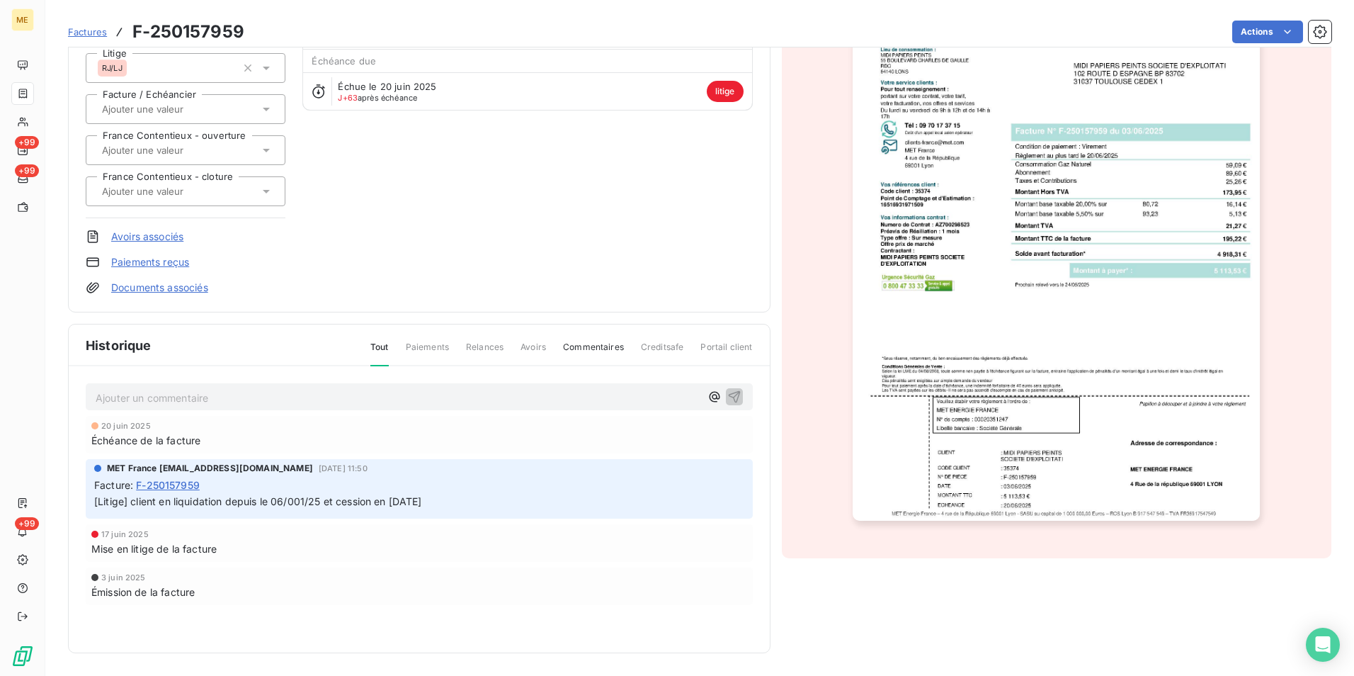
click at [1036, 359] on img "button" at bounding box center [1056, 232] width 407 height 577
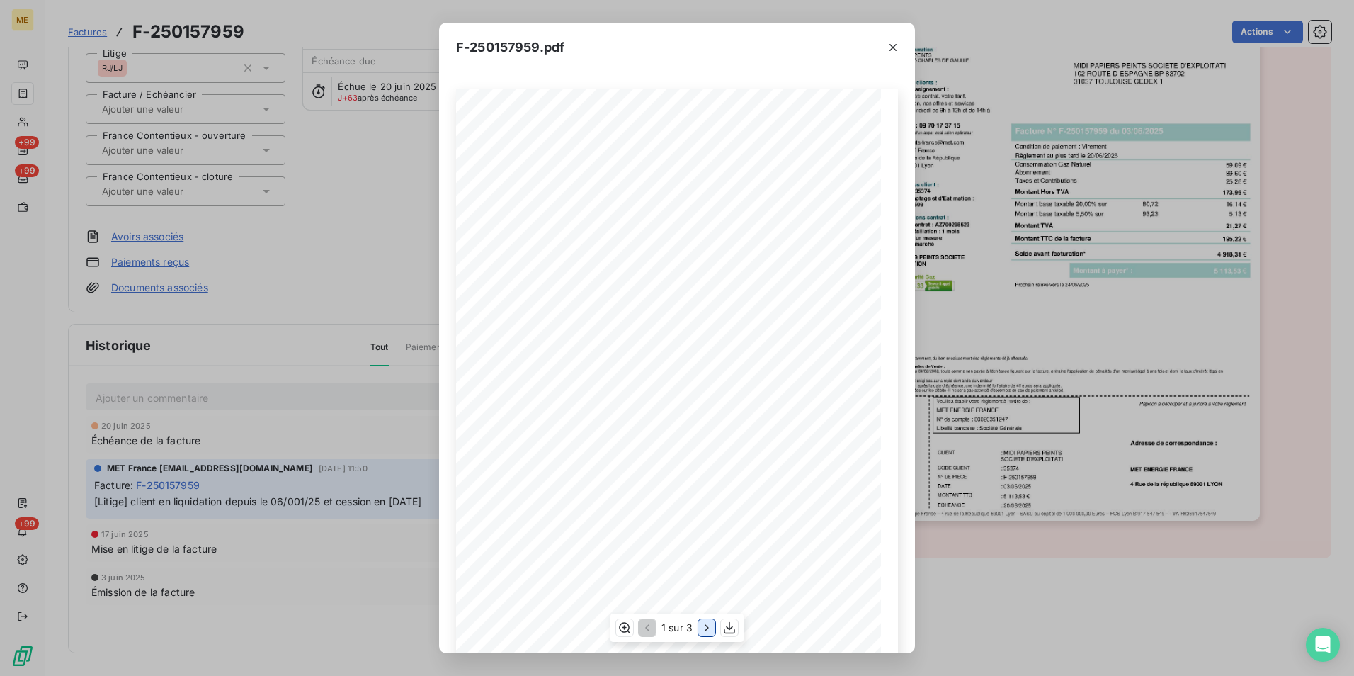
click at [700, 626] on icon "button" at bounding box center [707, 627] width 14 height 14
drag, startPoint x: 533, startPoint y: 238, endPoint x: 606, endPoint y: 234, distance: 73.0
click at [606, 234] on div "Détail de votre facture : Document à conserver 10 ans Numéro F-250157959 Vos ré…" at bounding box center [677, 389] width 425 height 601
drag, startPoint x: 606, startPoint y: 234, endPoint x: 538, endPoint y: 237, distance: 68.0
click at [538, 237] on span "Consommation Gaz du 24/04/25 au 24/05/25" at bounding box center [538, 235] width 108 height 6
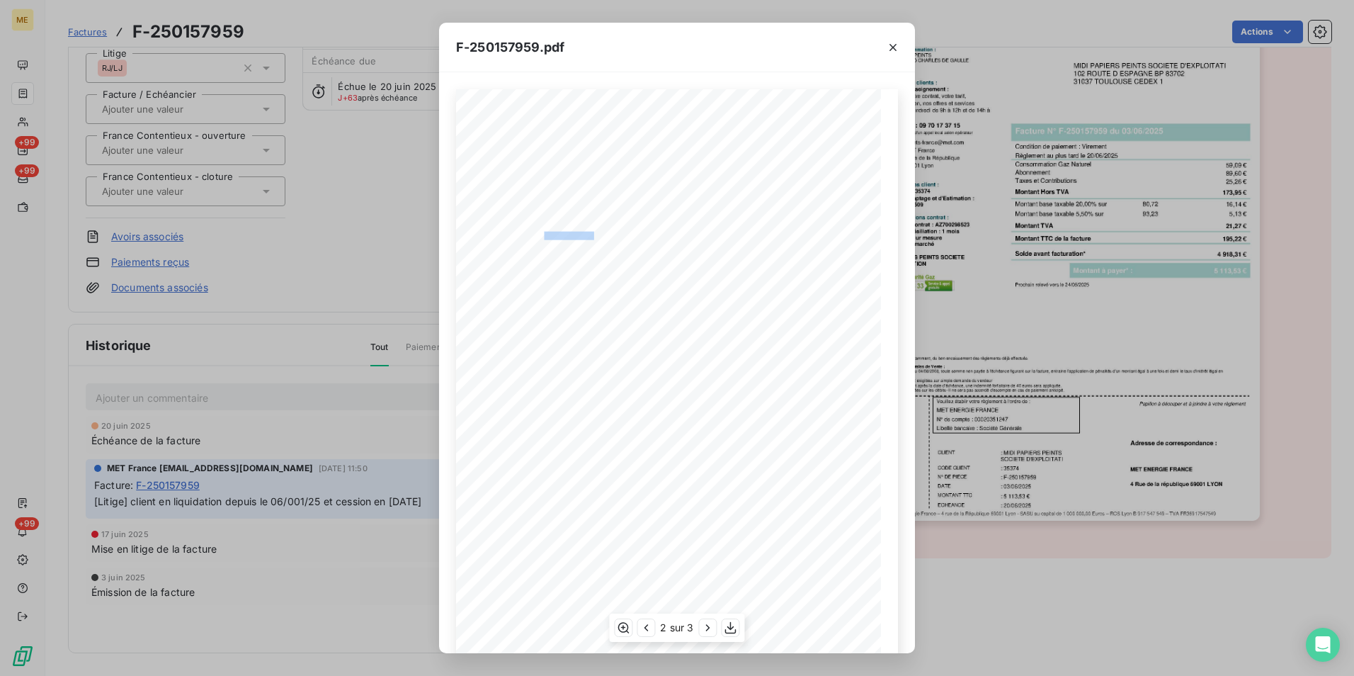
drag, startPoint x: 537, startPoint y: 233, endPoint x: 599, endPoint y: 235, distance: 62.4
click at [599, 235] on div "Détail de votre facture : Document à conserver 10 ans Numéro F-250157959 Vos ré…" at bounding box center [677, 389] width 425 height 601
click at [888, 48] on icon "button" at bounding box center [893, 47] width 14 height 14
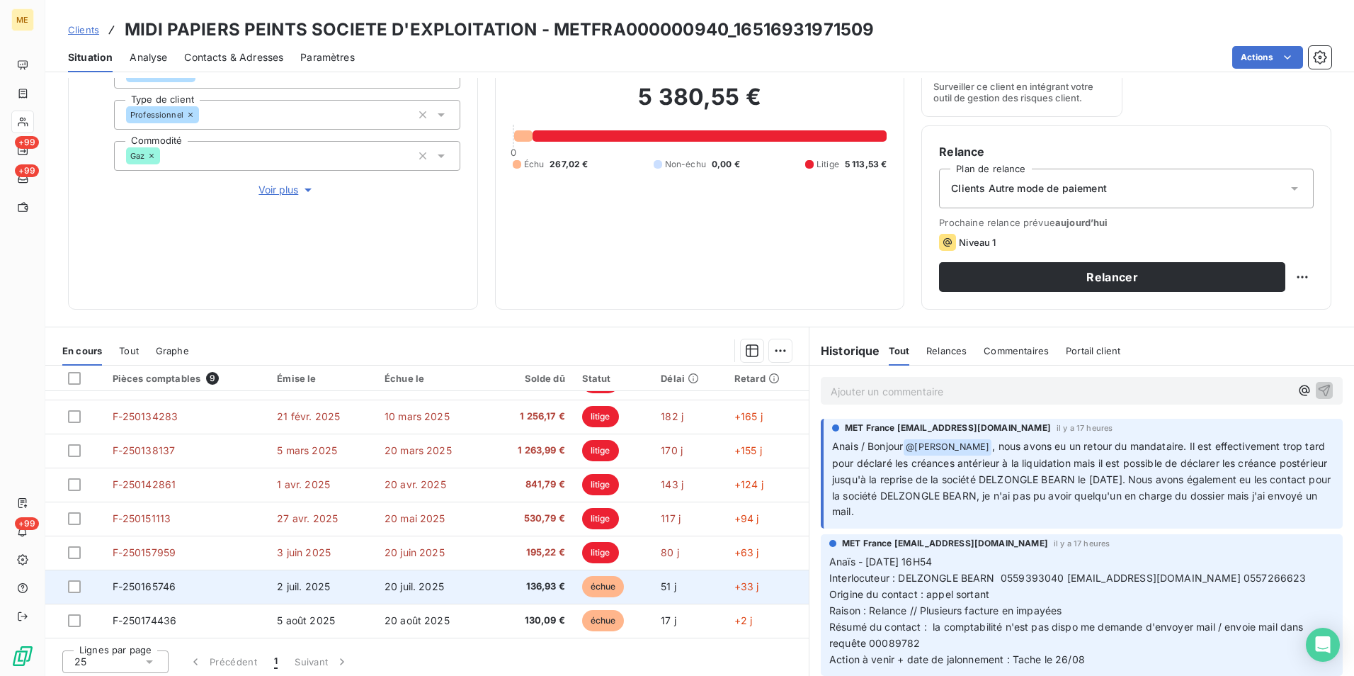
scroll to position [164, 0]
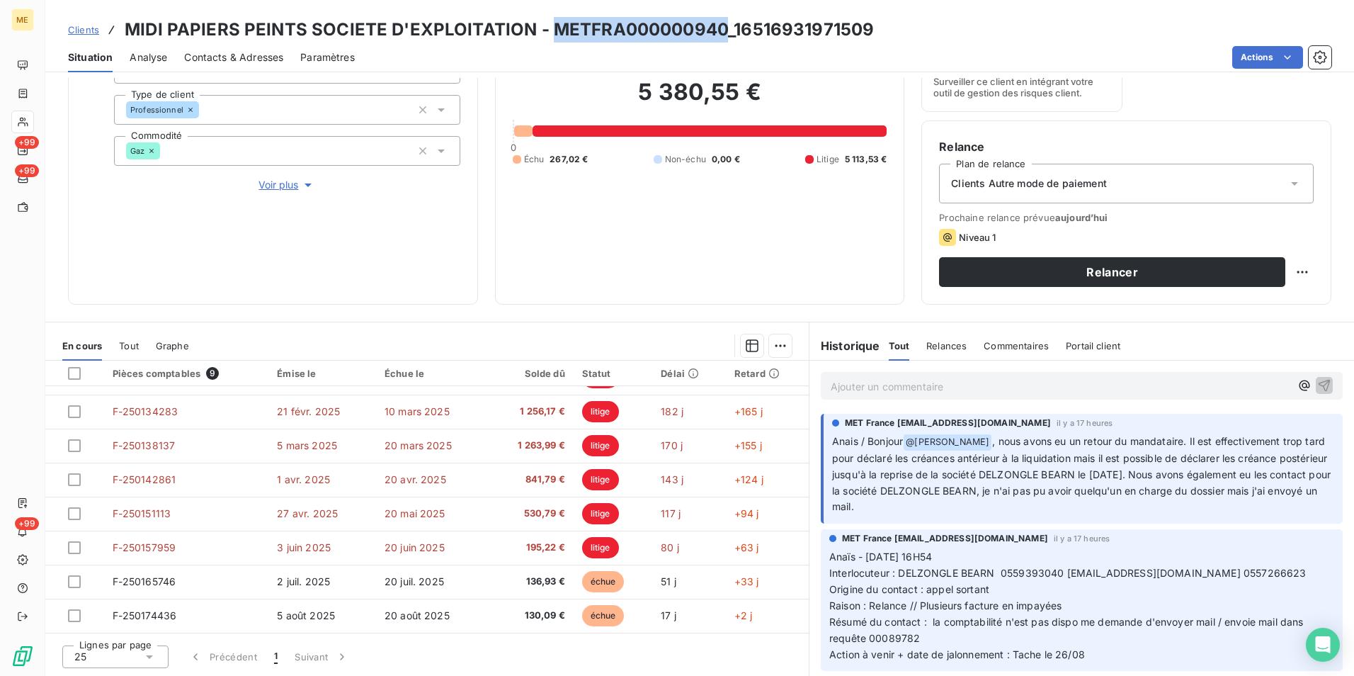
drag, startPoint x: 718, startPoint y: 27, endPoint x: 552, endPoint y: 25, distance: 166.4
click at [552, 25] on h3 "MIDI PAPIERS PEINTS SOCIETE D'EXPLOITATION - METFRA000000940_16516931971509" at bounding box center [499, 29] width 749 height 25
copy h3 "METFRA000000940"
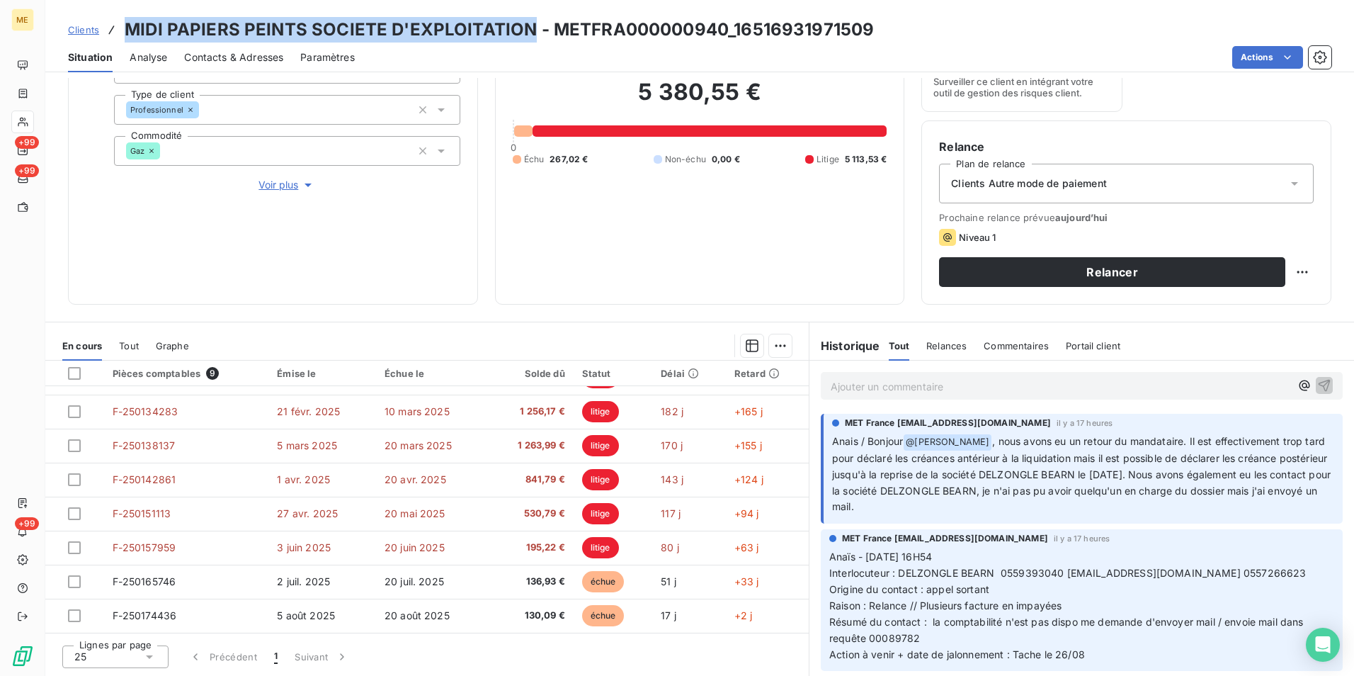
drag, startPoint x: 129, startPoint y: 32, endPoint x: 530, endPoint y: 38, distance: 400.9
click at [530, 38] on h3 "MIDI PAPIERS PEINTS SOCIETE D'EXPLOITATION - METFRA000000940_16516931971509" at bounding box center [499, 29] width 749 height 25
copy h3 "MIDI PAPIERS PEINTS SOCIETE D'EXPLOITATION"
click at [654, 31] on h3 "MIDI PAPIERS PEINTS SOCIETE D'EXPLOITATION - METFRA000000940_16516931971509" at bounding box center [499, 29] width 749 height 25
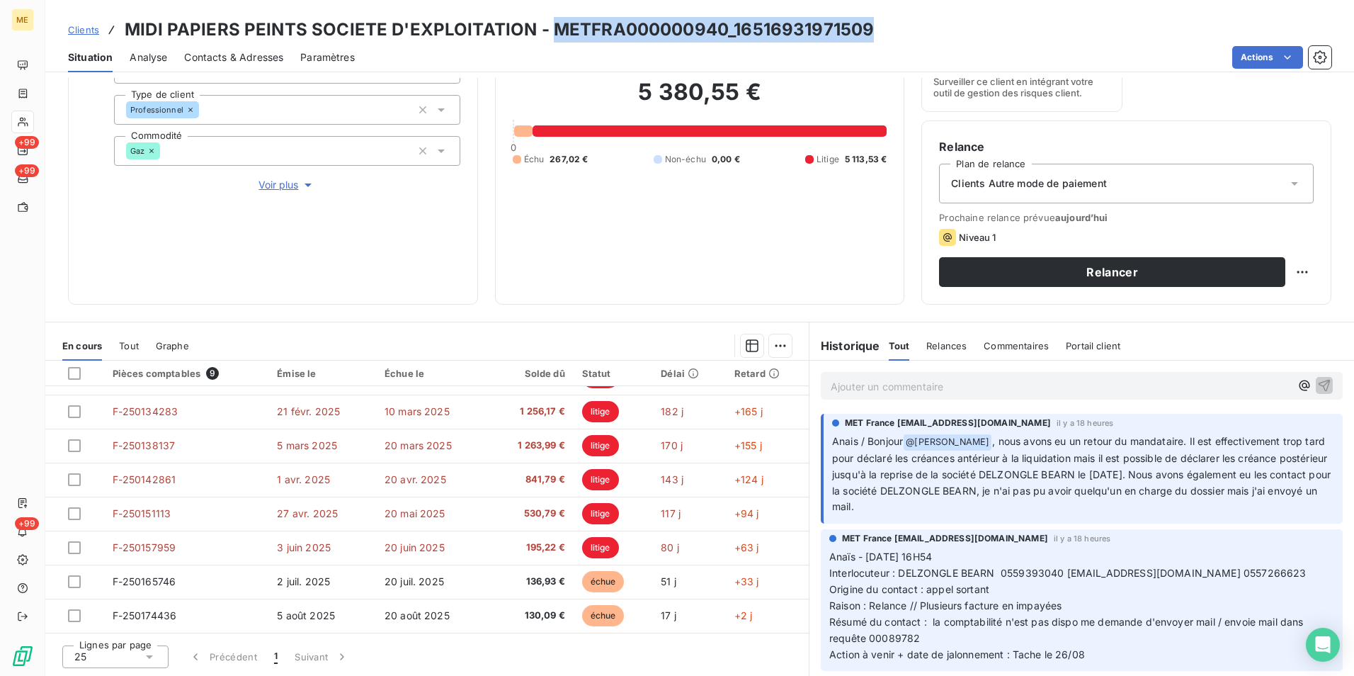
click at [664, 23] on h3 "MIDI PAPIERS PEINTS SOCIETE D'EXPLOITATION - METFRA000000940_16516931971509" at bounding box center [499, 29] width 749 height 25
drag, startPoint x: 664, startPoint y: 23, endPoint x: 852, endPoint y: 26, distance: 187.7
click at [839, 25] on h3 "MIDI PAPIERS PEINTS SOCIETE D'EXPLOITATION - METFRA000000940_16516931971509" at bounding box center [499, 29] width 749 height 25
drag, startPoint x: 892, startPoint y: 26, endPoint x: 551, endPoint y: 24, distance: 340.7
click at [551, 24] on div "Clients MIDI PAPIERS PEINTS SOCIETE D'EXPLOITATION - METFRA000000940_1651693197…" at bounding box center [699, 29] width 1309 height 25
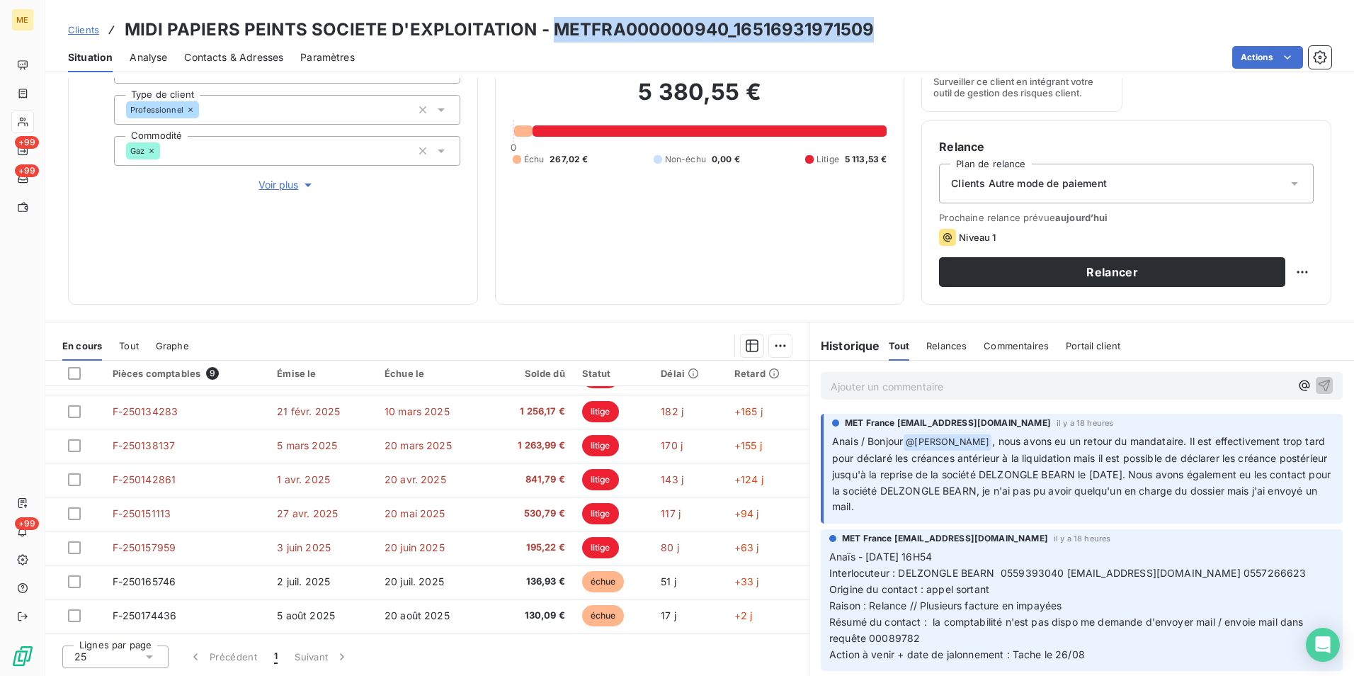
copy h3 "METFRA000000940_16516931971509"
click at [329, 125] on div "Professionnel" at bounding box center [287, 110] width 346 height 30
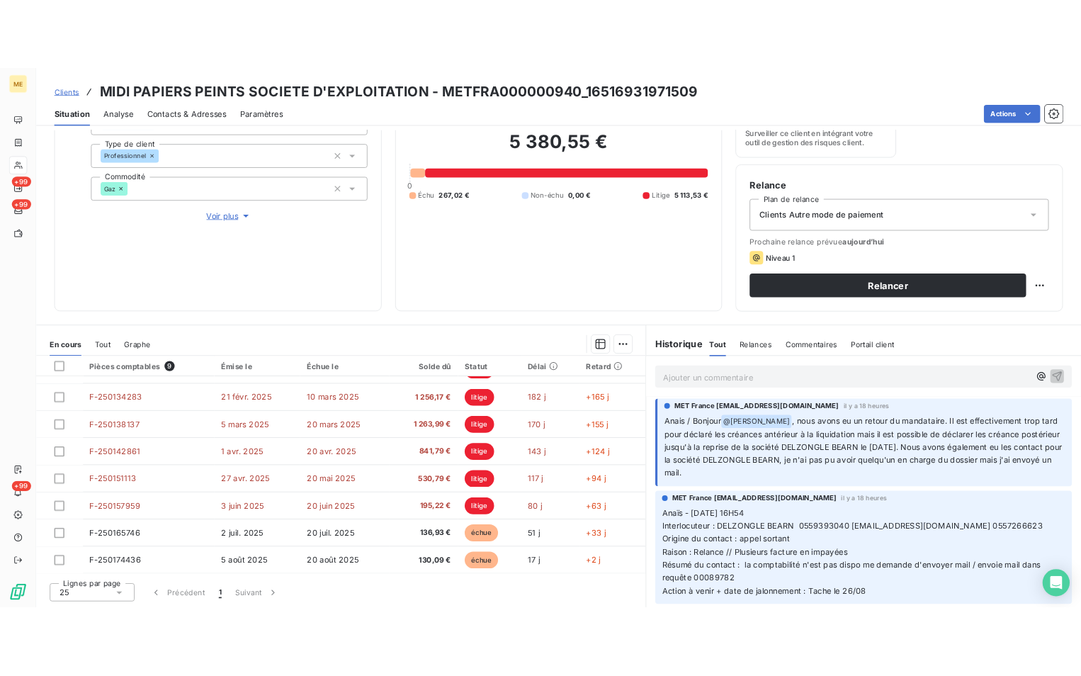
scroll to position [0, 0]
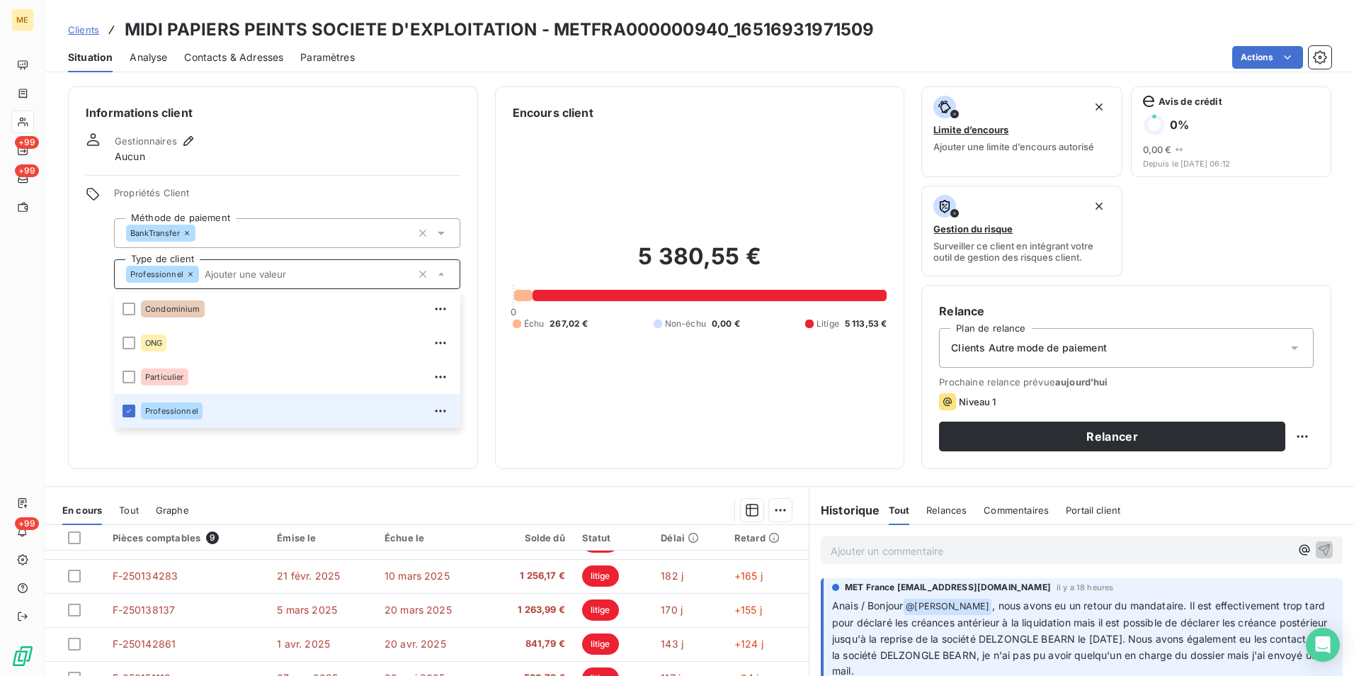
click at [363, 145] on div "Gestionnaires Aucun" at bounding box center [273, 147] width 375 height 31
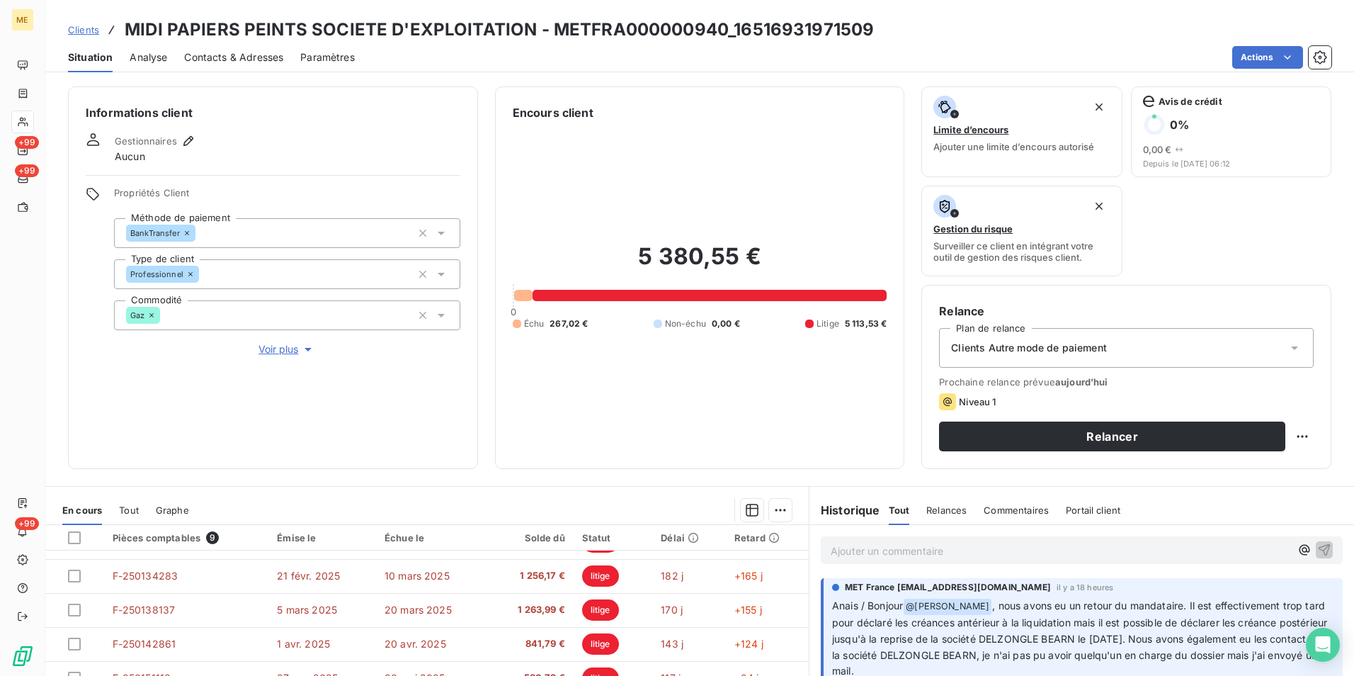
click at [266, 347] on span "Voir plus" at bounding box center [287, 349] width 57 height 14
